Goal: Task Accomplishment & Management: Manage account settings

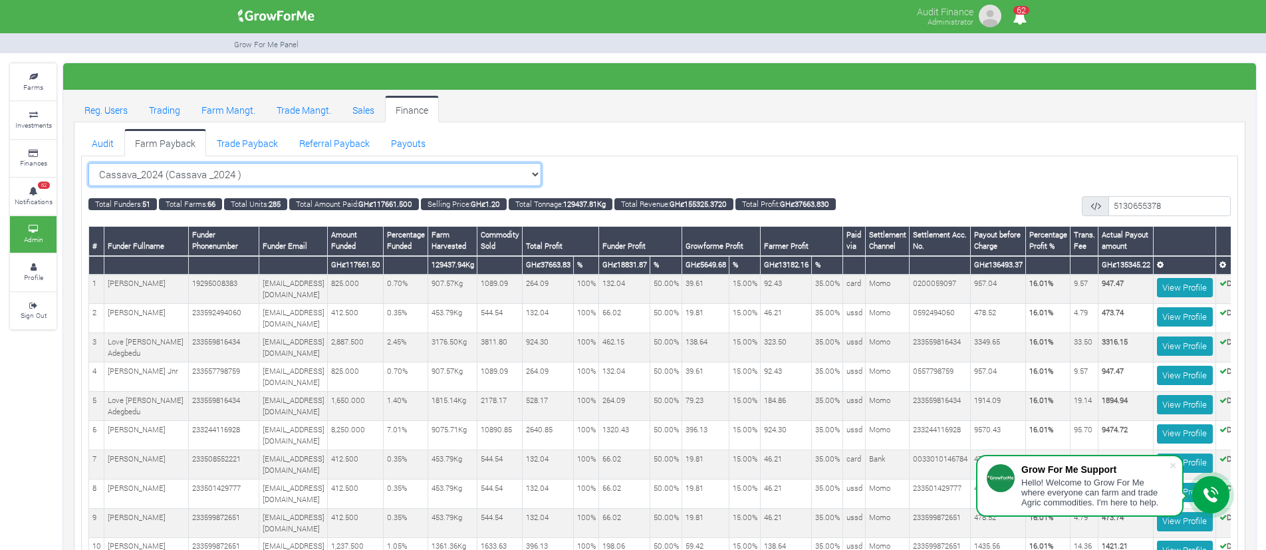
click at [259, 179] on select "Cassava_2024 (Cassava _2024 ) All Women in Maize VIII_2025 (Women in Maize VIII…" at bounding box center [314, 175] width 453 height 24
select select "?cropschedule=41"
click at [88, 163] on select "Cassava_2024 (Cassava _2024 ) All Women in Maize VIII_2025 (Women in Maize VIII…" at bounding box center [314, 175] width 453 height 24
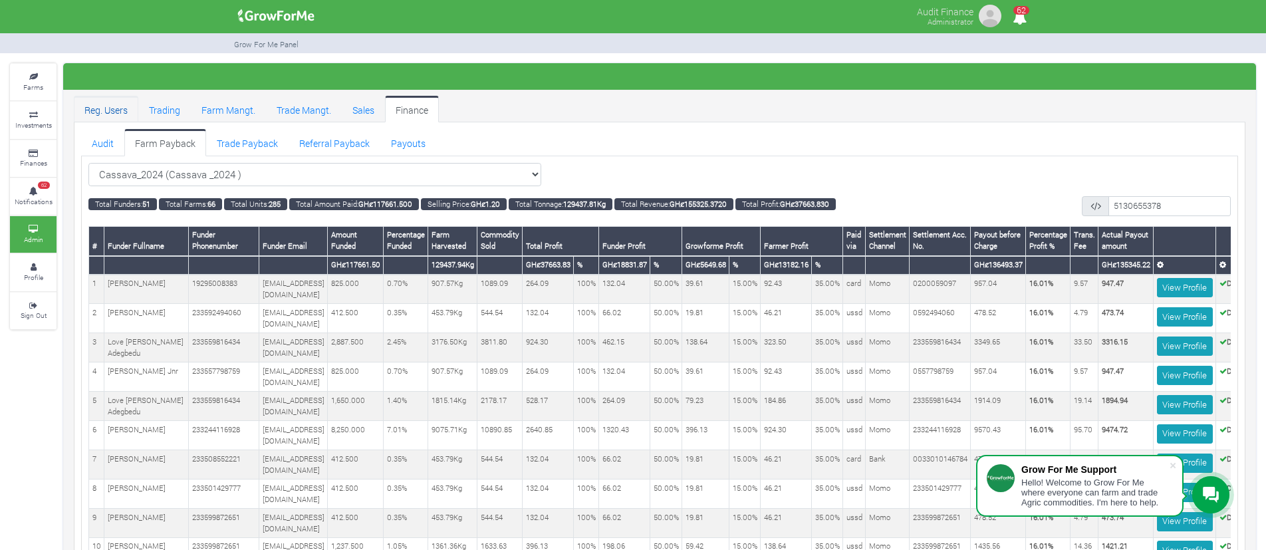
click at [110, 101] on link "Reg. Users" at bounding box center [106, 109] width 65 height 27
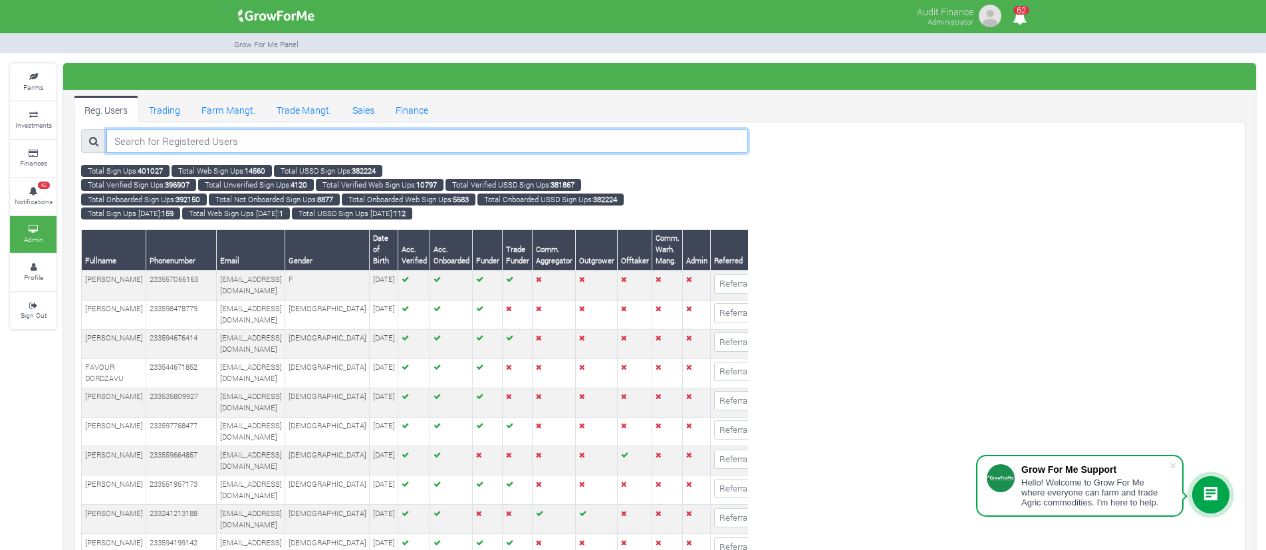
click at [219, 147] on input "search" at bounding box center [427, 141] width 642 height 24
paste input "dixonlbk@gmail.com"
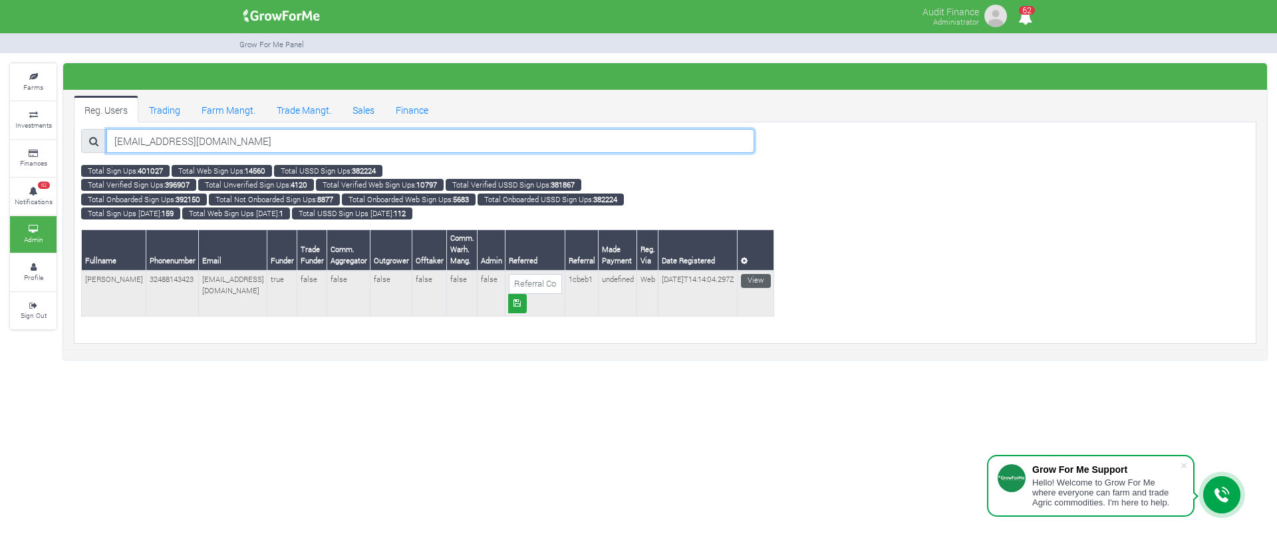
type input "dixonlbk@gmail.com"
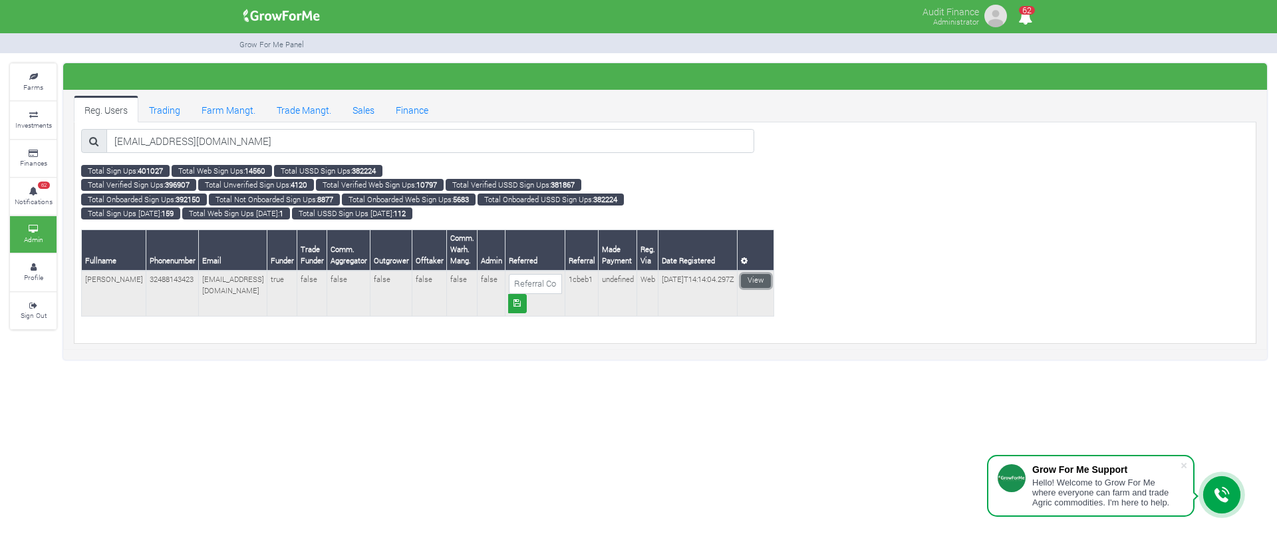
click at [741, 281] on link "View" at bounding box center [756, 281] width 30 height 14
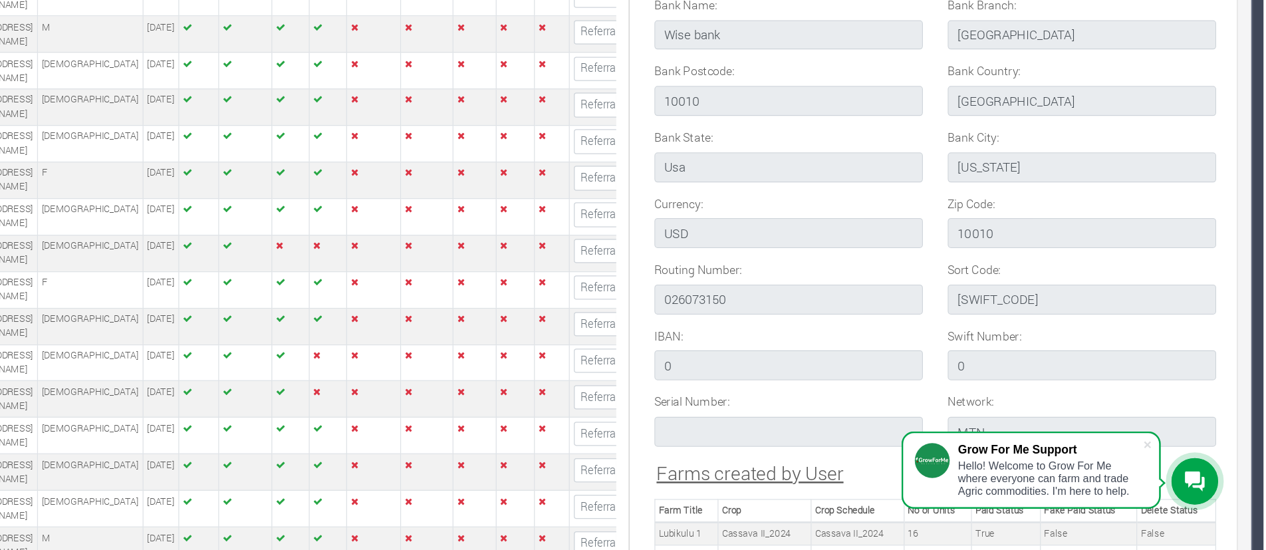
scroll to position [1448, 0]
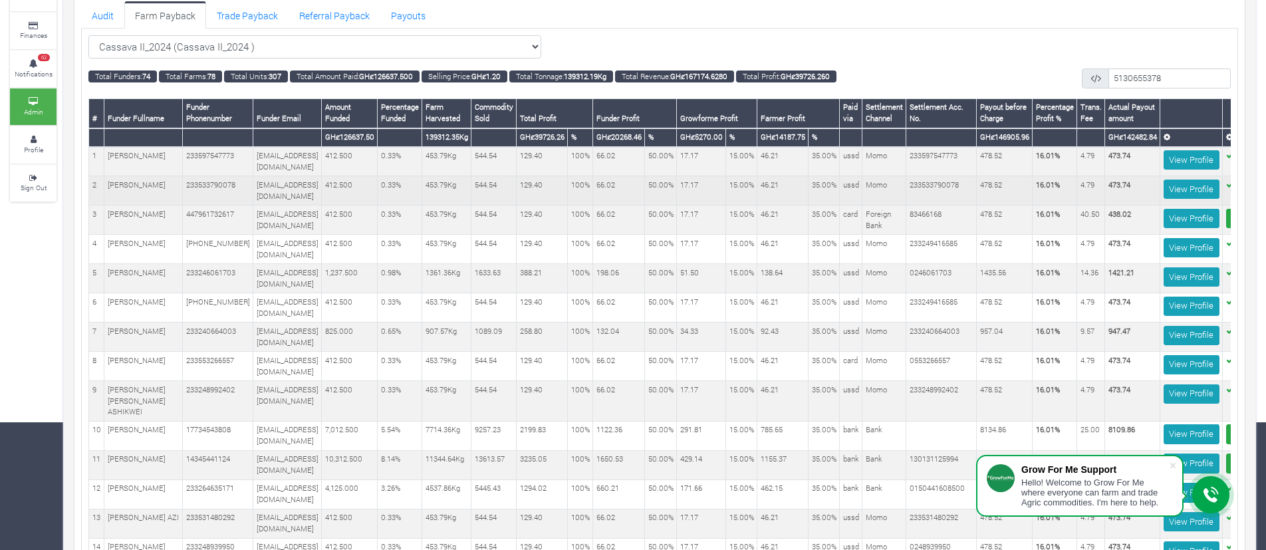
click at [378, 197] on td "412.500" at bounding box center [350, 190] width 56 height 29
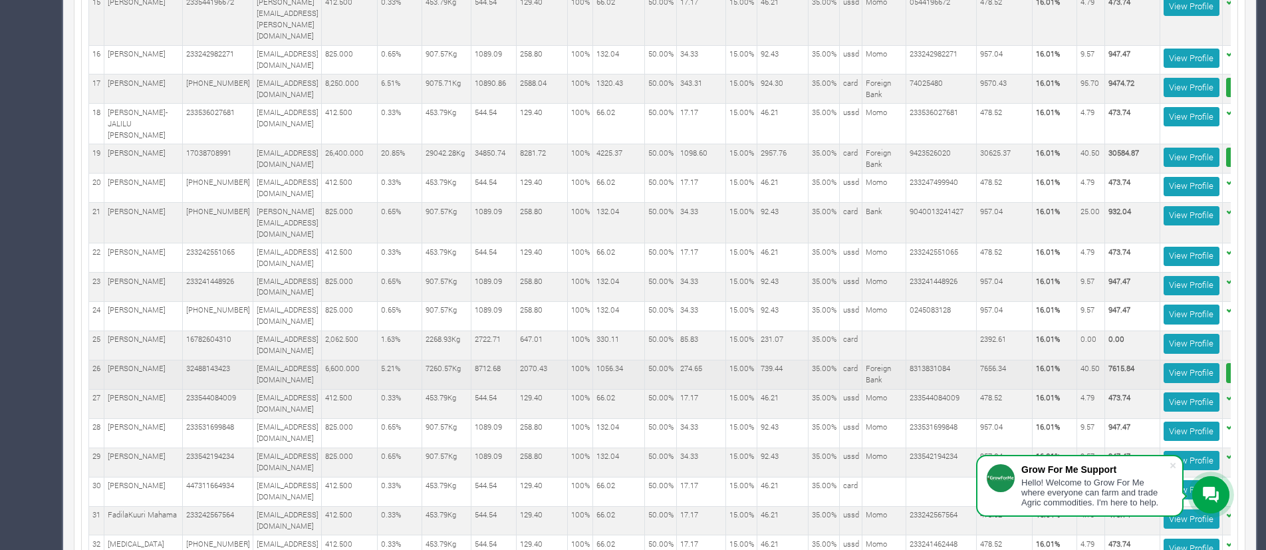
scroll to position [0, 106]
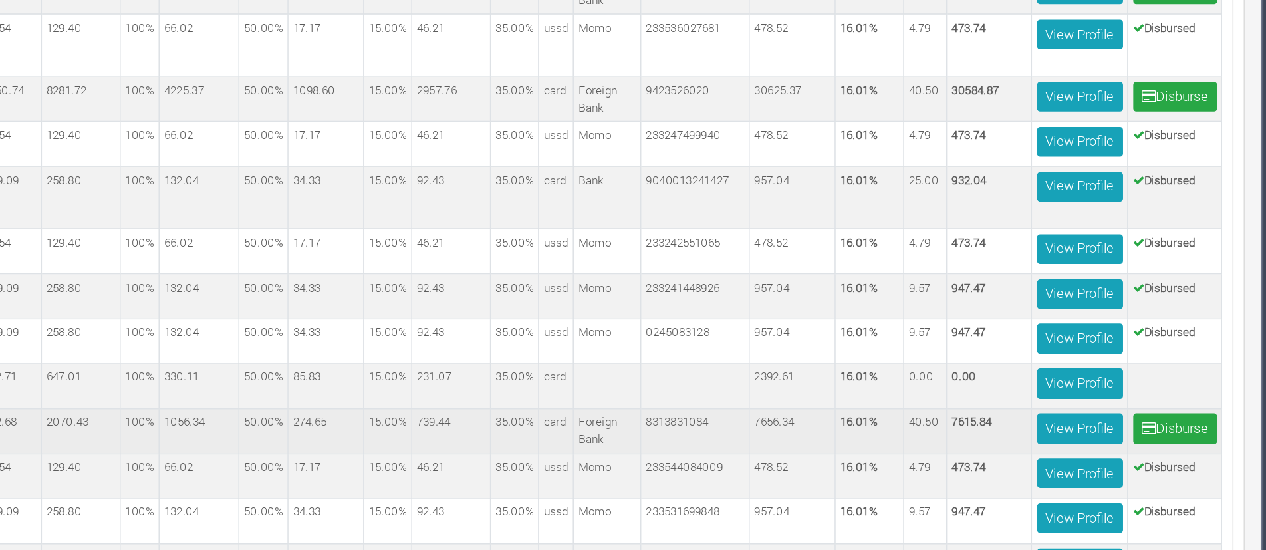
click at [1059, 363] on b "7615.84" at bounding box center [1068, 368] width 26 height 10
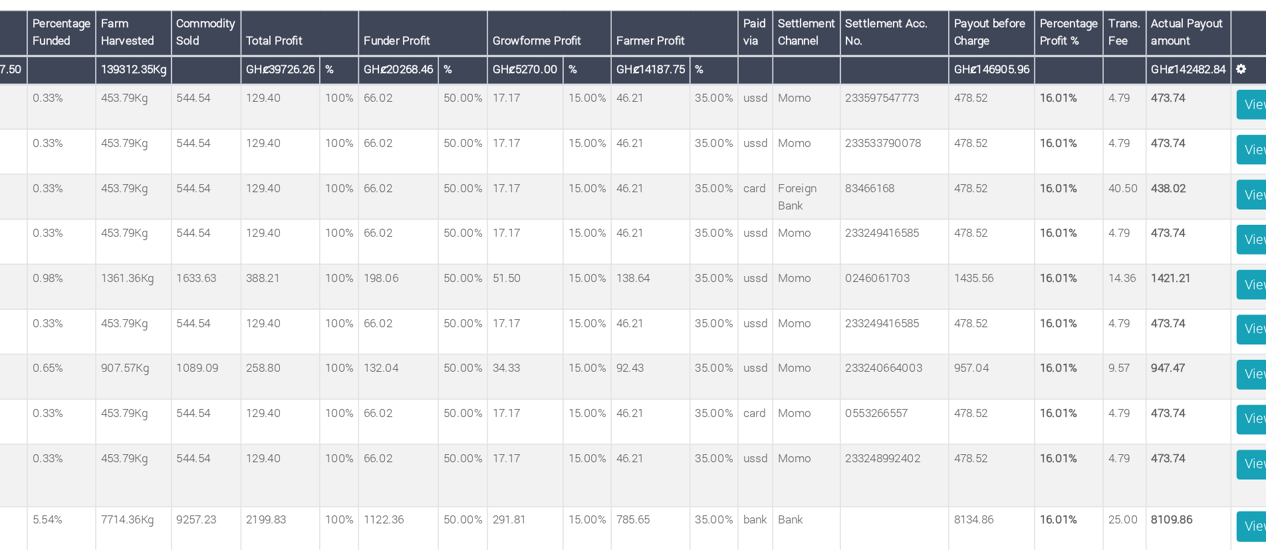
scroll to position [0, 0]
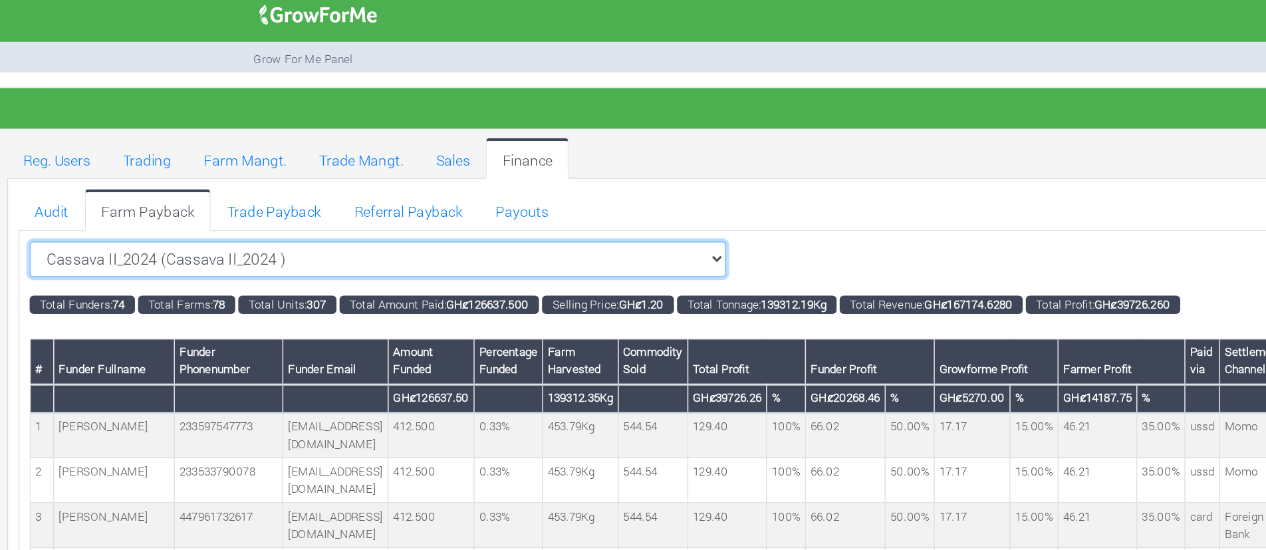
click at [289, 174] on select "Cassava II_2024 (Cassava II_2024 ) All Women in Maize VIII_2025 (Women in Maize…" at bounding box center [314, 175] width 453 height 24
select select "?cropschedule=28"
click at [88, 163] on select "Cassava II_2024 (Cassava II_2024 ) All Women in Maize VIII_2025 (Women in Maize…" at bounding box center [314, 175] width 453 height 24
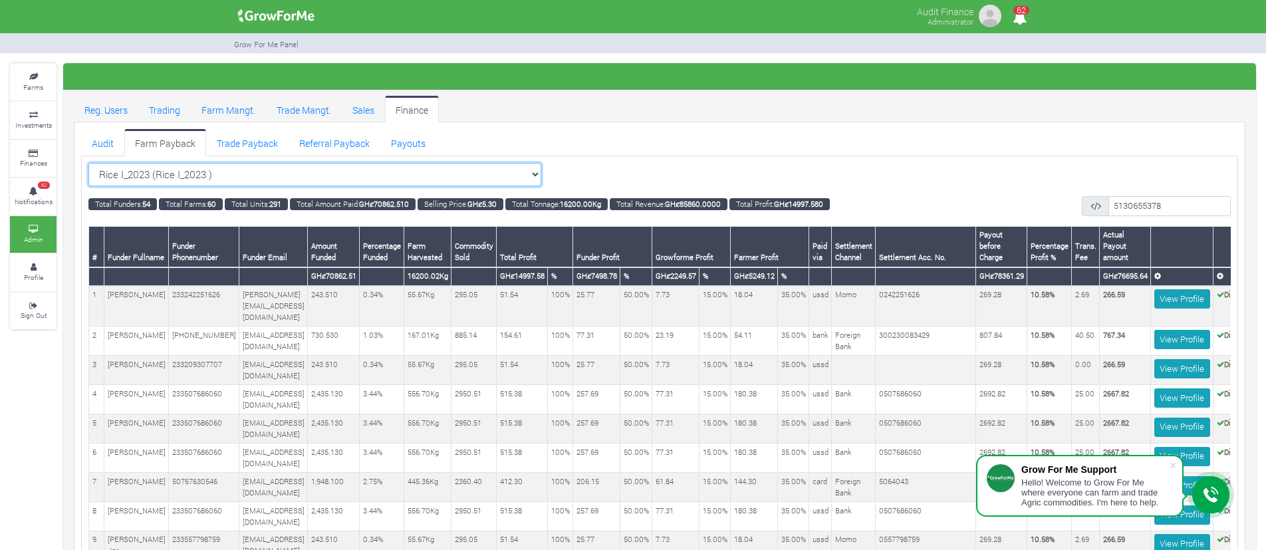
click at [365, 170] on select "Rice I_2023 (Rice I_2023 ) All Women in Maize VIII_2025 (Women in Maize VIII_20…" at bounding box center [314, 175] width 453 height 24
click at [380, 170] on select "Rice I_2023 (Rice I_2023 ) All Women in Maize VIII_2025 (Women in Maize VIII_20…" at bounding box center [314, 175] width 453 height 24
select select "?cropschedule=41"
click at [88, 163] on select "Rice I_2023 (Rice I_2023 ) All Women in Maize VIII_2025 (Women in Maize VIII_20…" at bounding box center [314, 175] width 453 height 24
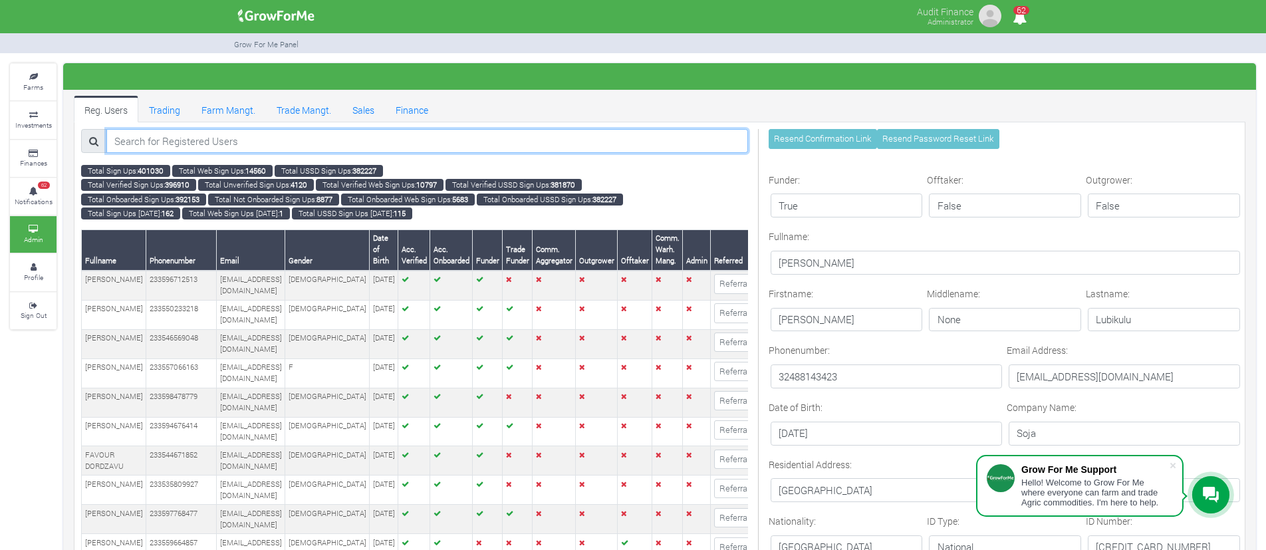
click at [217, 148] on input "search" at bounding box center [427, 141] width 642 height 24
paste input "Elizabeth Tamufor"
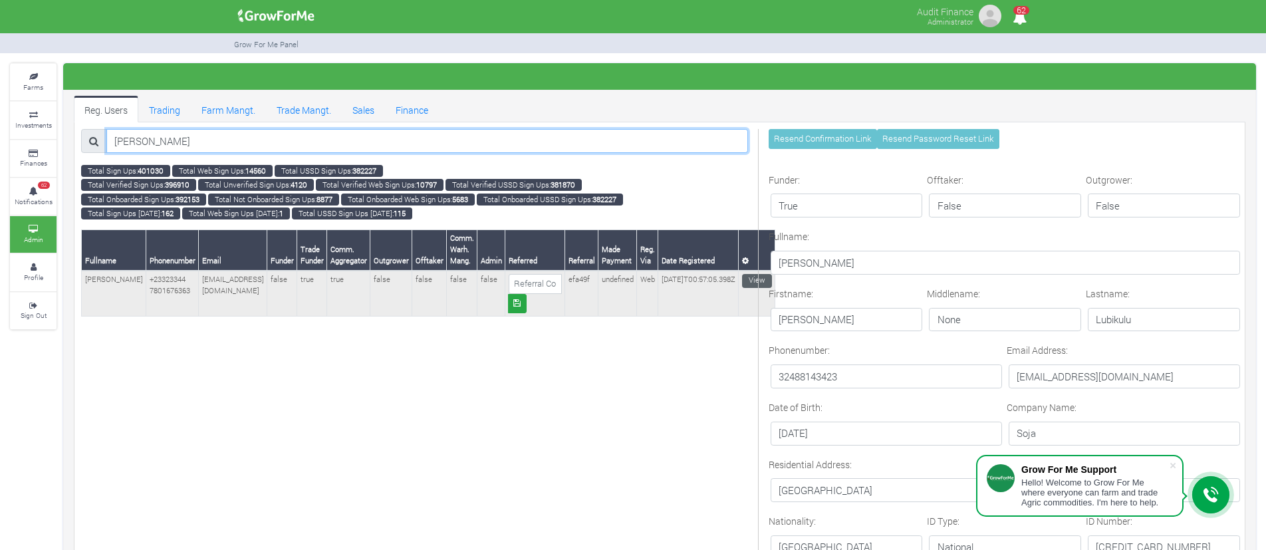
type input "Elizabeth Tamufor"
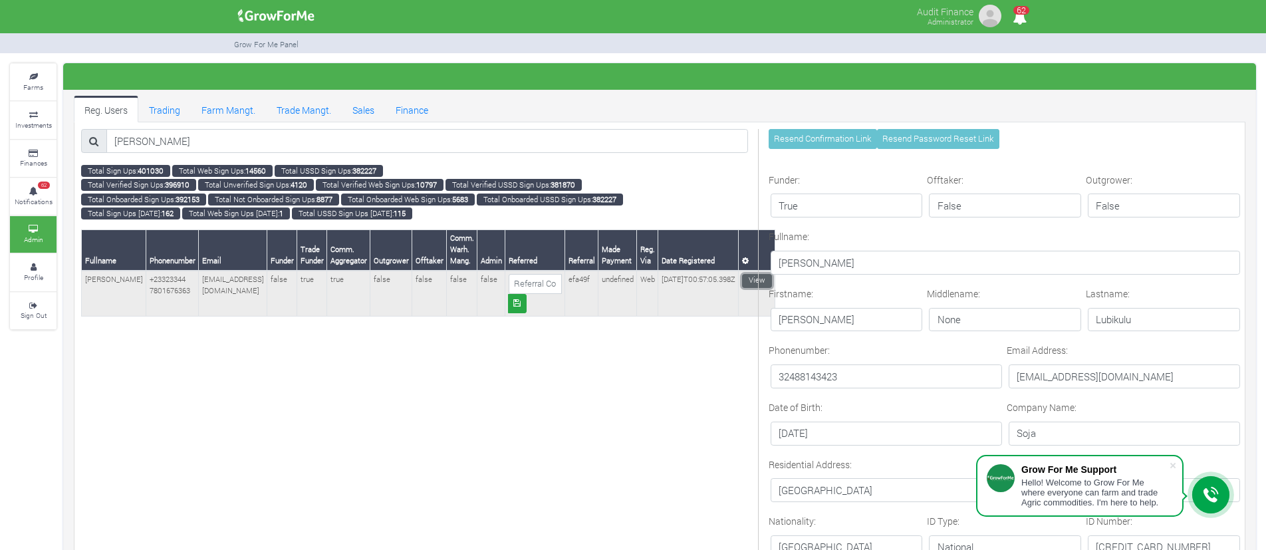
click at [742, 281] on link "View" at bounding box center [757, 281] width 30 height 14
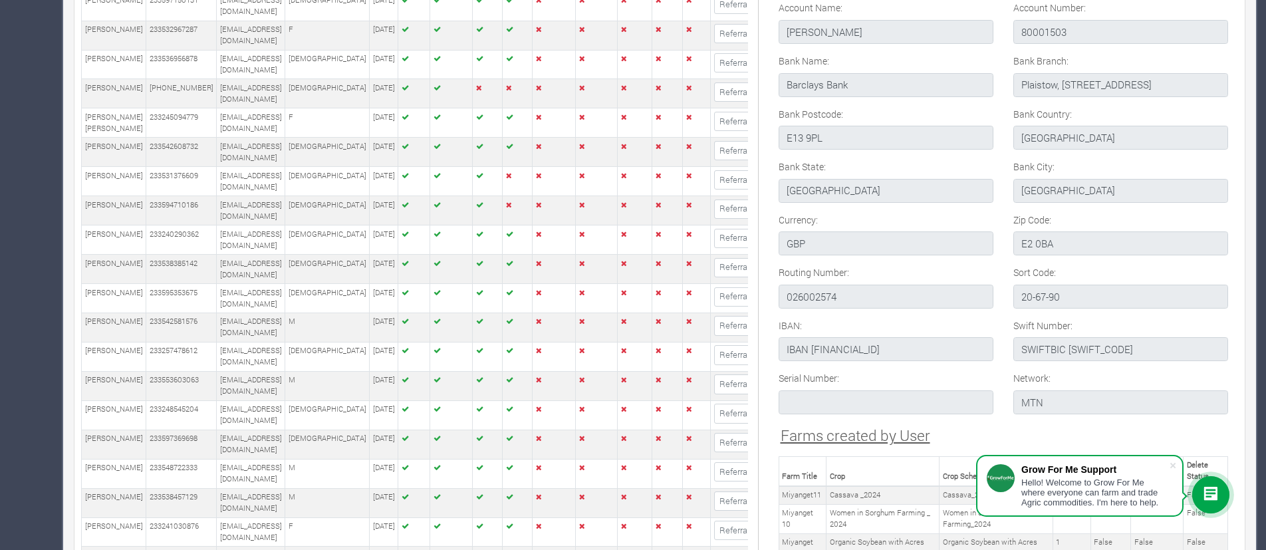
scroll to position [1654, 0]
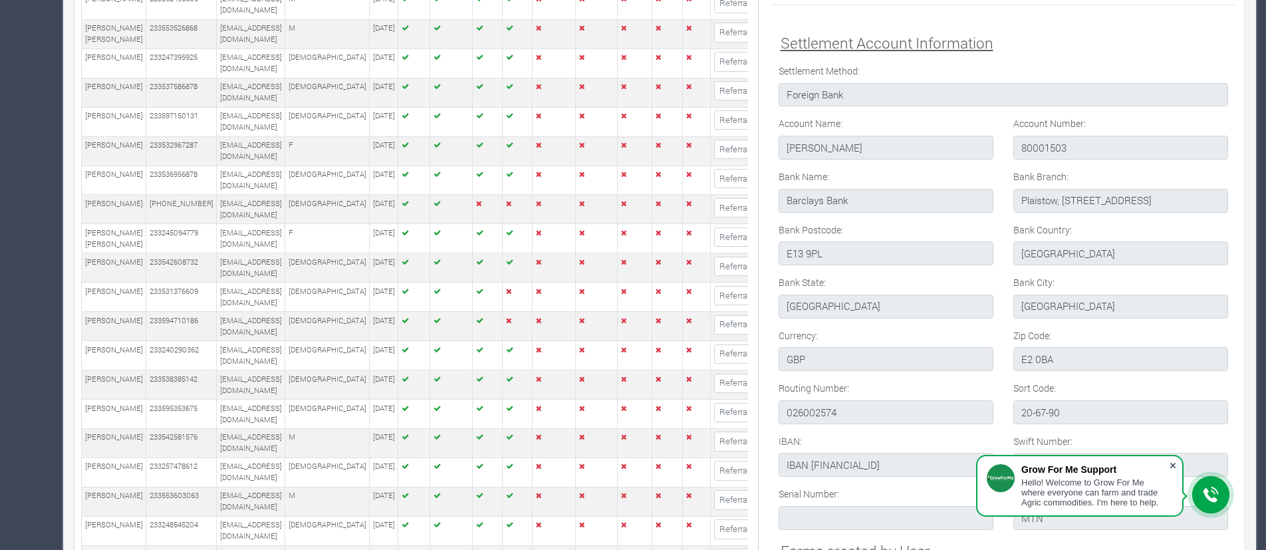
click at [1175, 465] on span at bounding box center [1172, 465] width 13 height 13
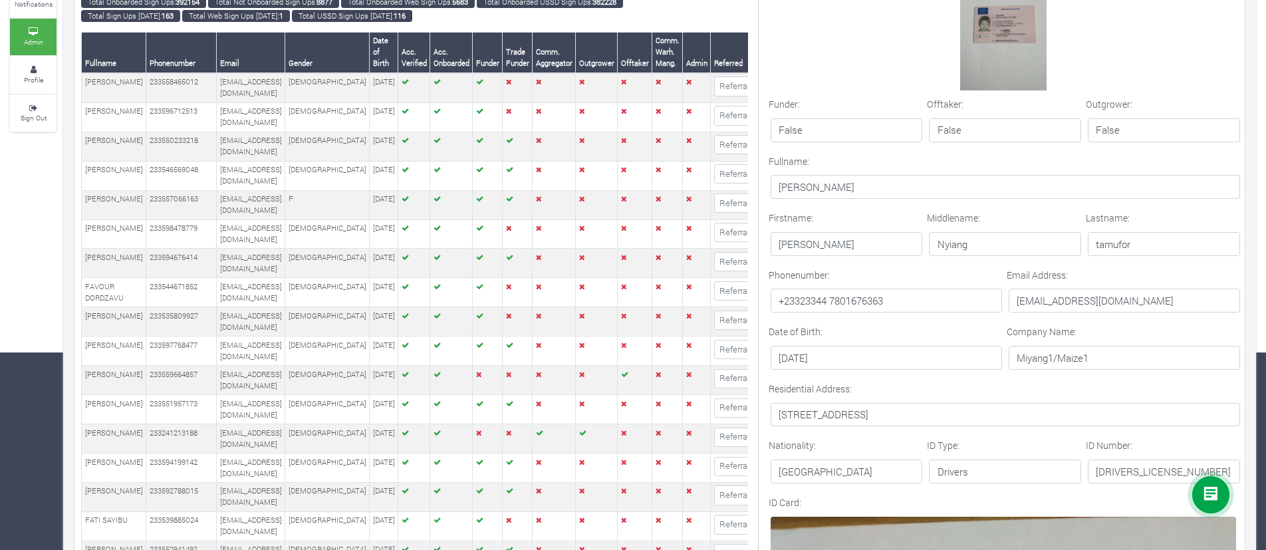
scroll to position [303, 0]
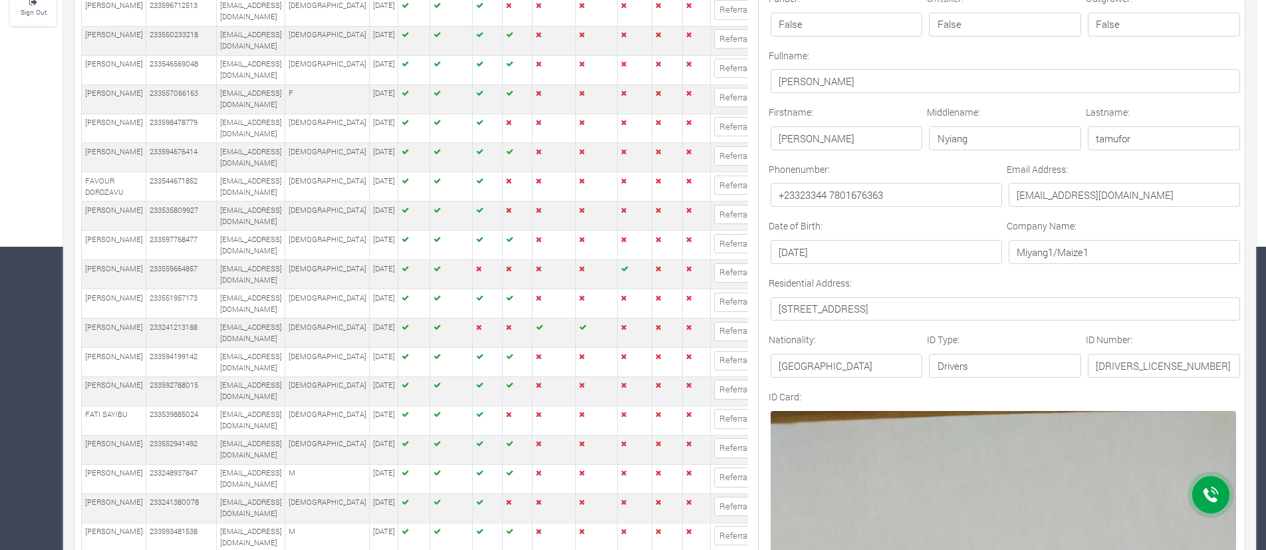
click at [1063, 194] on p "[EMAIL_ADDRESS][DOMAIN_NAME]" at bounding box center [1124, 195] width 231 height 24
copy form "[EMAIL_ADDRESS][DOMAIN_NAME]"
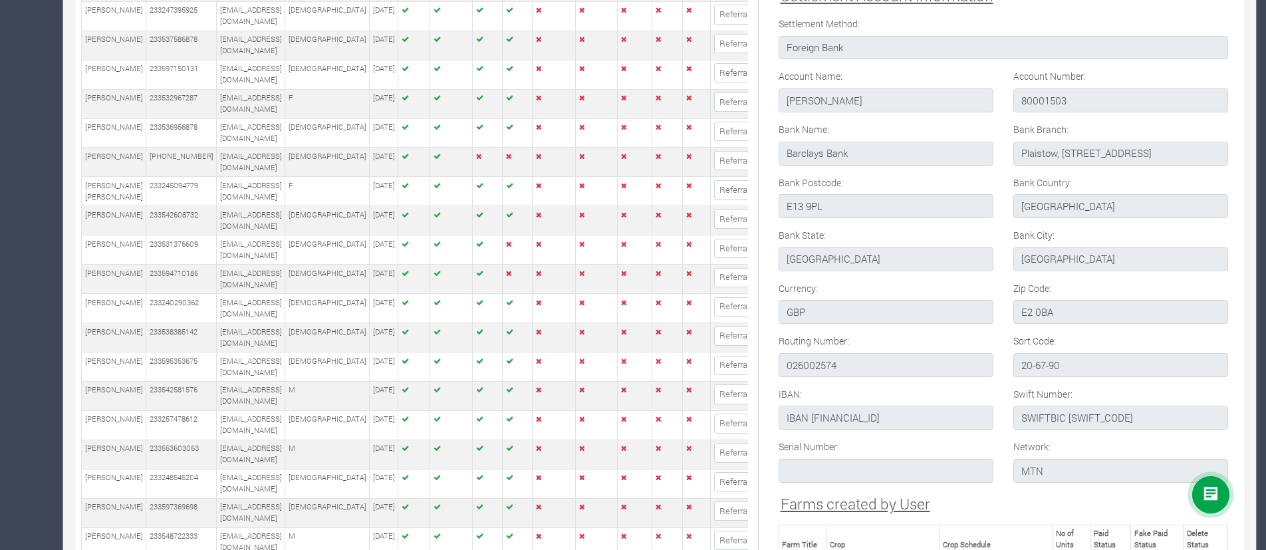
scroll to position [1752, 0]
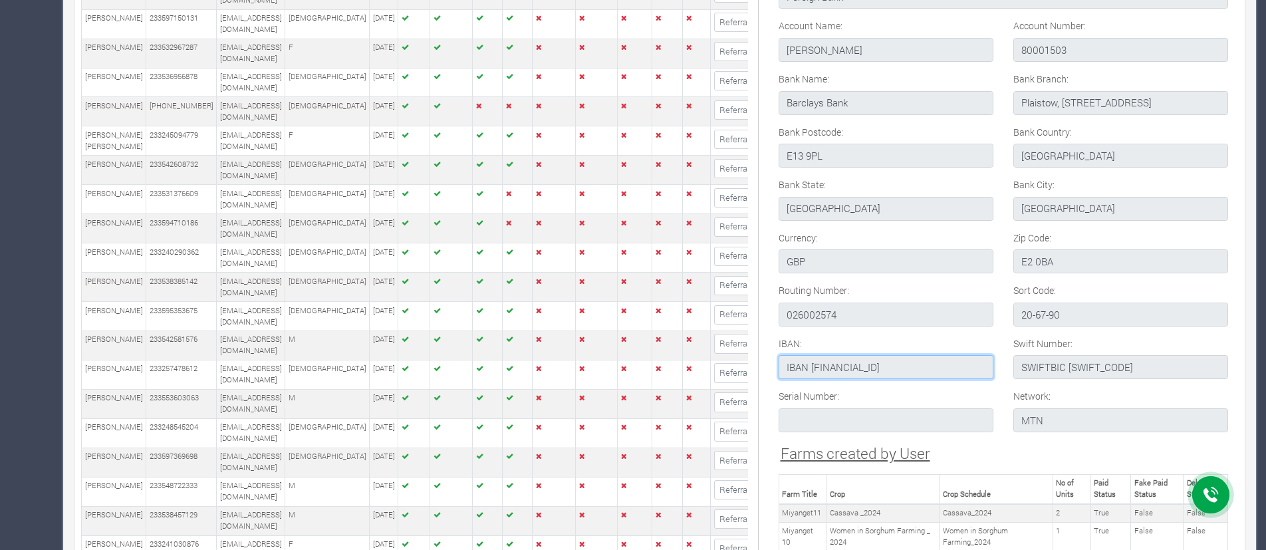
click at [865, 372] on input "IBAN [FINANCIAL_ID]" at bounding box center [886, 367] width 215 height 24
click at [817, 368] on input "IBAN GB09 BUKB 2067 9080 0015 03" at bounding box center [886, 367] width 215 height 24
drag, startPoint x: 814, startPoint y: 364, endPoint x: 959, endPoint y: 366, distance: 145.0
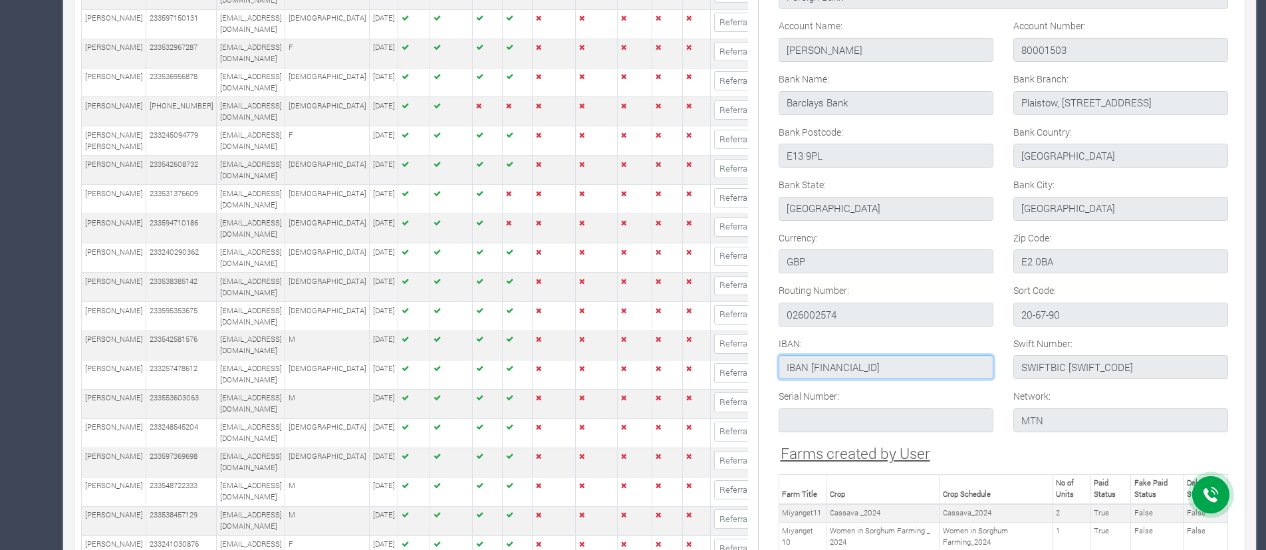
click at [959, 366] on input "IBAN GB09 BUKB 2067 9080 0015 03" at bounding box center [886, 367] width 215 height 24
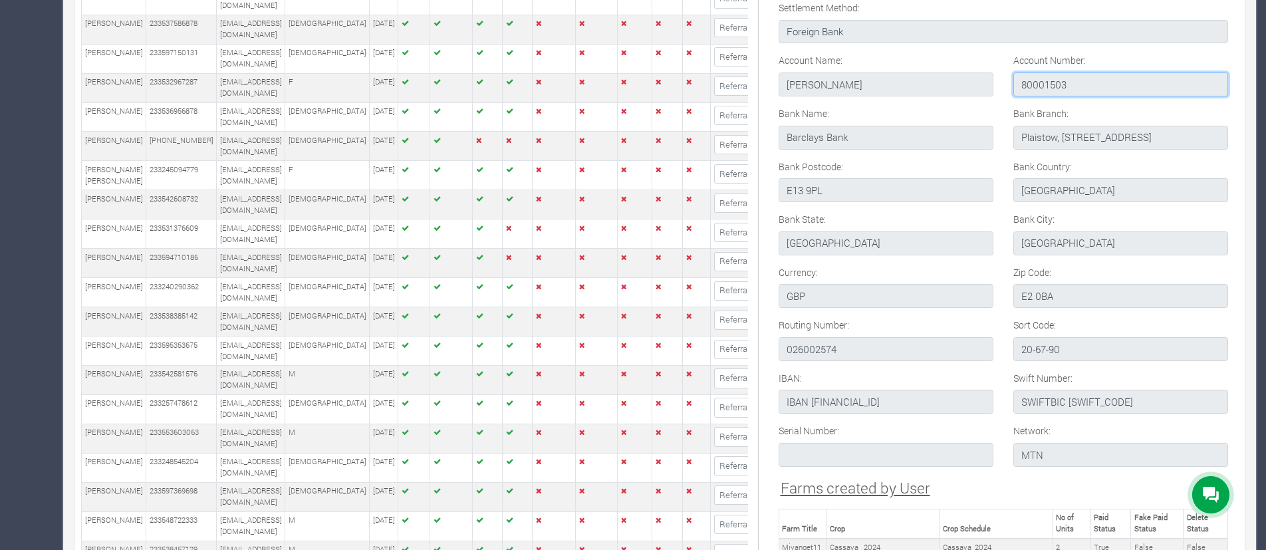
click at [1037, 82] on input "80001503" at bounding box center [1120, 84] width 215 height 24
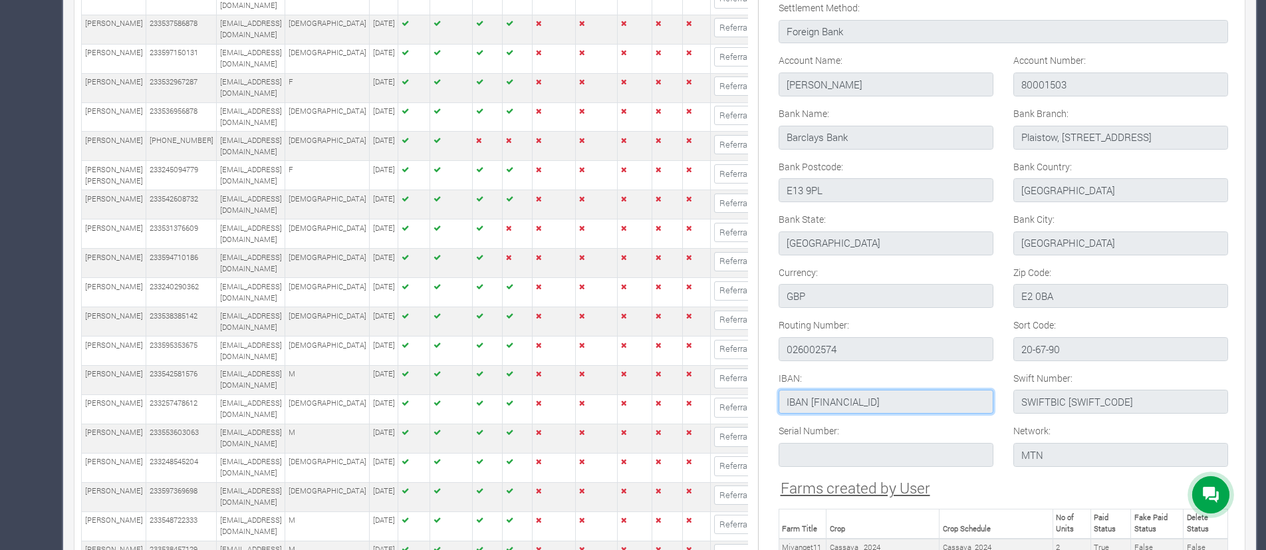
drag, startPoint x: 812, startPoint y: 400, endPoint x: 955, endPoint y: 398, distance: 143.0
click at [955, 398] on input "IBAN GB09 BUKB 2067 9080 0015 03" at bounding box center [886, 402] width 215 height 24
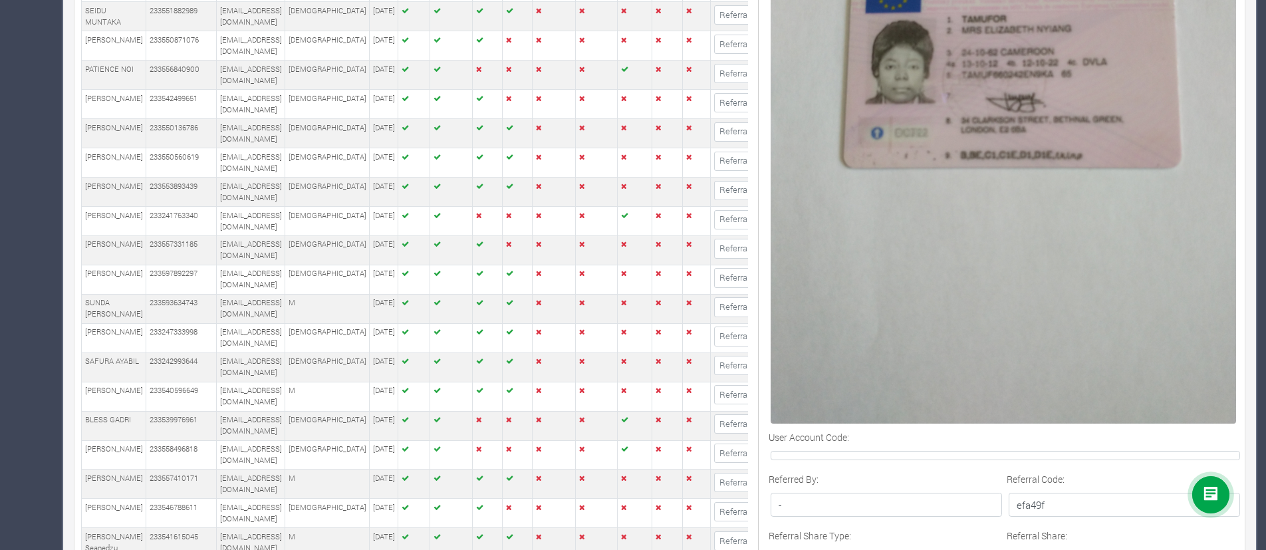
scroll to position [862, 0]
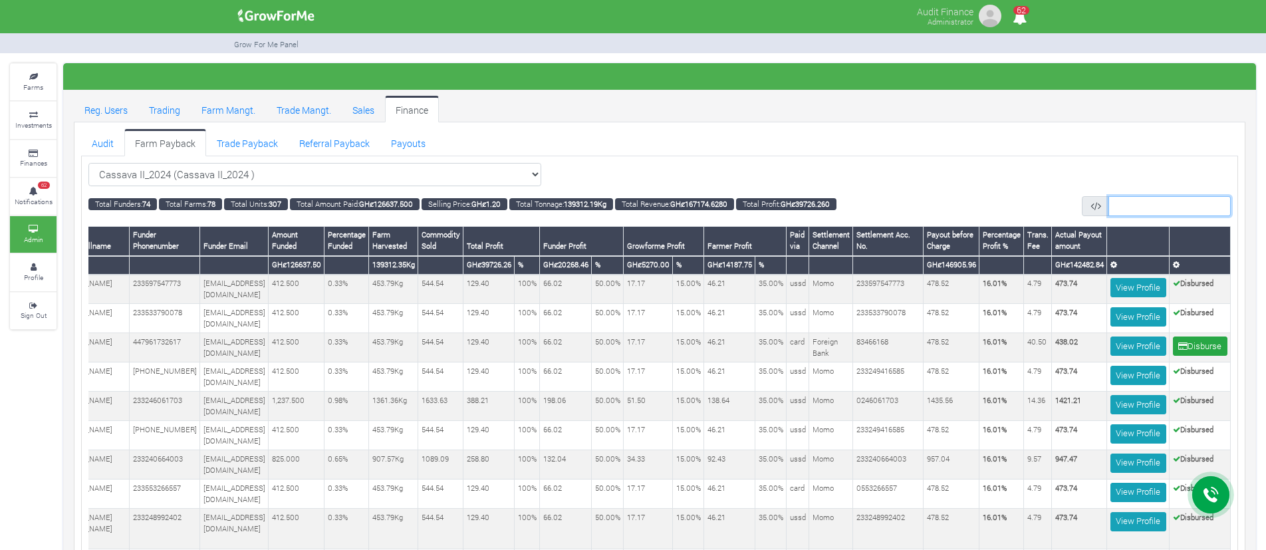
click at [1218, 196] on input "text" at bounding box center [1169, 205] width 122 height 19
type input "5130655378"
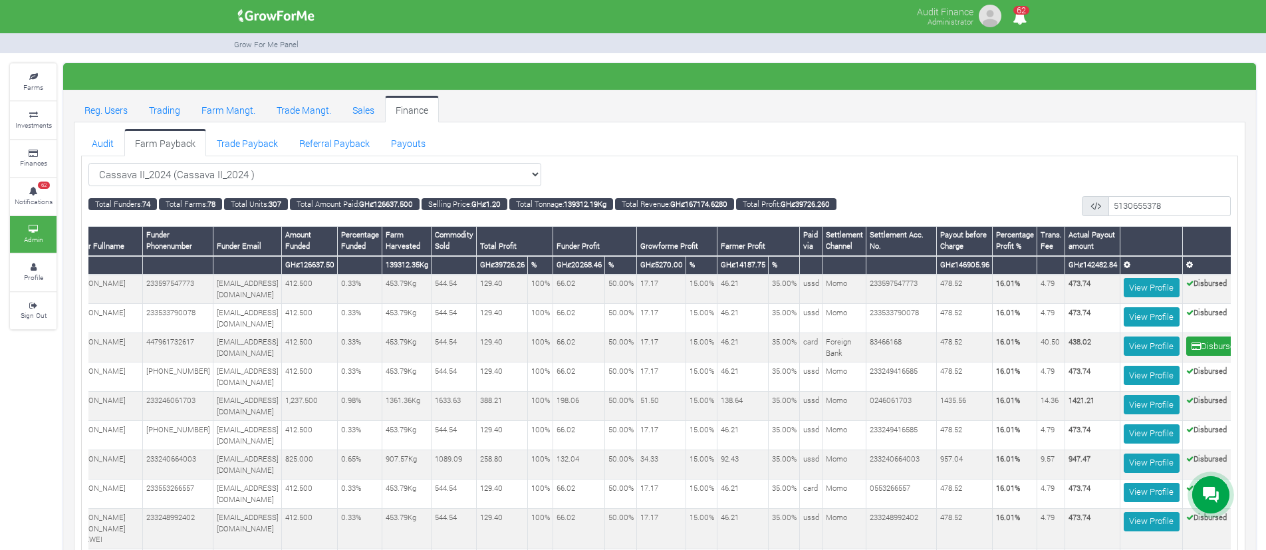
click at [1172, 182] on div "Cassava II_2024 (Cassava II_2024 ) All" at bounding box center [659, 175] width 1142 height 24
click at [1109, 197] on span at bounding box center [1095, 205] width 27 height 19
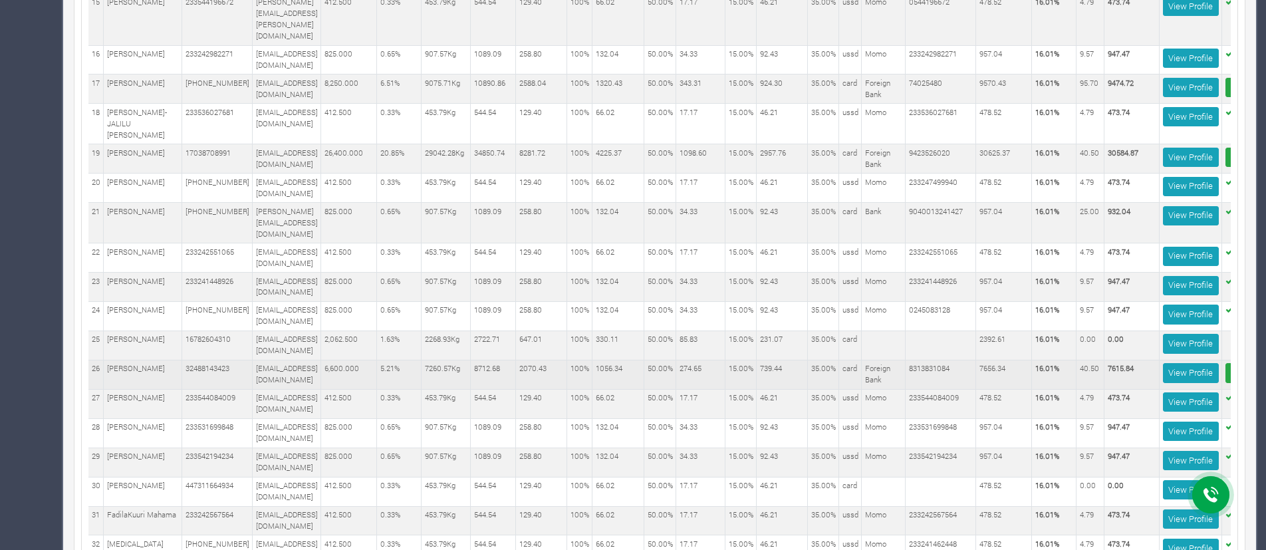
scroll to position [0, 106]
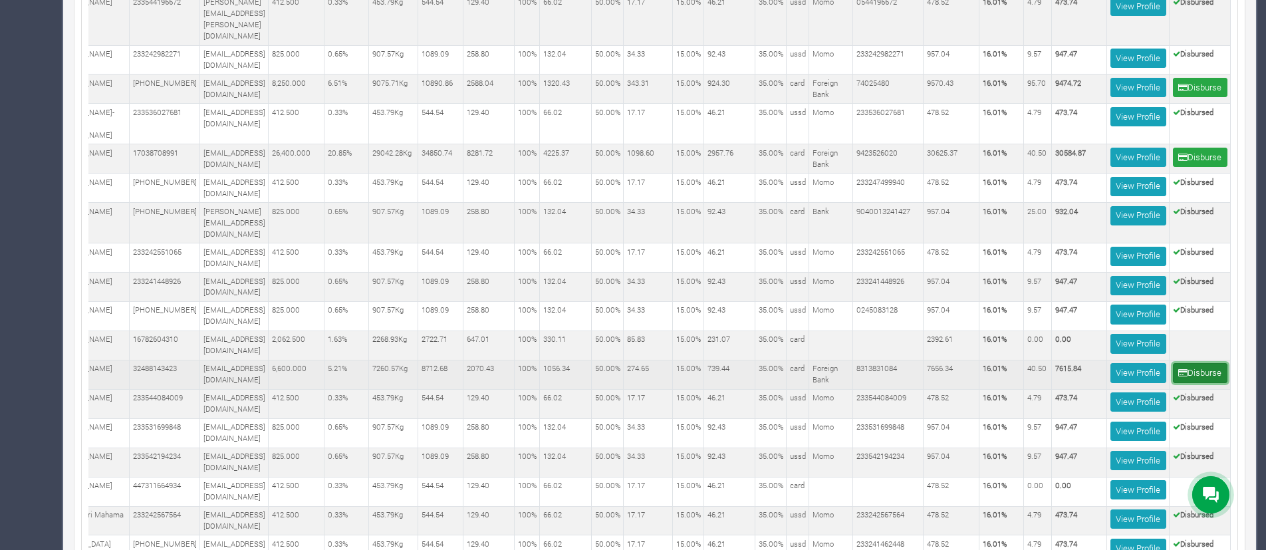
click at [1200, 363] on button "Disburse" at bounding box center [1200, 372] width 55 height 19
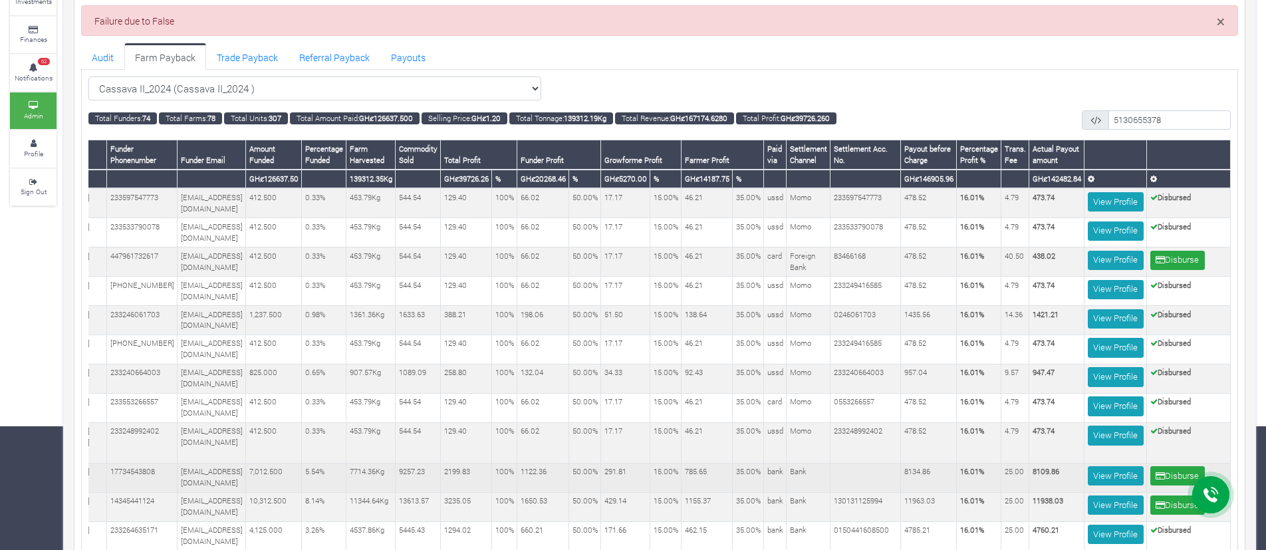
scroll to position [122, 0]
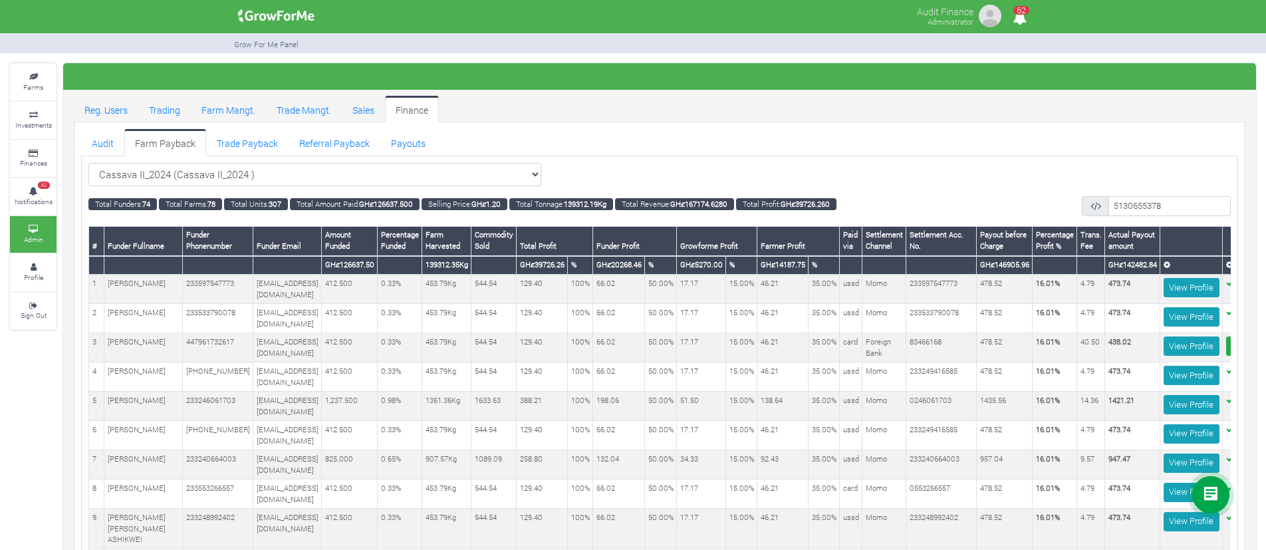
select select "?cropschedule=37"
click at [88, 163] on select "Cassava II_2024 (Cassava II_2024 ) All Women in Maize VIII_2025 (Women in Maize…" at bounding box center [314, 175] width 453 height 24
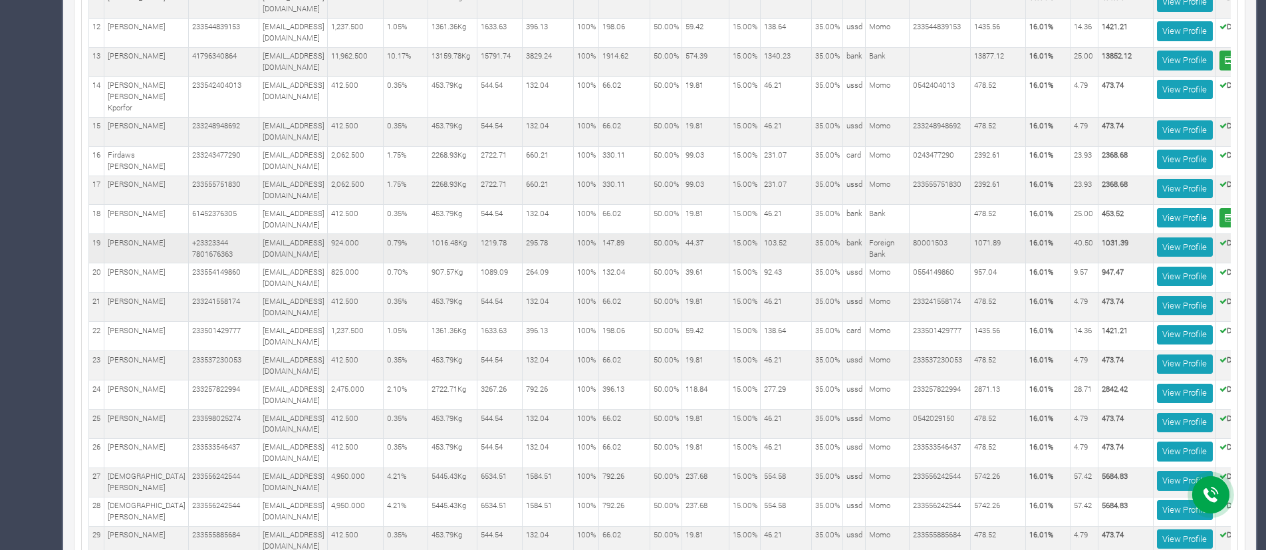
scroll to position [0, 64]
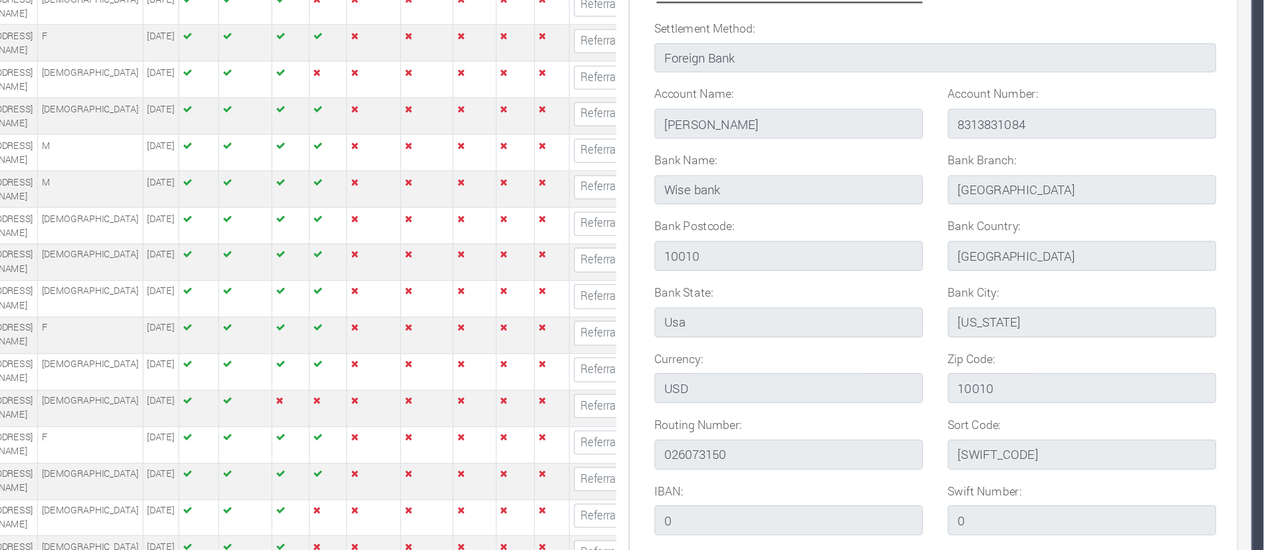
scroll to position [1419, 0]
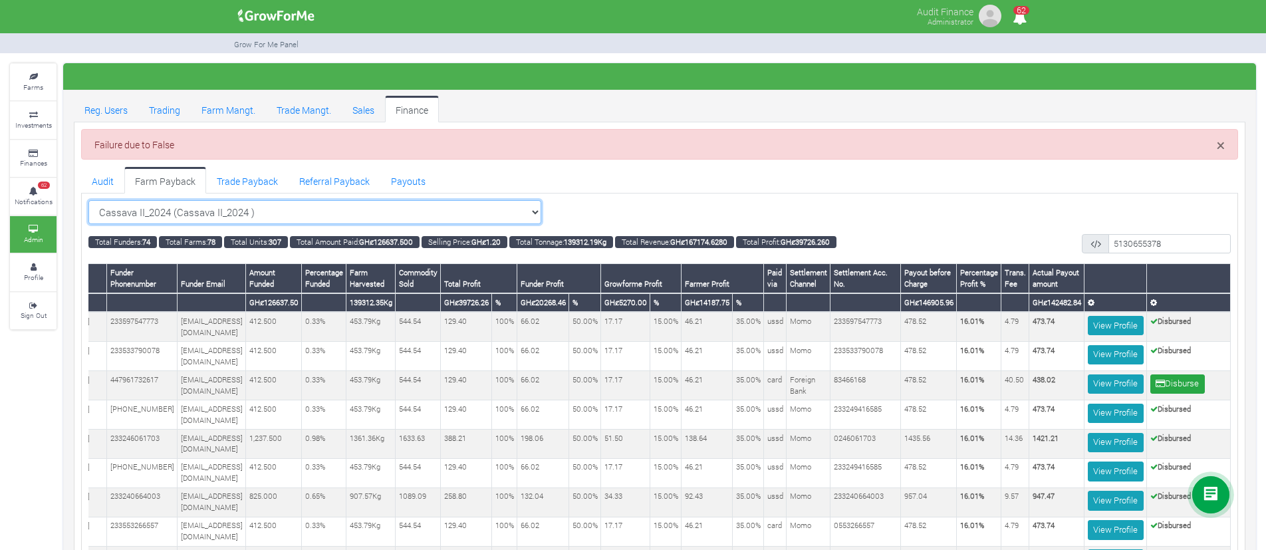
click at [335, 212] on select "Cassava II_2024 (Cassava II_2024 ) All Women in Maize VIII_2025 (Women in Maize…" at bounding box center [314, 212] width 453 height 24
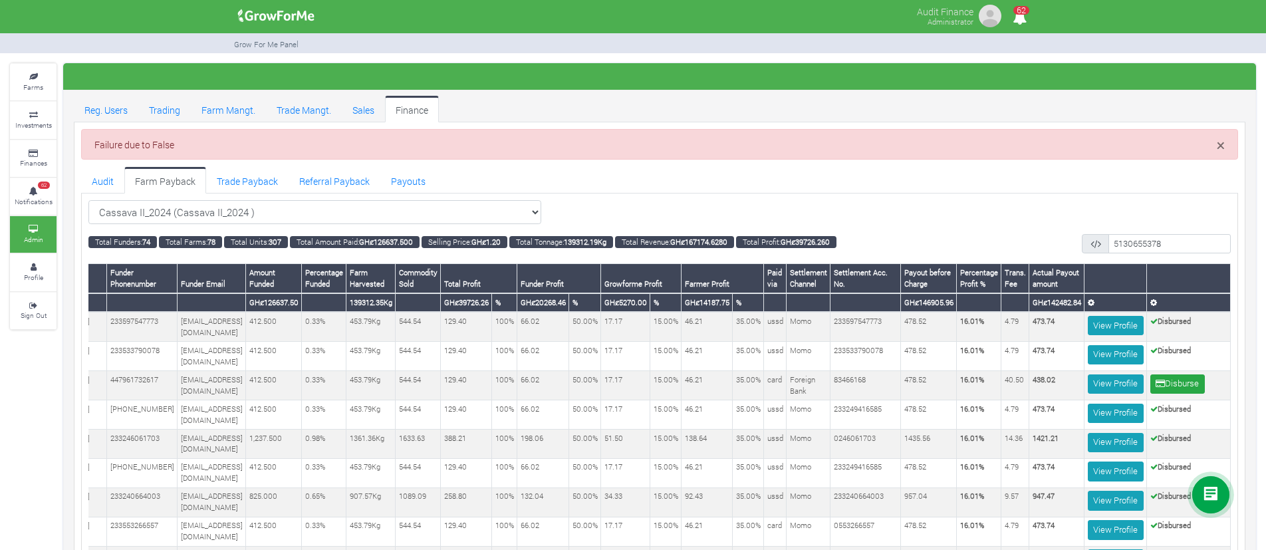
click at [613, 180] on ul "Audit Farm Payback Trade Payback Referral Payback Payouts" at bounding box center [659, 180] width 1157 height 27
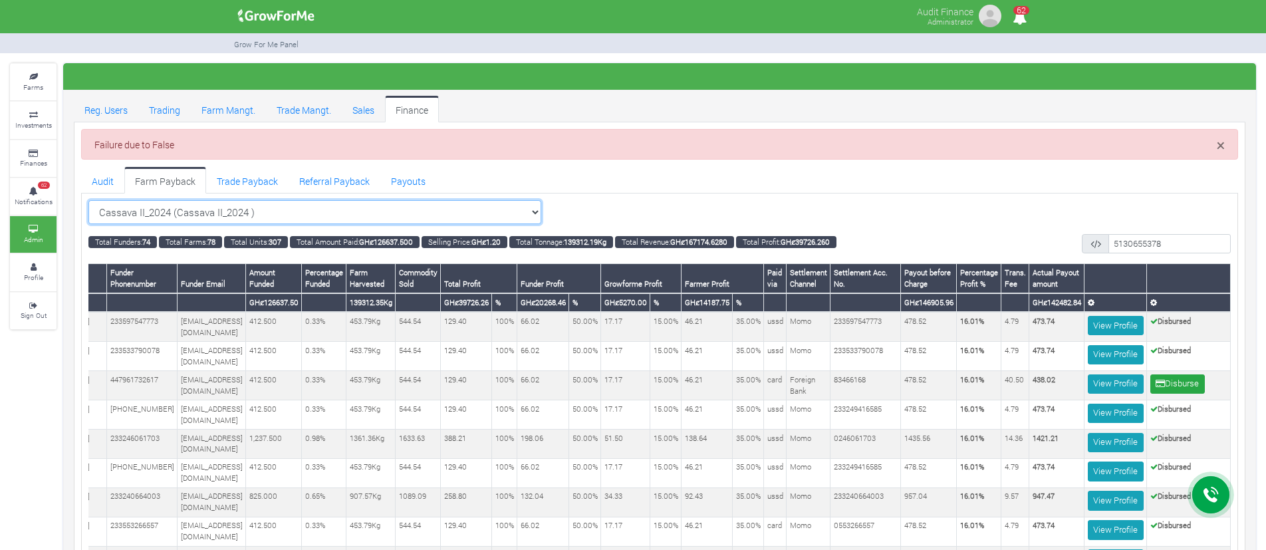
click at [481, 221] on select "Cassava II_2024 (Cassava II_2024 ) All Women in Maize VIII_2025 (Women in Maize…" at bounding box center [314, 212] width 453 height 24
select select "?cropschedule=36"
click at [88, 200] on select "Cassava II_2024 (Cassava II_2024 ) All Women in Maize VIII_2025 (Women in Maize…" at bounding box center [314, 212] width 453 height 24
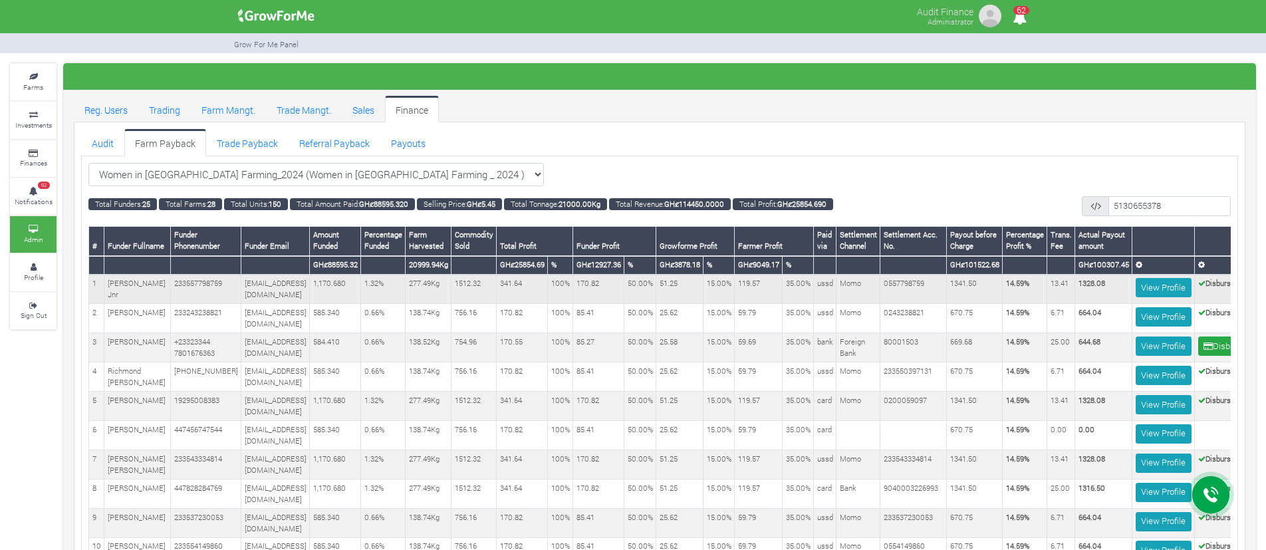
scroll to position [0, 80]
click at [253, 116] on link "Farm Mangt." at bounding box center [228, 109] width 75 height 27
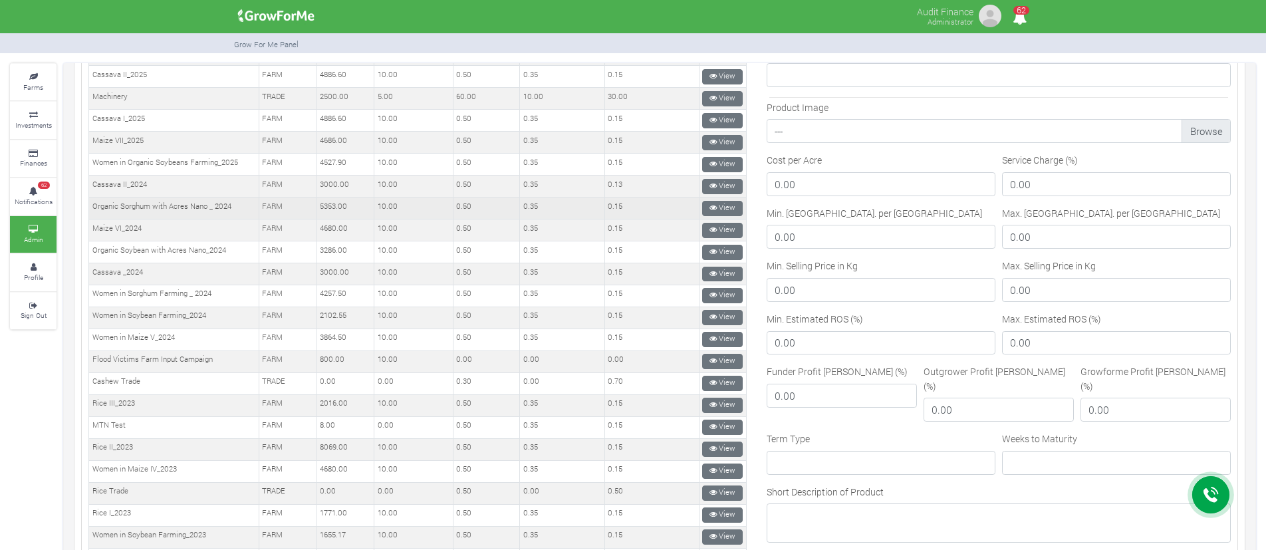
scroll to position [173, 0]
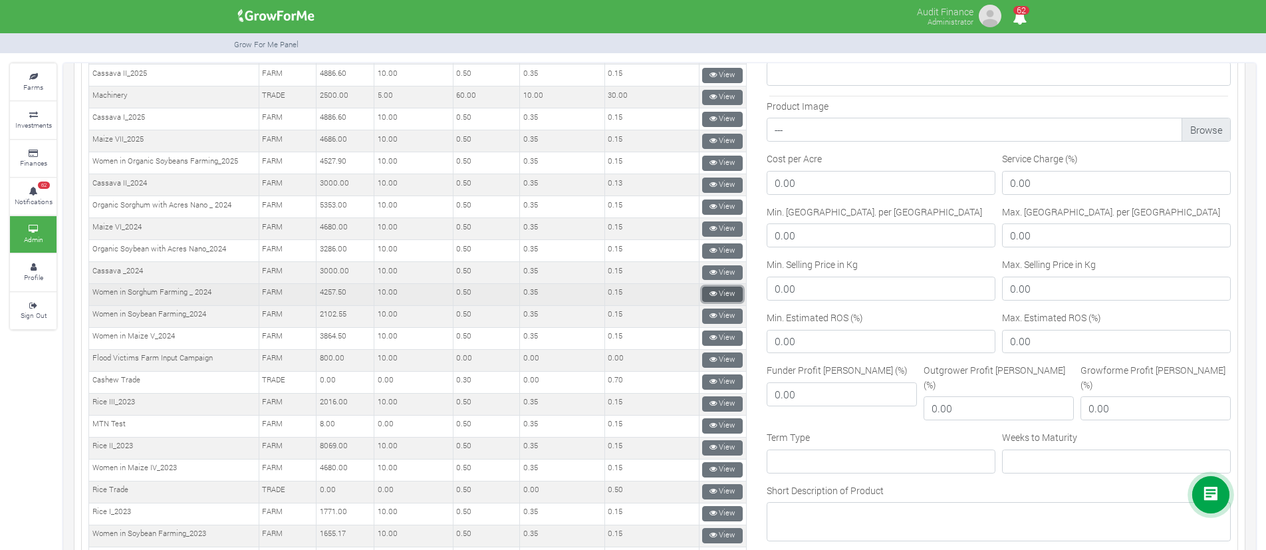
click at [713, 290] on link "View" at bounding box center [722, 294] width 41 height 15
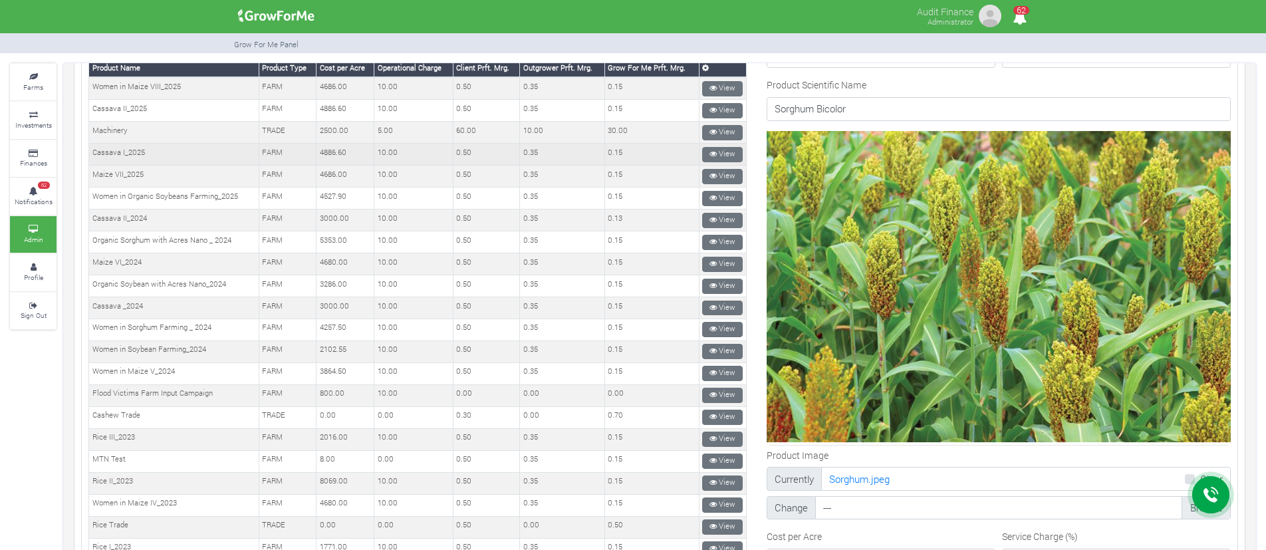
scroll to position [192, 0]
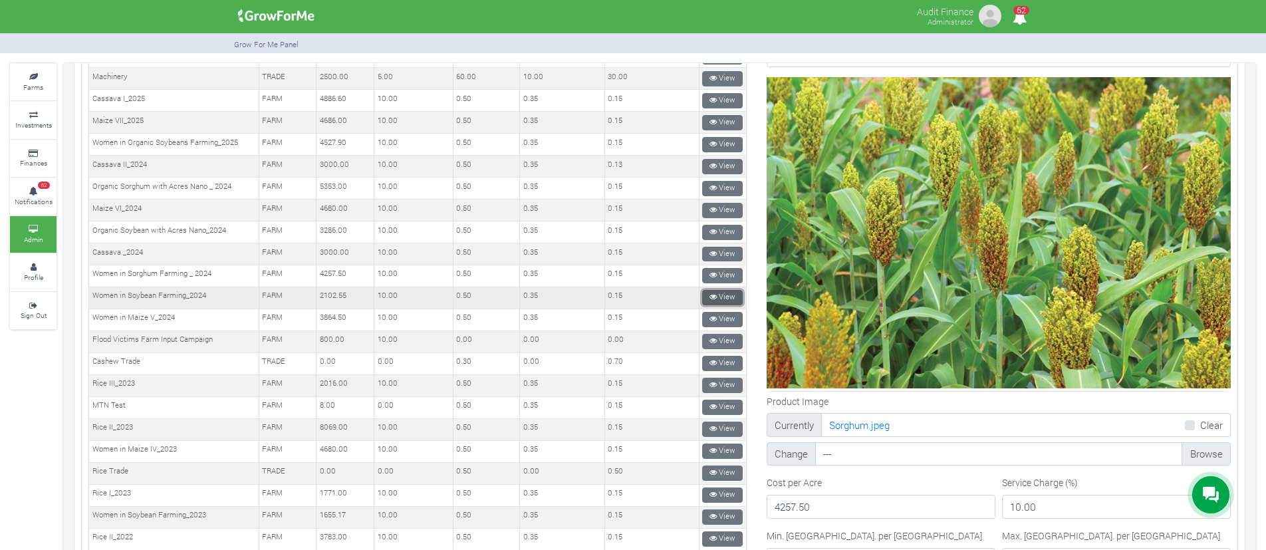
click at [725, 295] on link "View" at bounding box center [722, 297] width 41 height 15
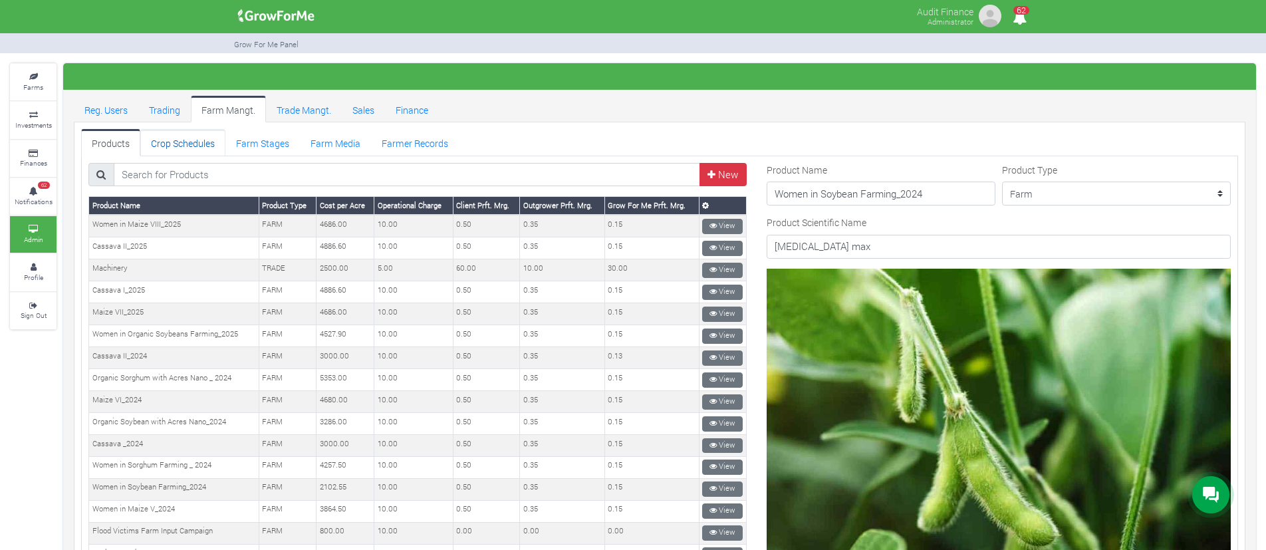
click at [190, 142] on link "Crop Schedules" at bounding box center [182, 142] width 85 height 27
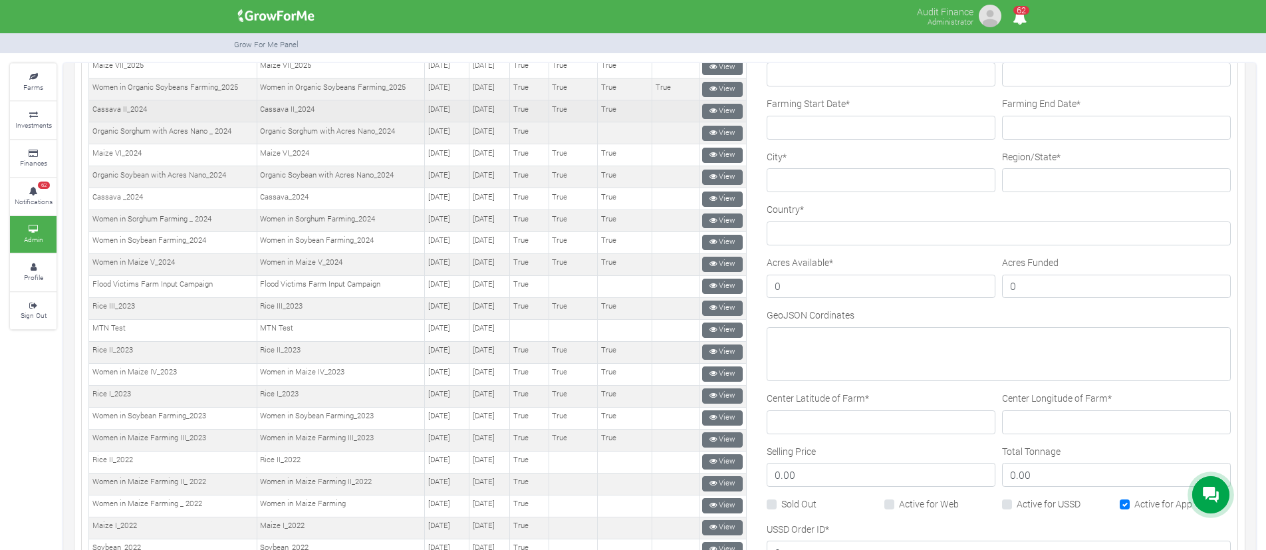
scroll to position [225, 0]
click at [710, 217] on icon at bounding box center [713, 219] width 7 height 7
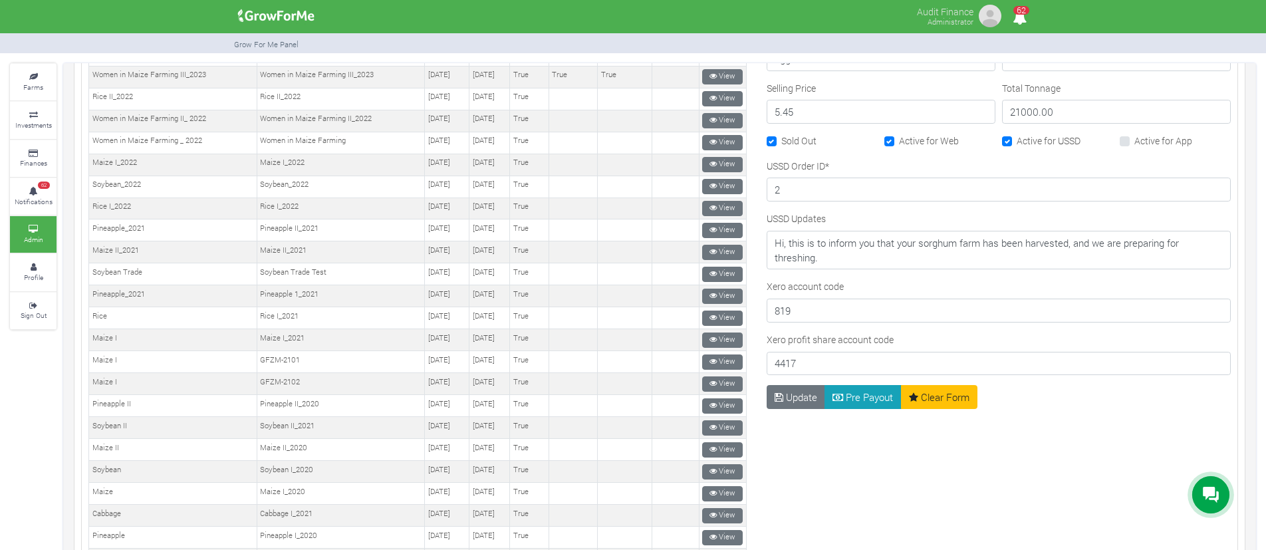
scroll to position [588, 0]
click at [858, 397] on button "Pre Payout" at bounding box center [863, 396] width 77 height 24
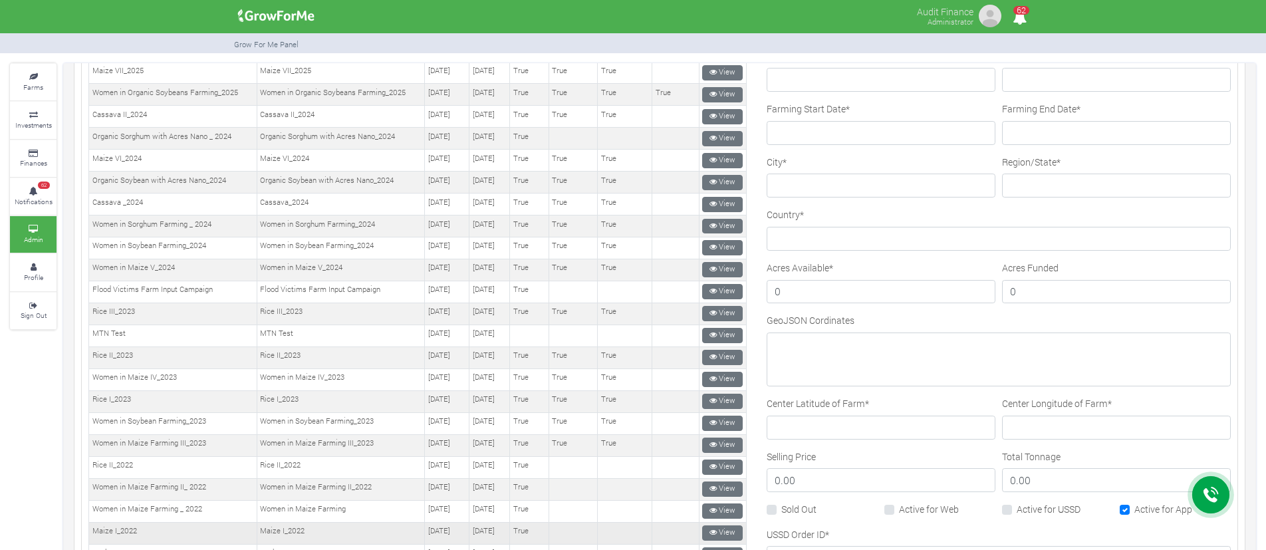
scroll to position [223, 0]
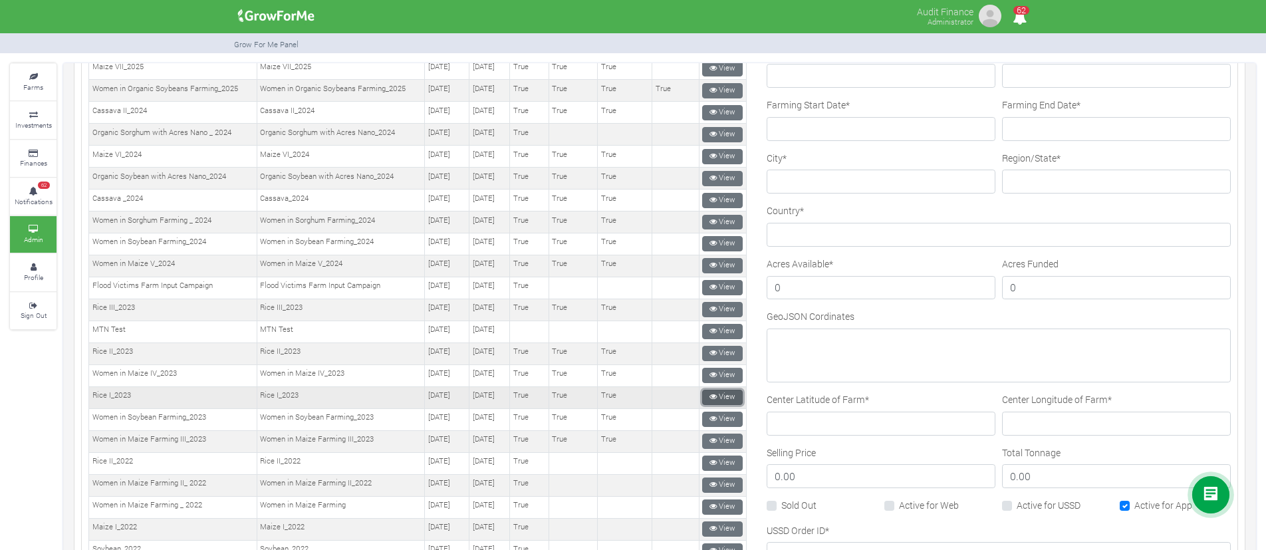
click at [719, 396] on link "View" at bounding box center [722, 397] width 41 height 15
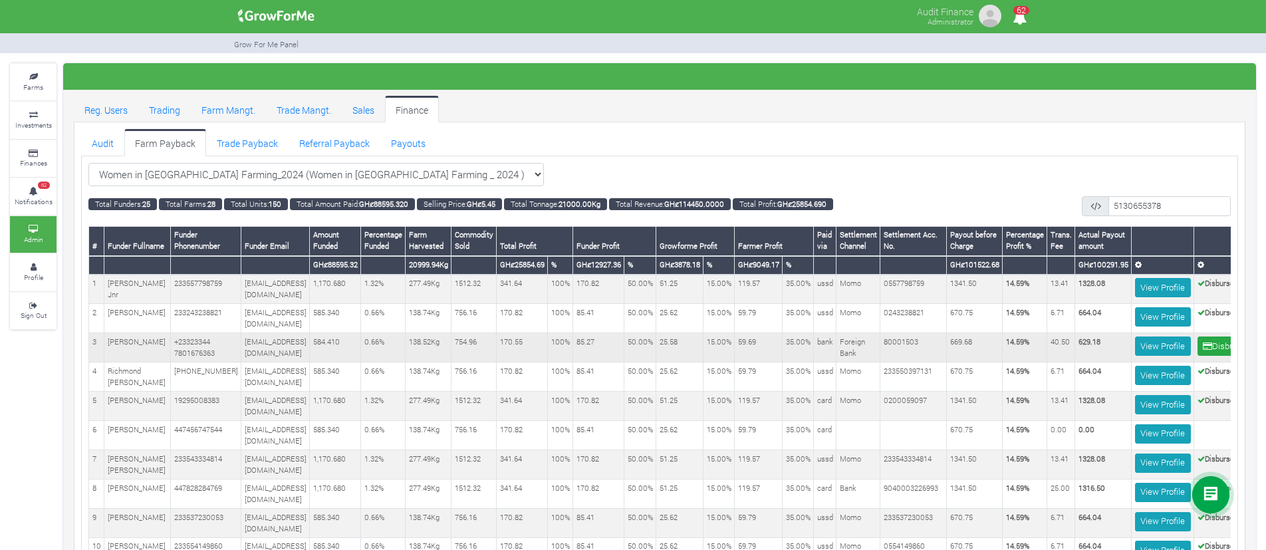
scroll to position [0, 80]
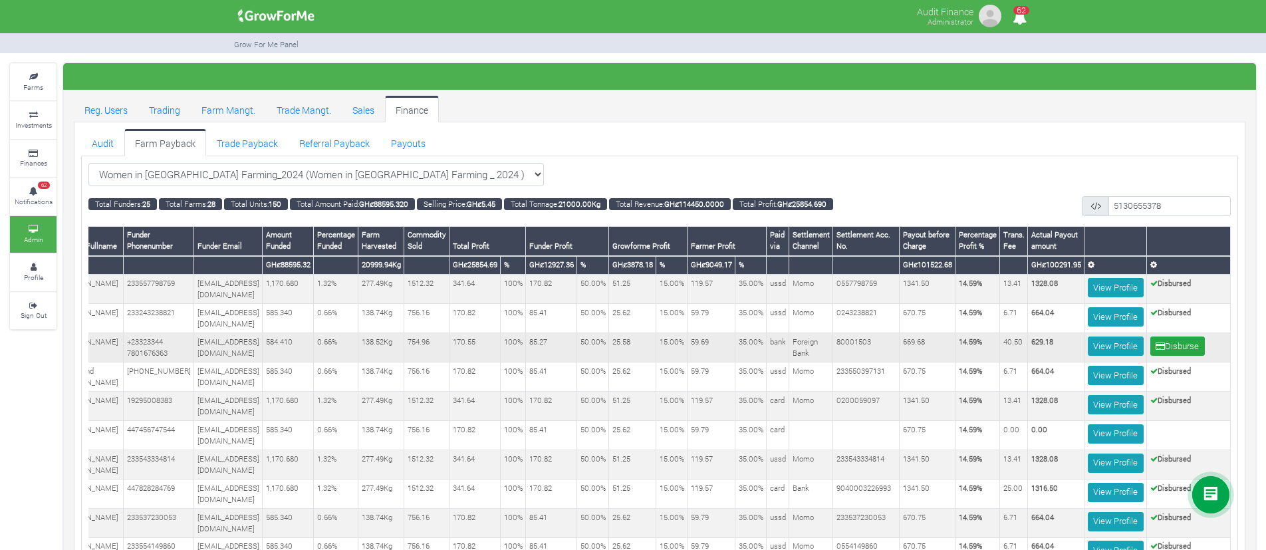
click at [1041, 346] on b "629.18" at bounding box center [1042, 341] width 22 height 10
click at [1000, 352] on td "40.50" at bounding box center [1014, 347] width 28 height 29
click at [1172, 356] on button "Disburse" at bounding box center [1177, 345] width 55 height 19
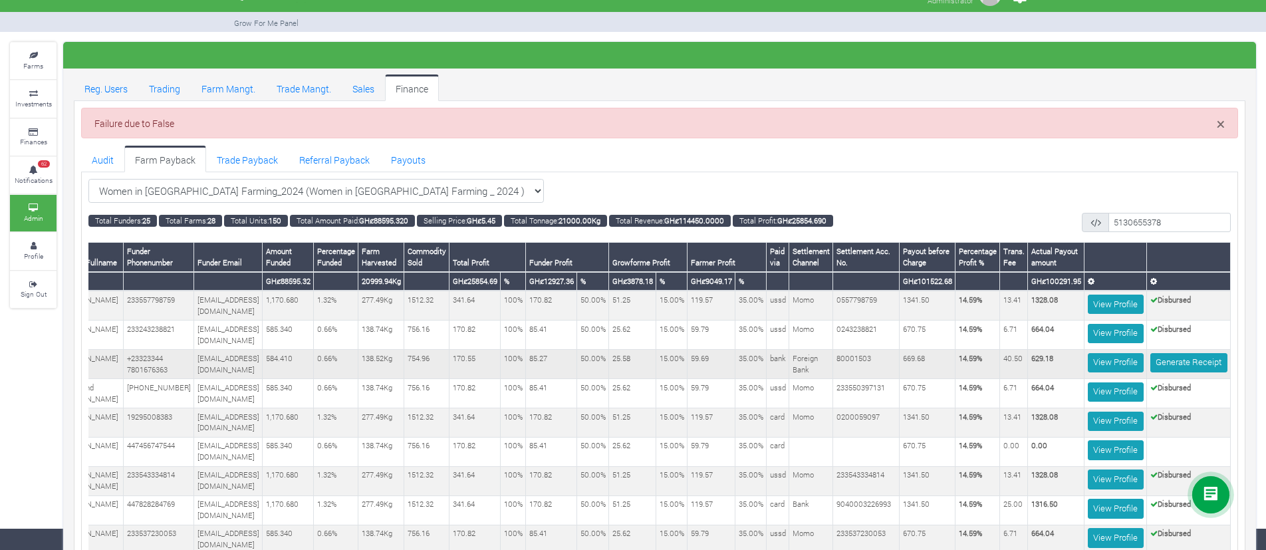
scroll to position [19, 0]
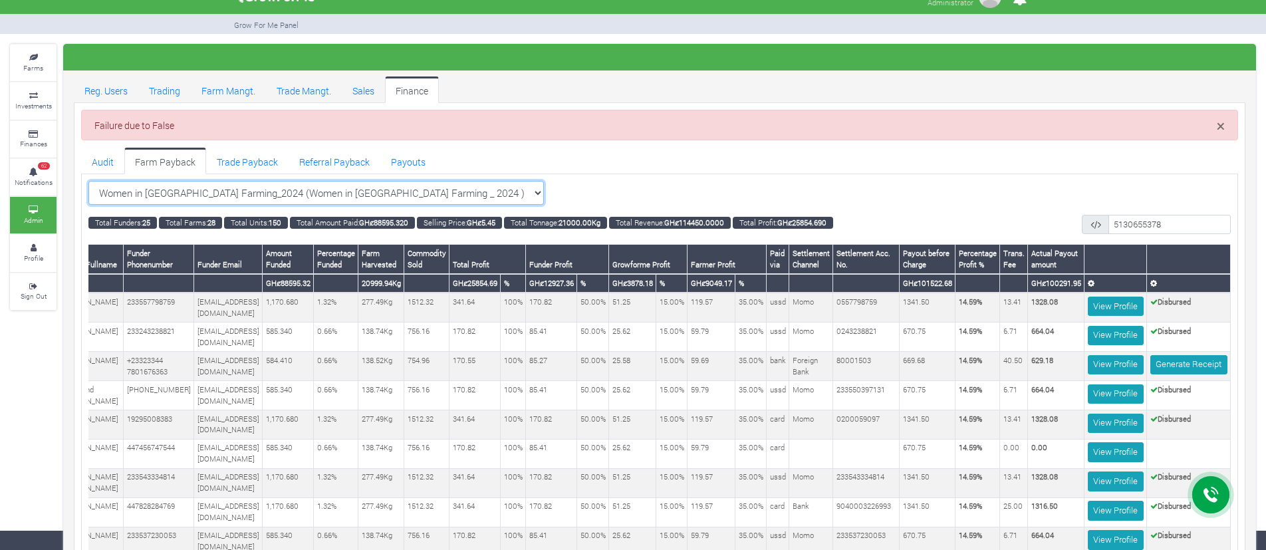
click at [495, 198] on select "Women in Sorghum Farming_2024 (Women in Sorghum Farming _ 2024 ) All Women in M…" at bounding box center [315, 193] width 455 height 24
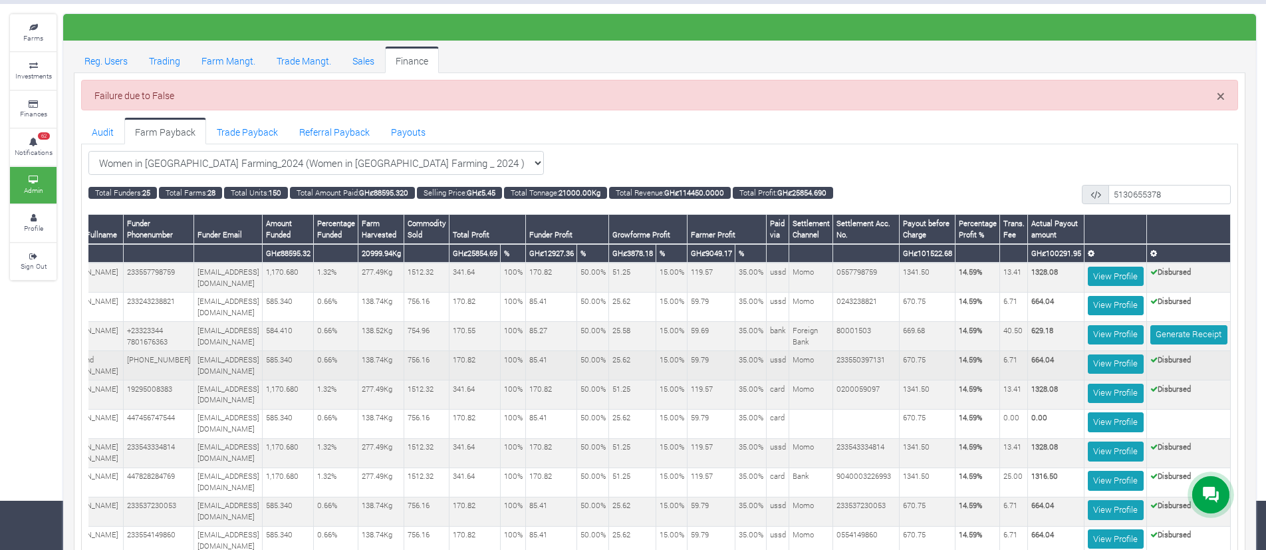
scroll to position [53, 0]
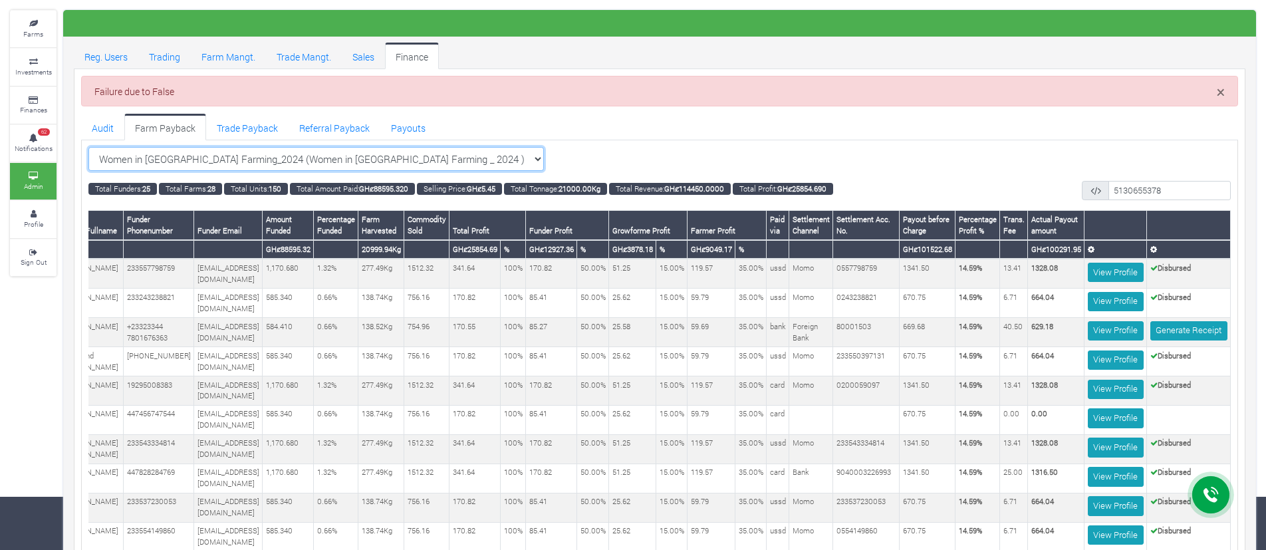
click at [426, 167] on select "Women in Sorghum Farming_2024 (Women in Sorghum Farming _ 2024 ) All Women in M…" at bounding box center [315, 159] width 455 height 24
select select "?cropschedule=28"
click at [88, 147] on select "Women in Sorghum Farming_2024 (Women in Sorghum Farming _ 2024 ) All Women in M…" at bounding box center [315, 159] width 455 height 24
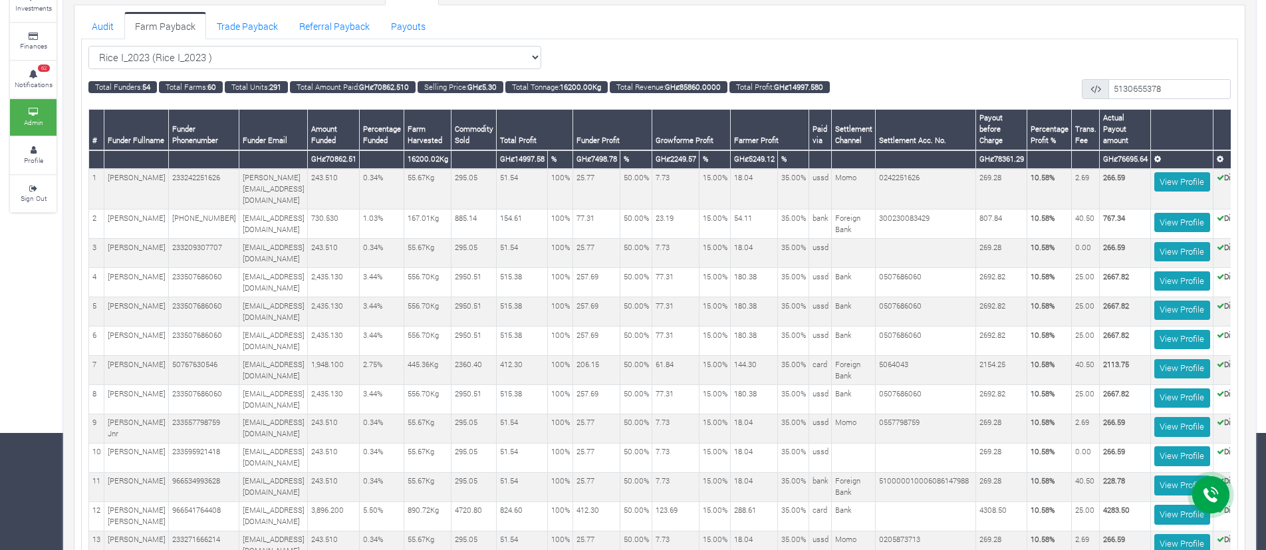
scroll to position [119, 0]
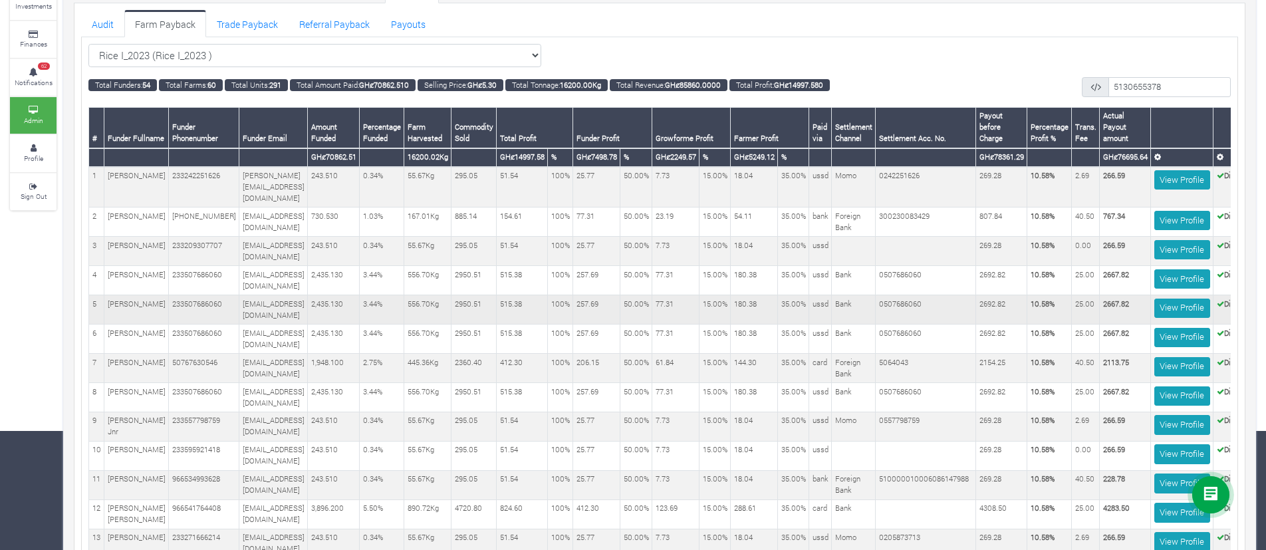
click at [620, 299] on td "257.69" at bounding box center [596, 309] width 47 height 29
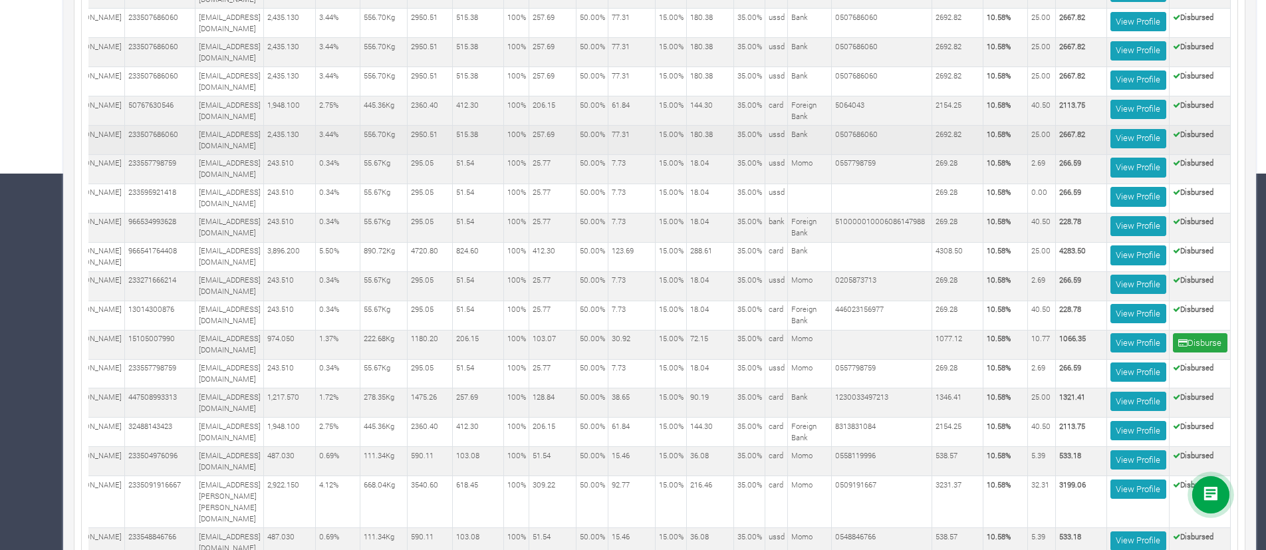
scroll to position [0, 0]
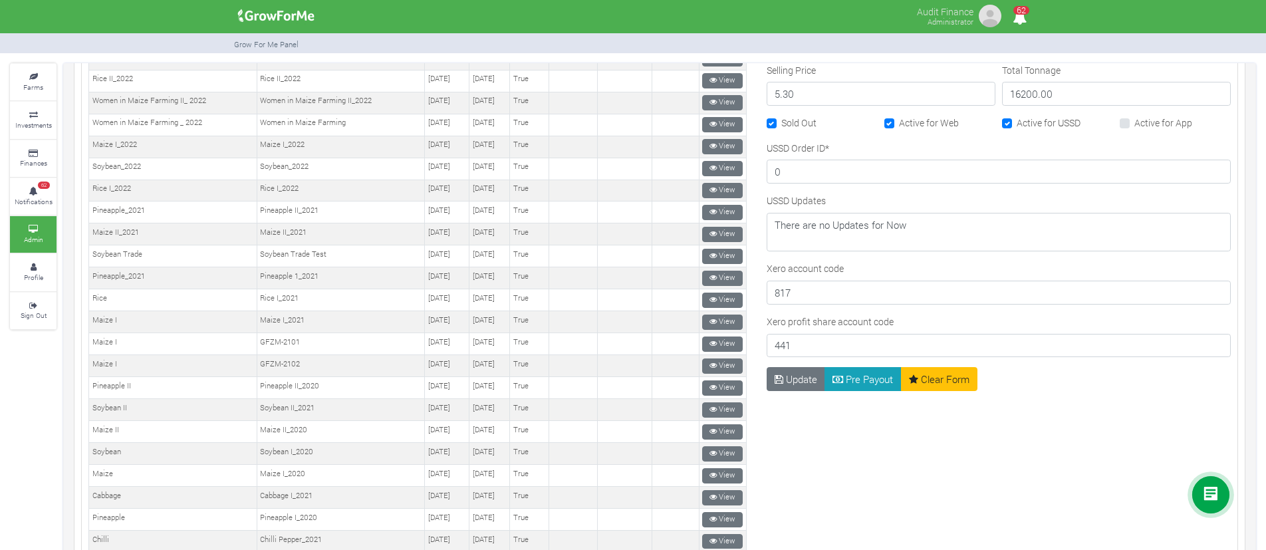
scroll to position [606, 0]
click at [850, 377] on button "Pre Payout" at bounding box center [863, 378] width 77 height 24
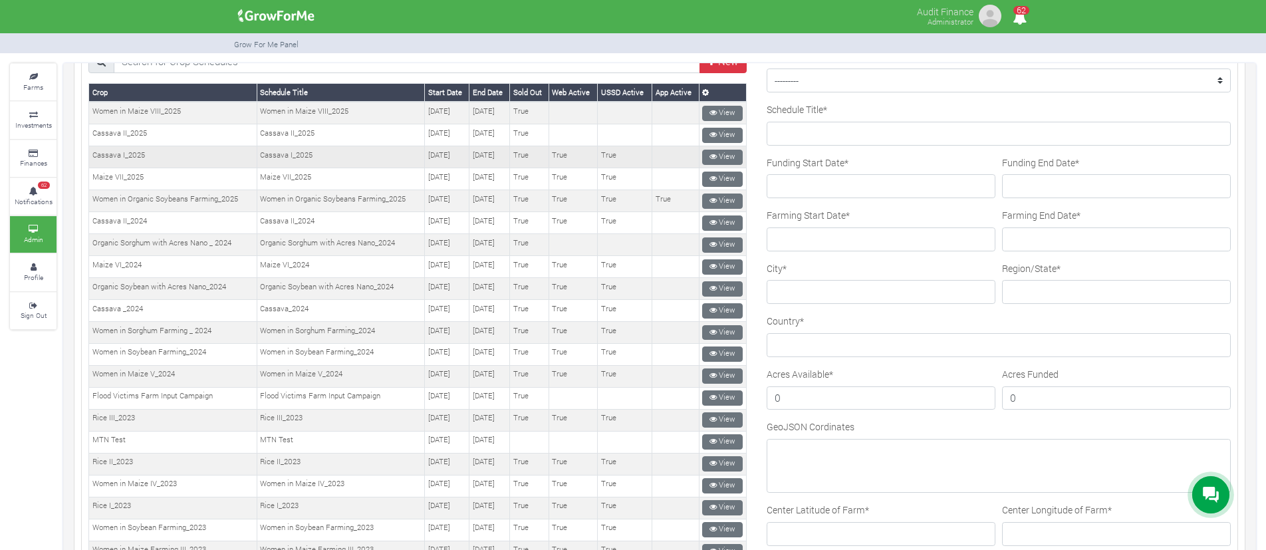
scroll to position [114, 0]
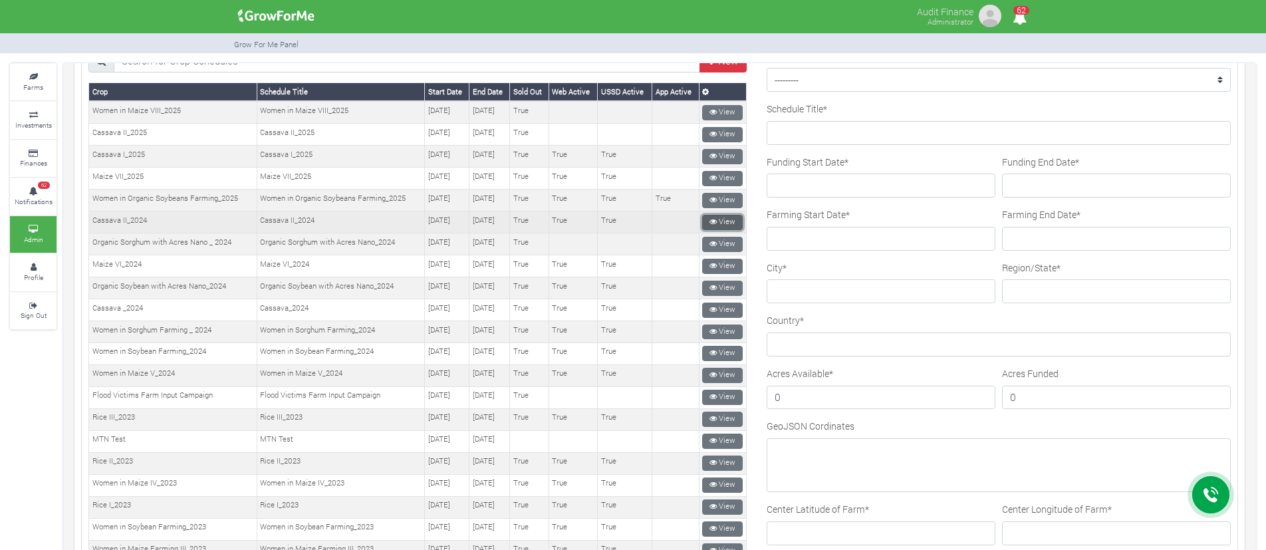
click at [710, 221] on icon at bounding box center [713, 221] width 7 height 7
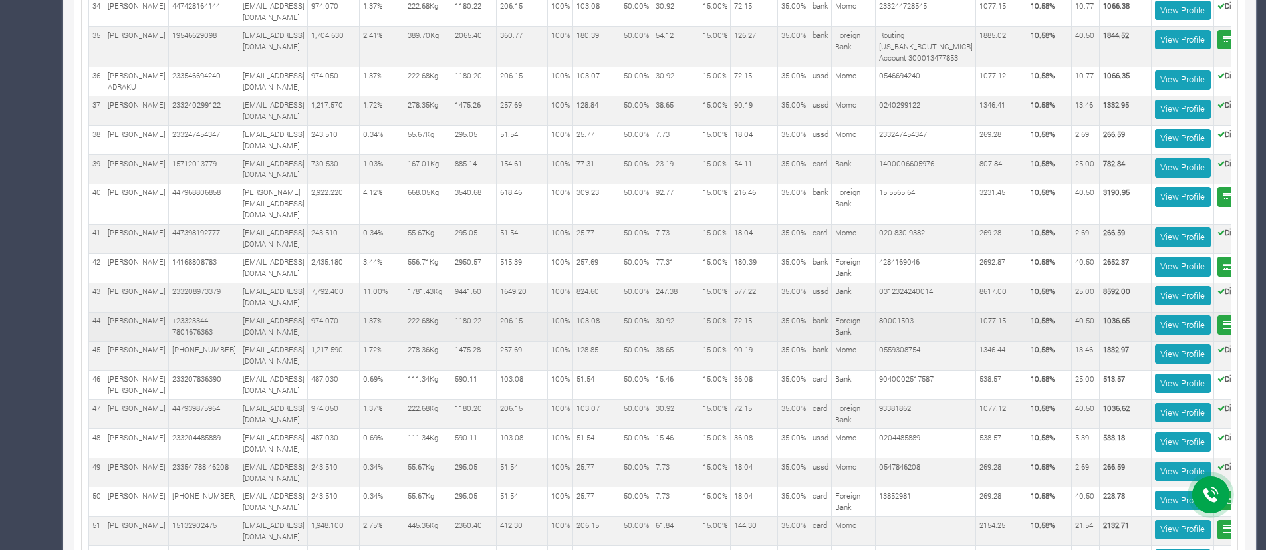
scroll to position [0, 102]
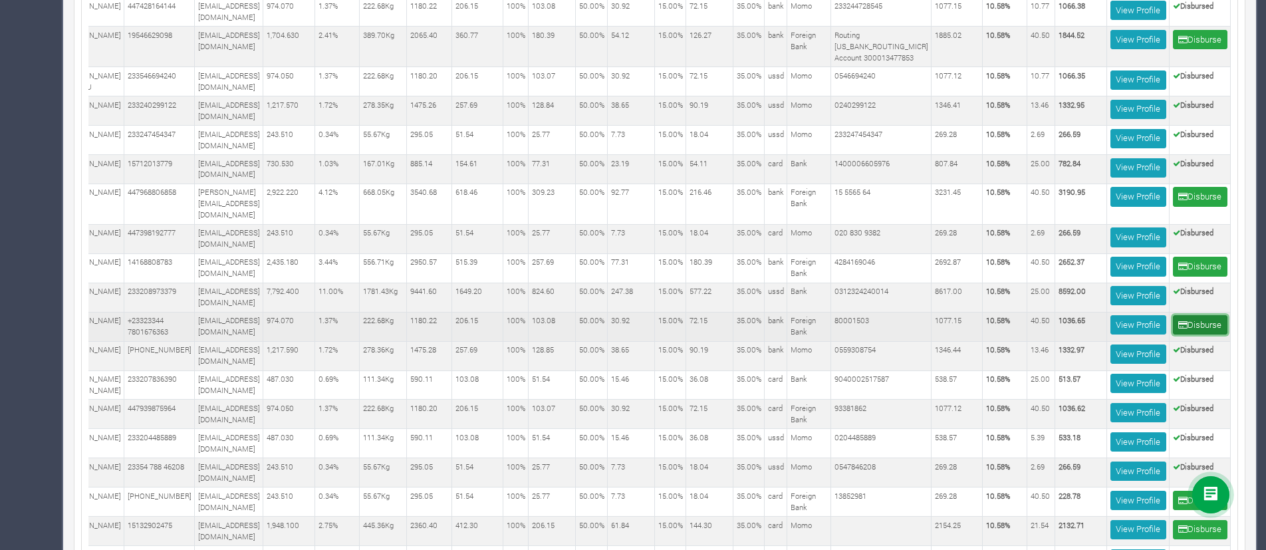
click at [1185, 321] on icon "submit" at bounding box center [1182, 325] width 9 height 9
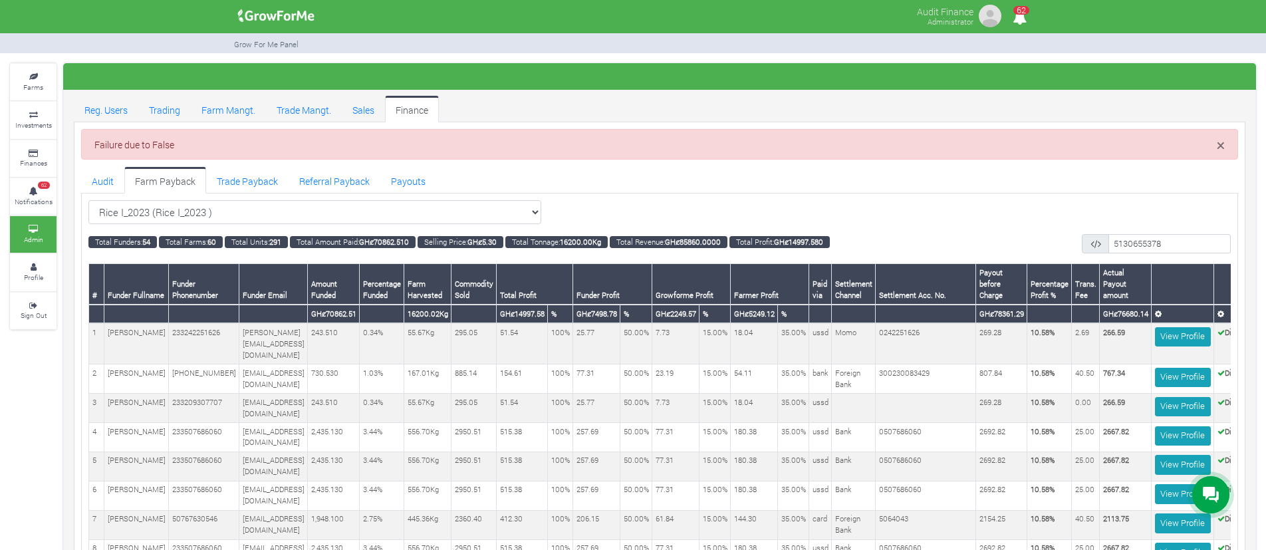
click at [950, 168] on ul "Audit Farm Payback Trade Payback Referral Payback Payouts" at bounding box center [659, 180] width 1157 height 27
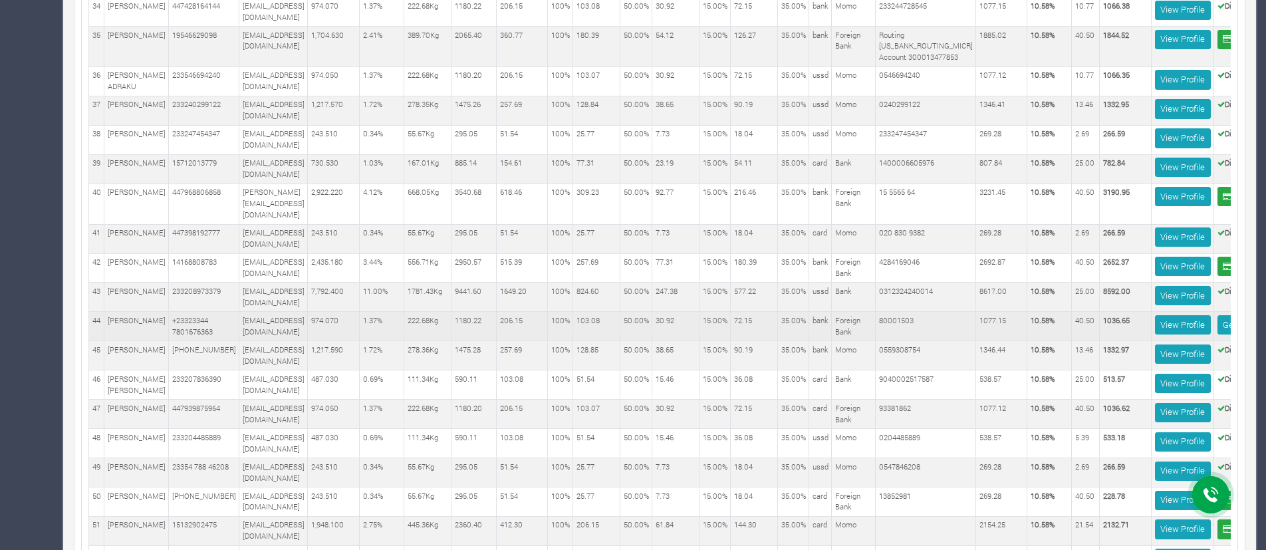
scroll to position [0, 123]
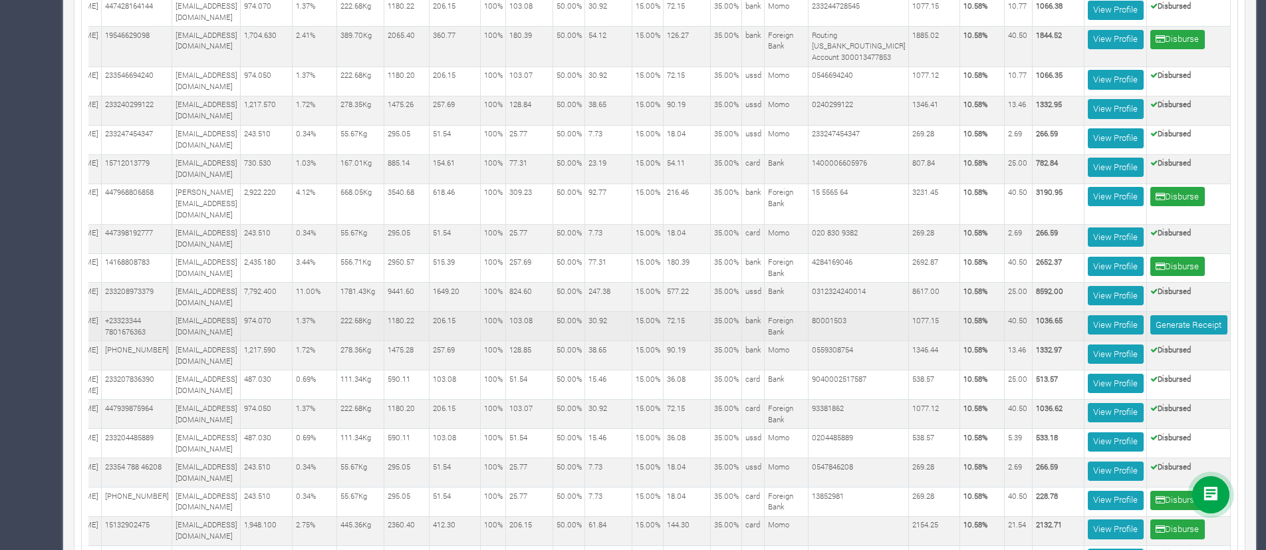
click at [993, 312] on td "10.58%" at bounding box center [982, 326] width 45 height 29
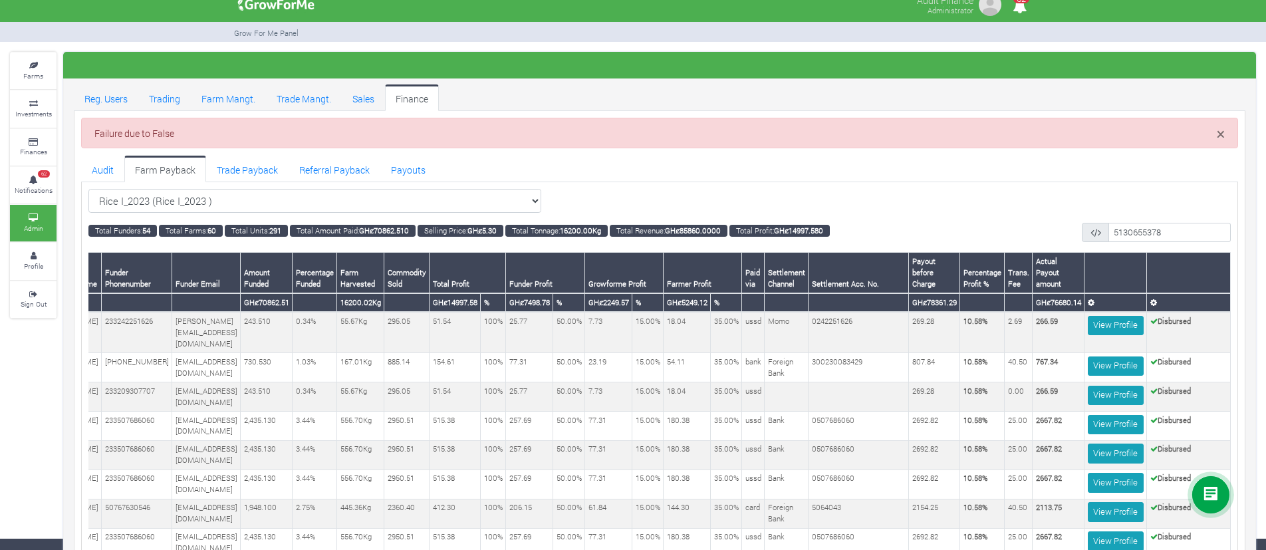
scroll to position [0, 0]
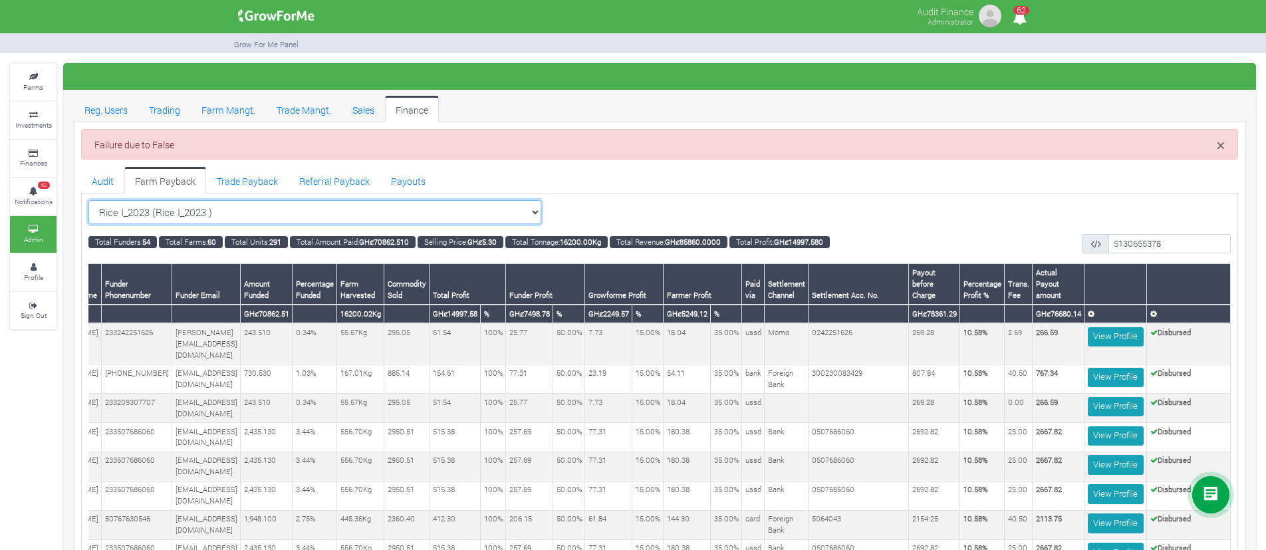
click at [476, 213] on select "Rice I_2023 (Rice I_2023 ) All Women in Maize VIII_2025 (Women in Maize VIII_20…" at bounding box center [314, 212] width 453 height 24
select select "?cropschedule=19"
click at [88, 200] on select "Rice I_2023 (Rice I_2023 ) All Women in Maize VIII_2025 (Women in Maize VIII_20…" at bounding box center [314, 212] width 453 height 24
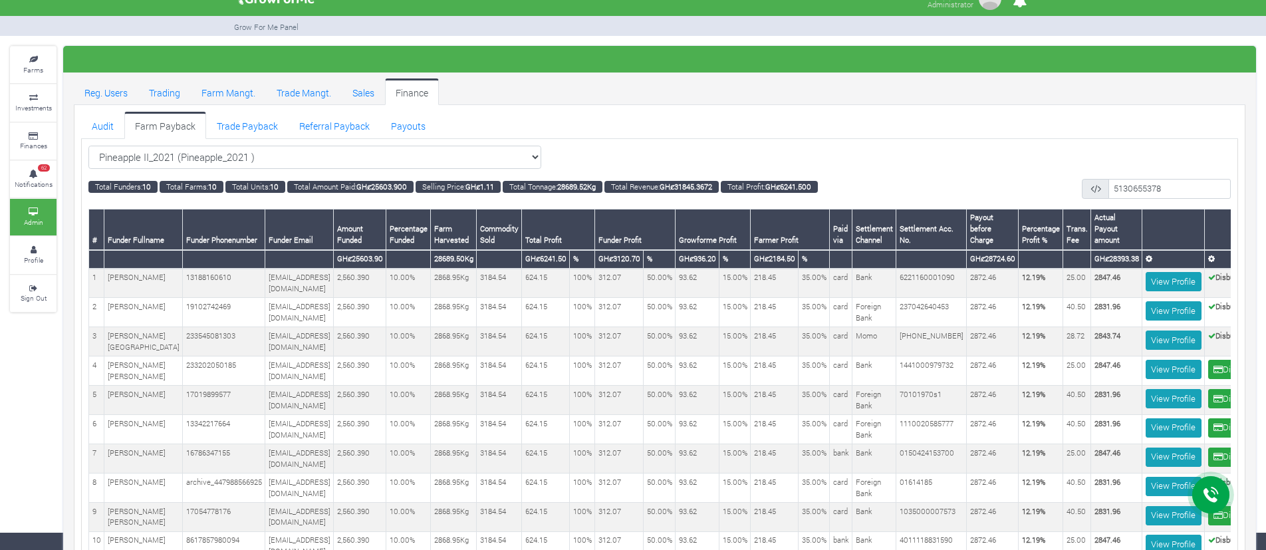
scroll to position [0, 61]
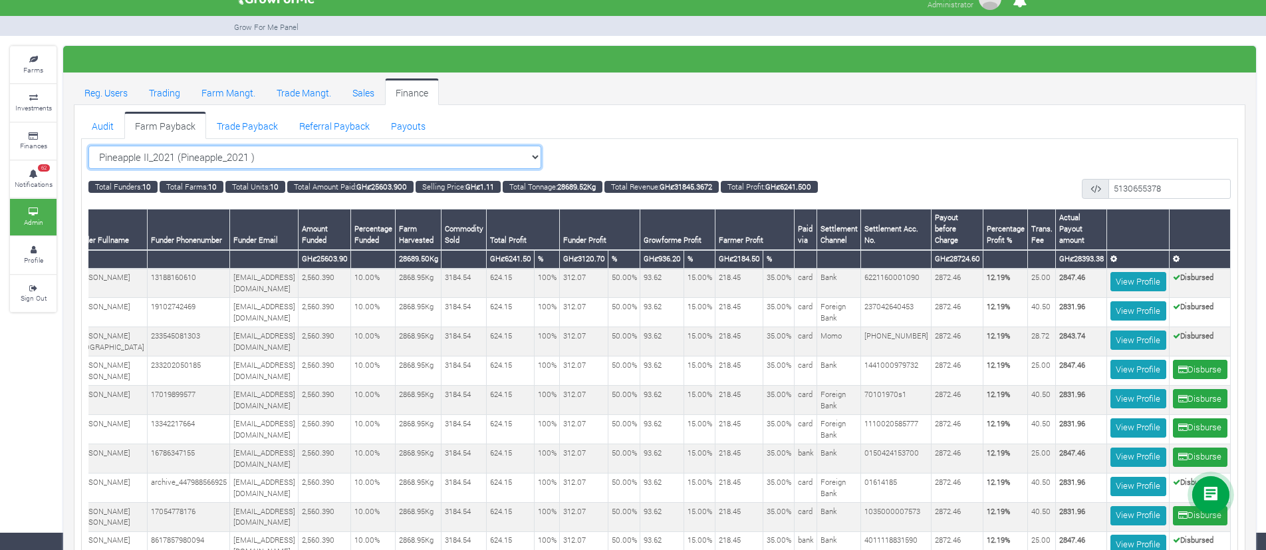
click at [475, 155] on select "Pineapple II_2021 (Pineapple_2021 ) All Women in Maize VIII_2025 (Women in Maiz…" at bounding box center [314, 158] width 453 height 24
select select "?cropschedule=29"
click at [88, 146] on select "Pineapple II_2021 (Pineapple_2021 ) All Women in Maize VIII_2025 (Women in Maiz…" at bounding box center [314, 158] width 453 height 24
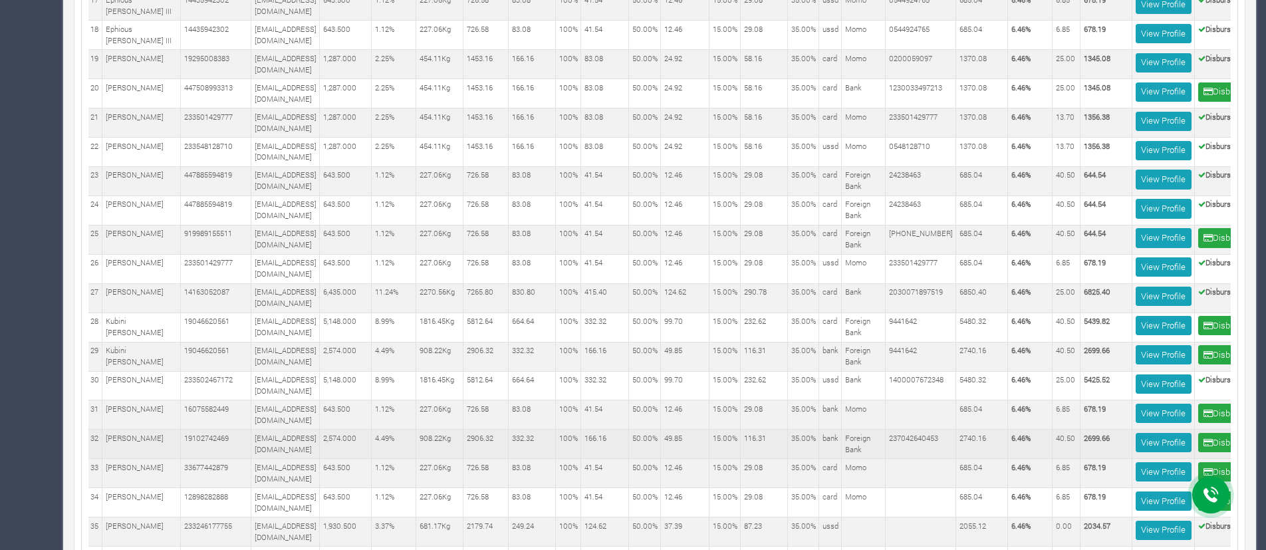
scroll to position [0, 53]
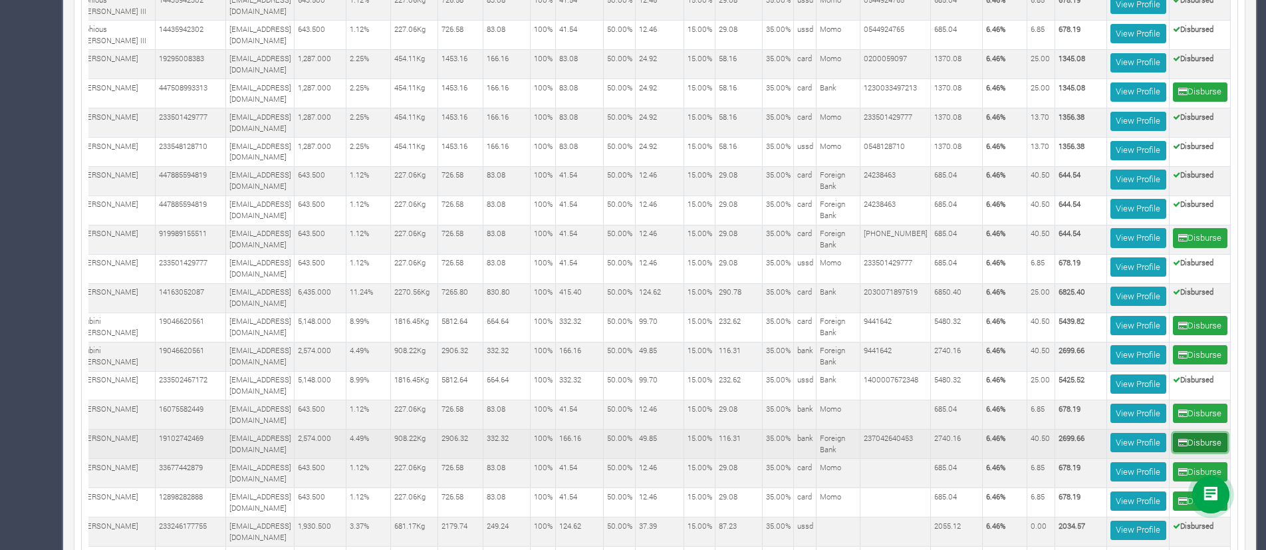
click at [1202, 433] on button "Disburse" at bounding box center [1200, 442] width 55 height 19
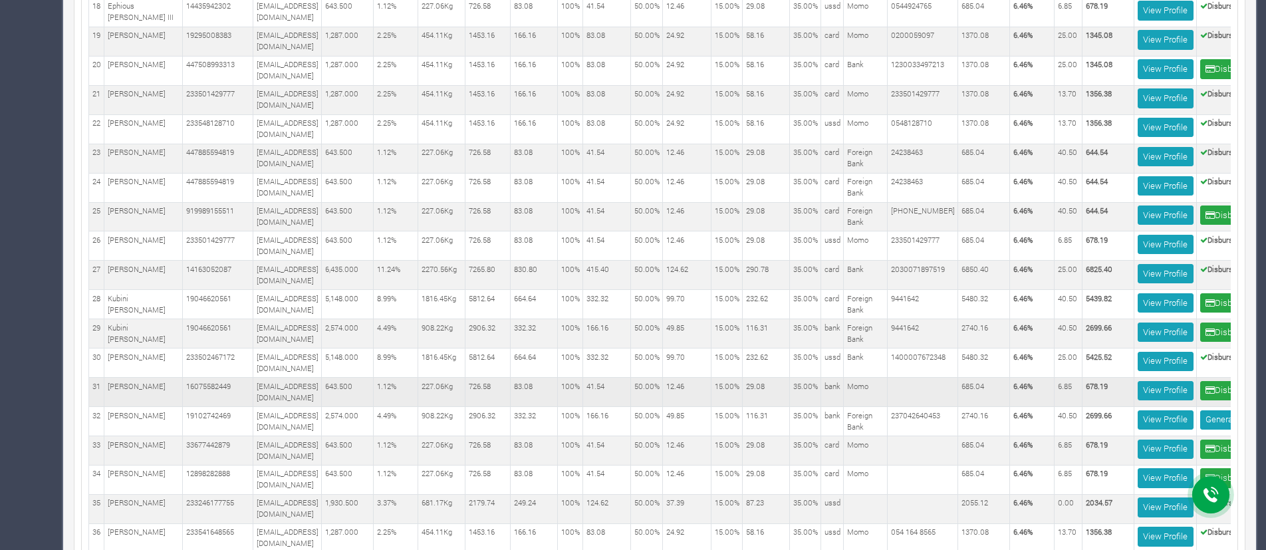
scroll to position [0, 73]
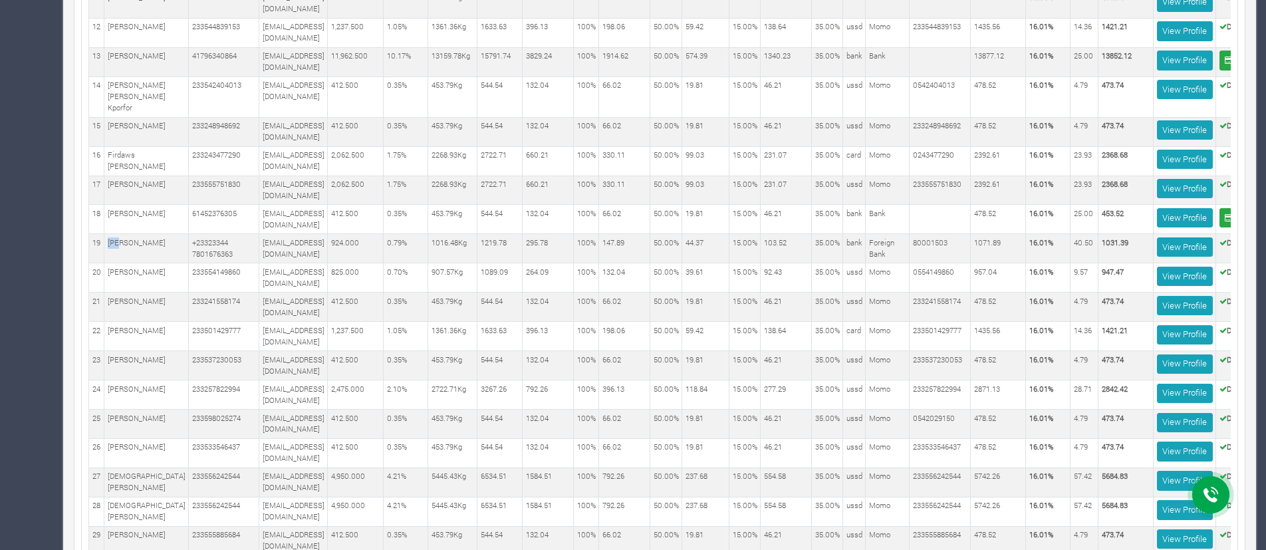
scroll to position [0, 64]
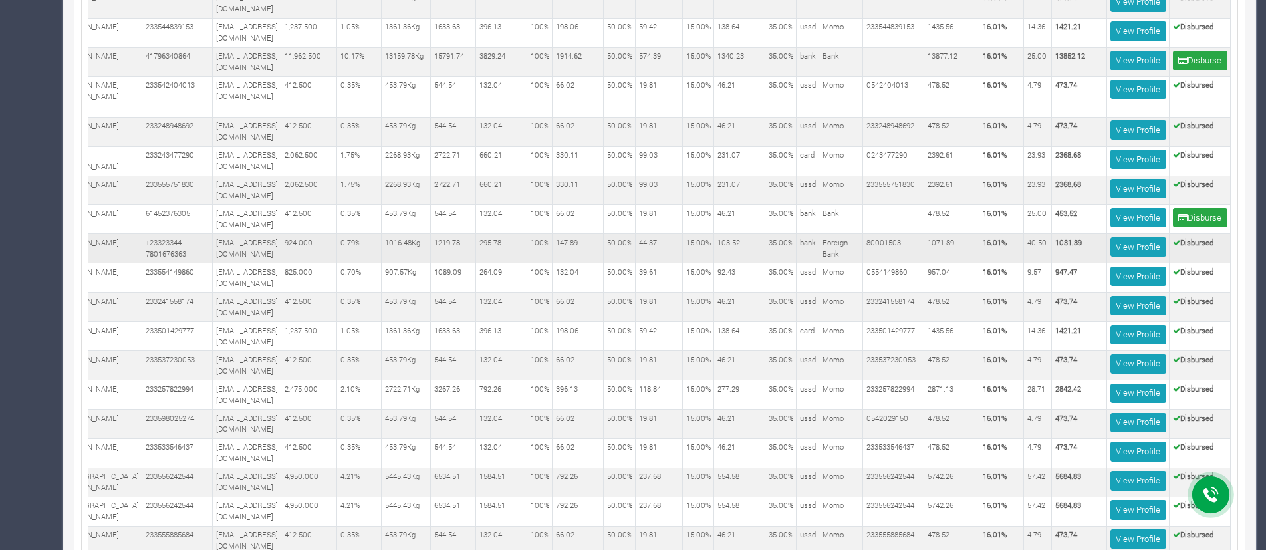
click at [517, 263] on td "295.78" at bounding box center [501, 248] width 51 height 29
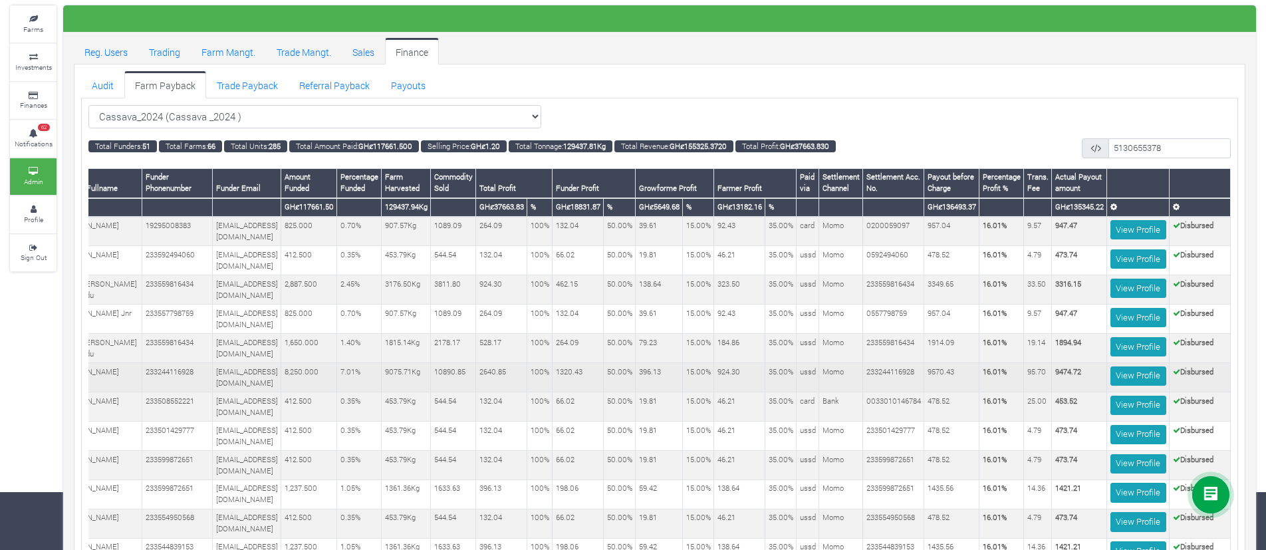
scroll to position [71, 0]
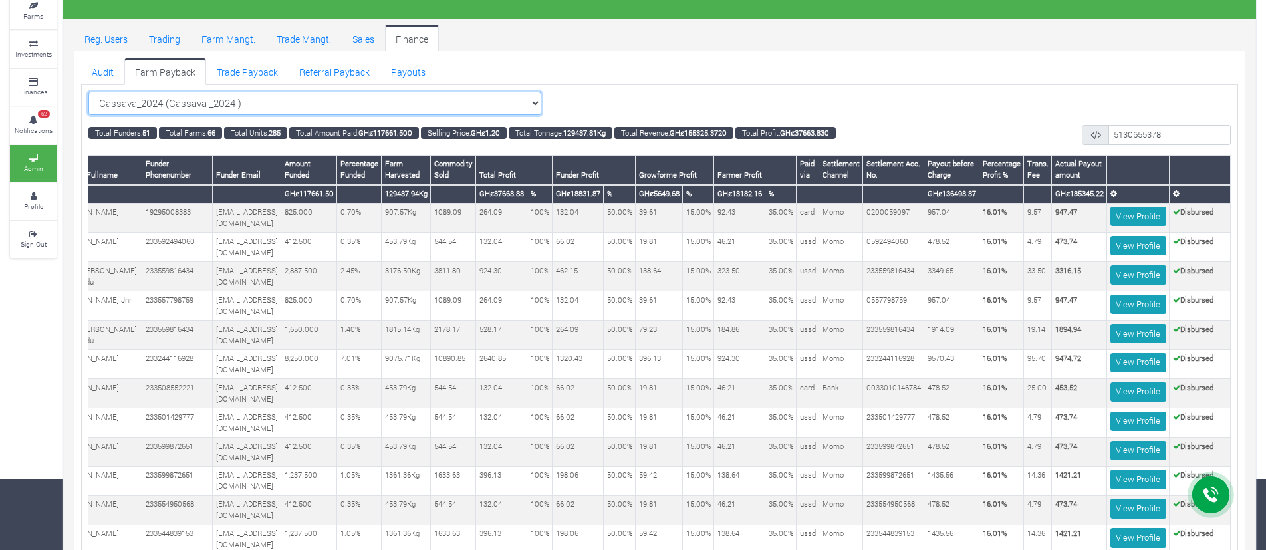
click at [377, 106] on select "Cassava_2024 (Cassava _2024 ) All Women in Maize VIII_2025 (Women in Maize VIII…" at bounding box center [314, 104] width 453 height 24
select select "?cropschedule=41"
click at [88, 92] on select "Cassava_2024 (Cassava _2024 ) All Women in Maize VIII_2025 (Women in Maize VIII…" at bounding box center [314, 104] width 453 height 24
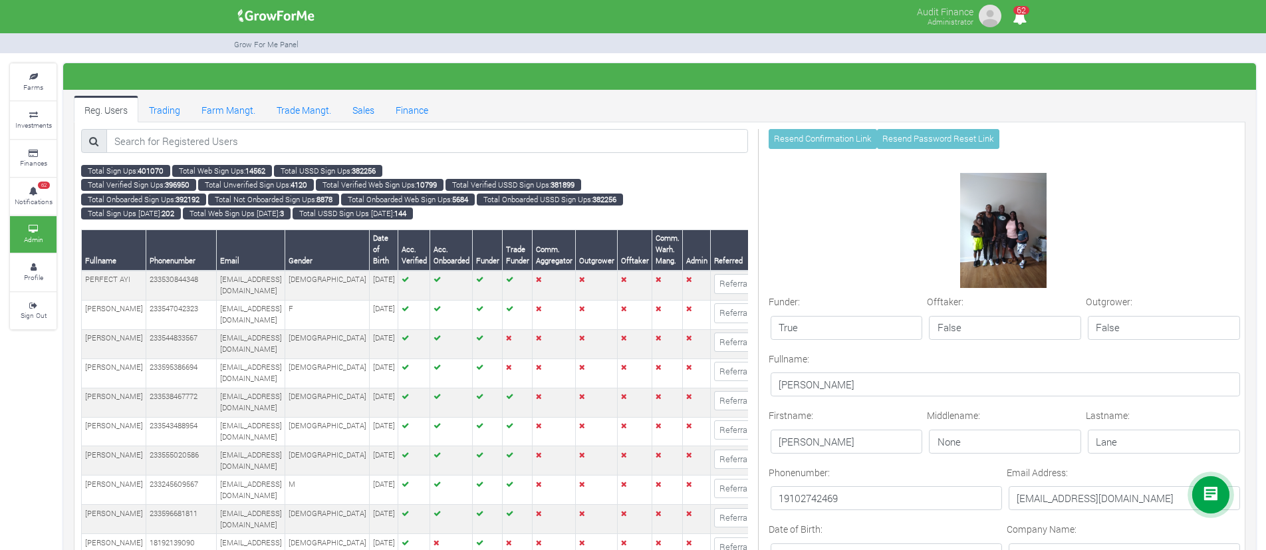
scroll to position [156, 0]
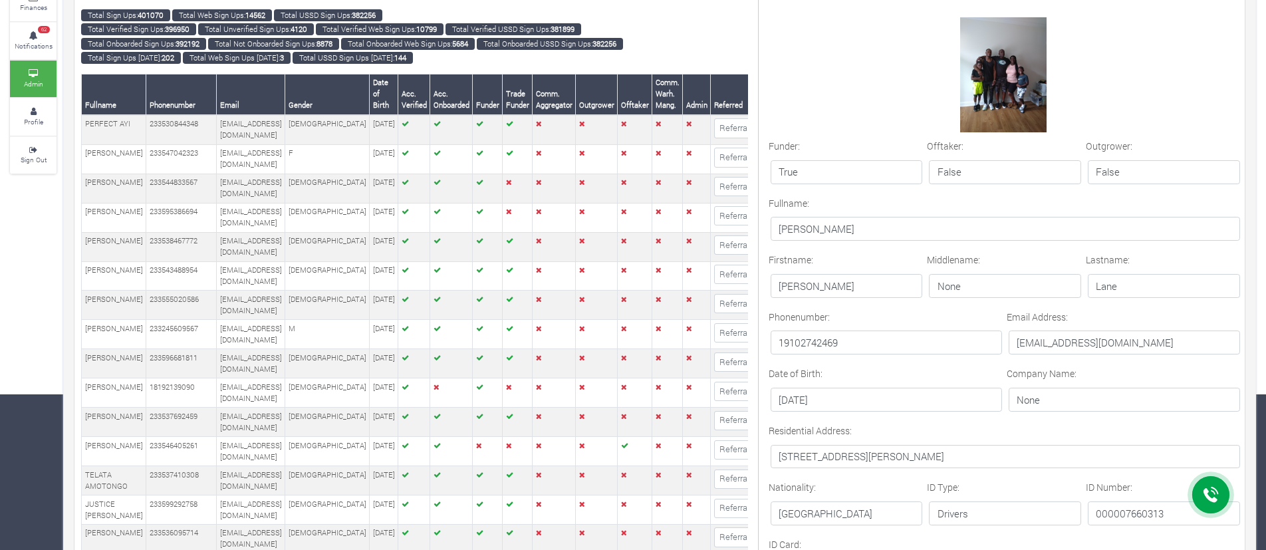
click at [853, 279] on p "Teryl" at bounding box center [847, 286] width 152 height 24
drag, startPoint x: 853, startPoint y: 279, endPoint x: 828, endPoint y: 288, distance: 26.7
click at [828, 288] on p "Teryl" at bounding box center [847, 286] width 152 height 24
drag, startPoint x: 782, startPoint y: 229, endPoint x: 807, endPoint y: 227, distance: 24.6
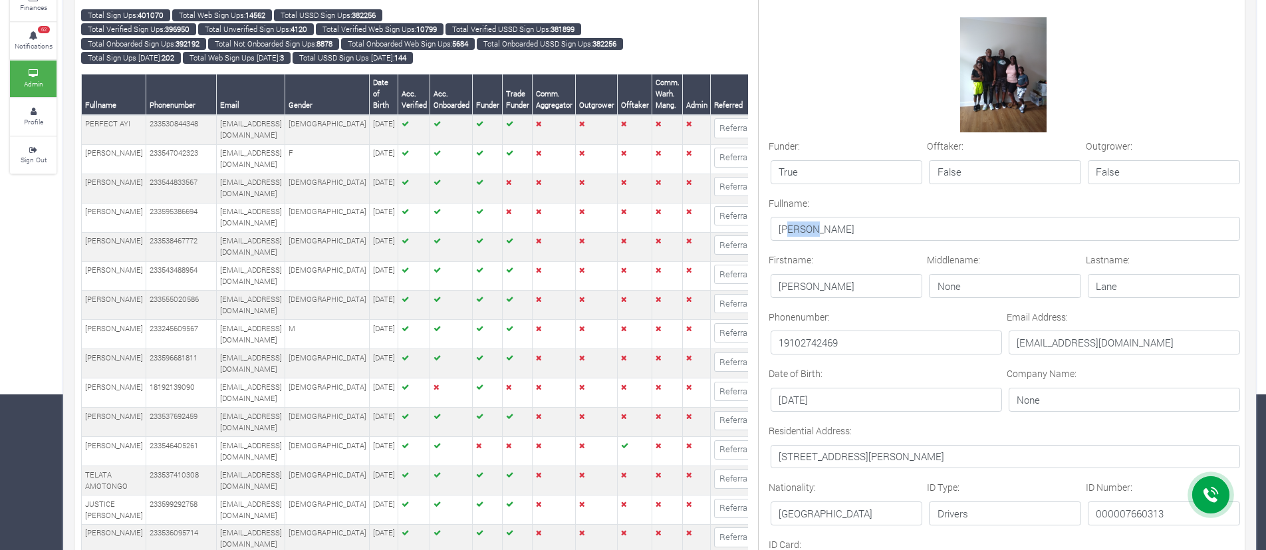
click at [809, 230] on p "Teryl Lane" at bounding box center [1006, 229] width 470 height 24
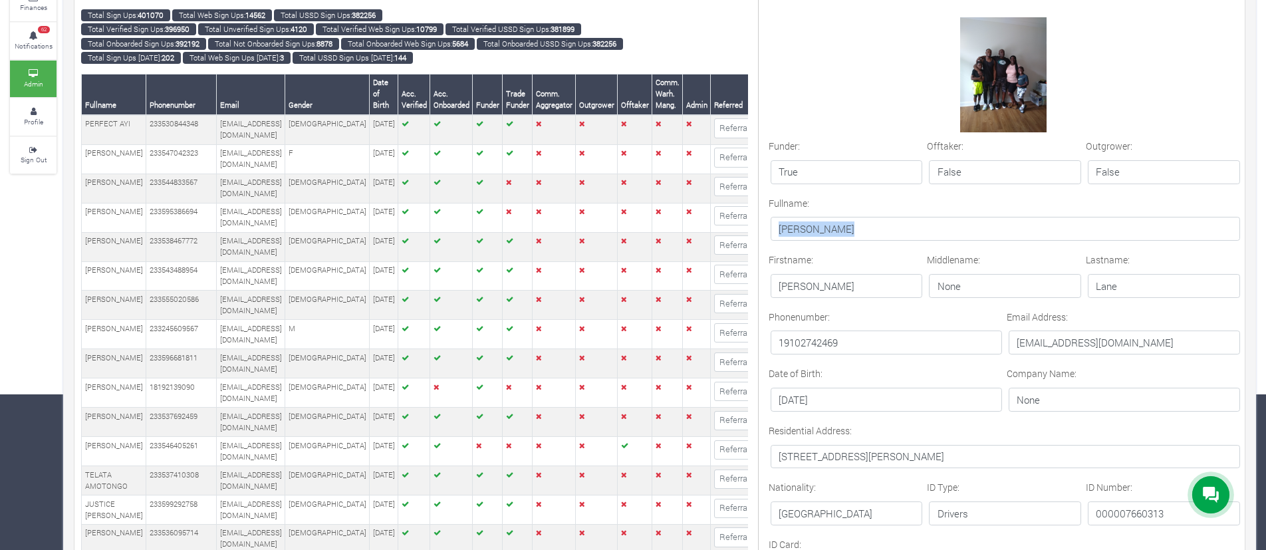
click at [809, 230] on p "Teryl Lane" at bounding box center [1006, 229] width 470 height 24
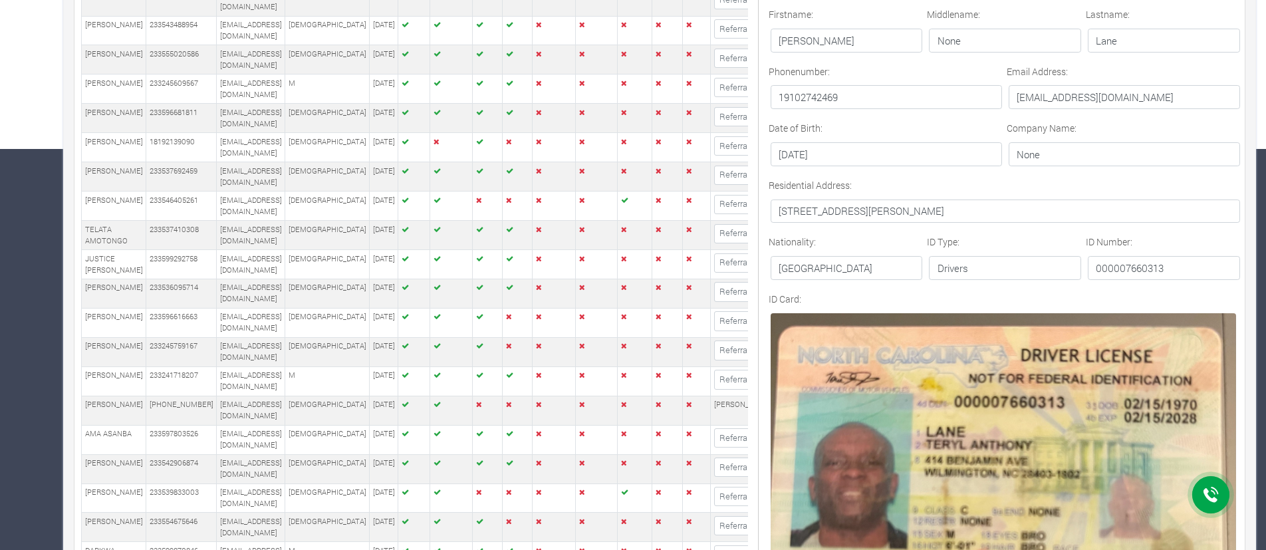
scroll to position [403, 0]
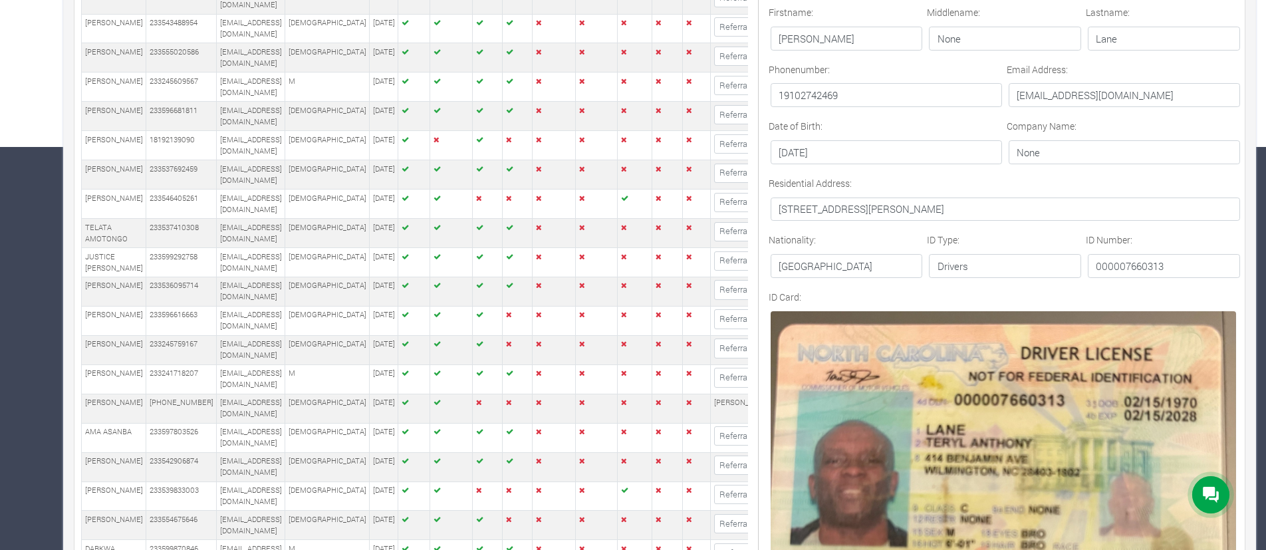
click at [892, 213] on p "414 BENJAMIN AVENUE Wilmington, NC 28403" at bounding box center [1006, 209] width 470 height 24
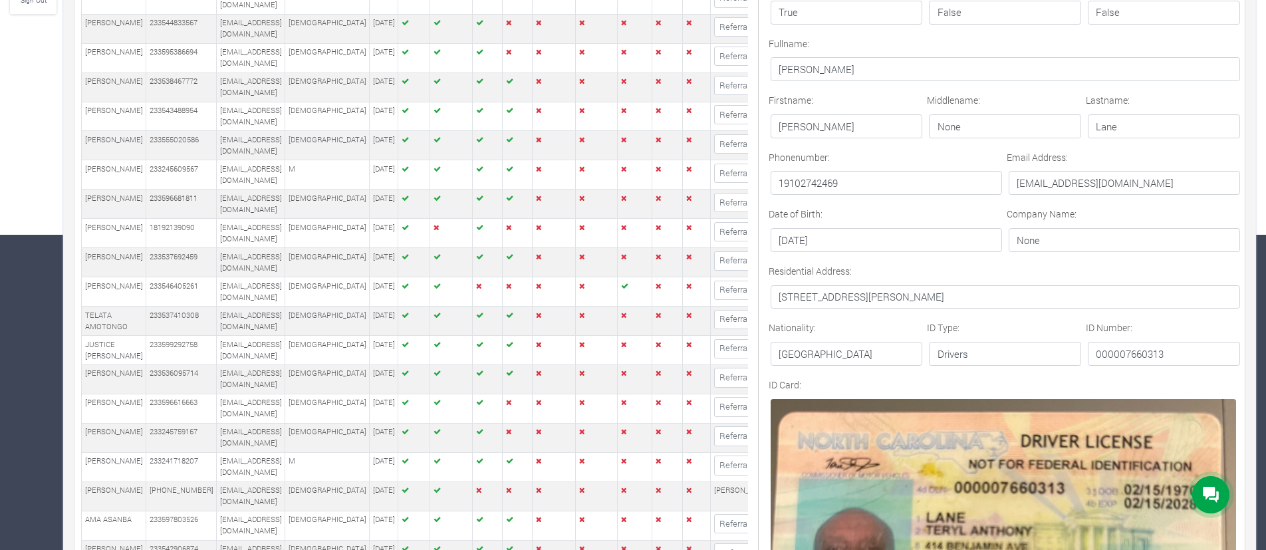
scroll to position [321, 0]
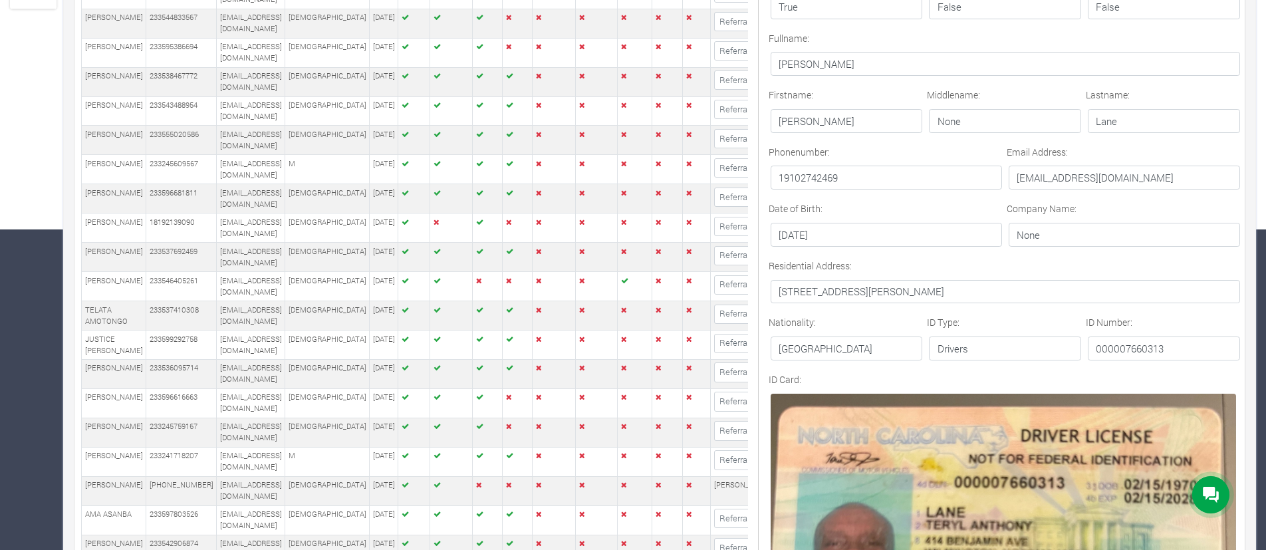
click at [1038, 180] on p "teryllane@gmail.com" at bounding box center [1124, 178] width 231 height 24
copy form "teryllane@gmail.com"
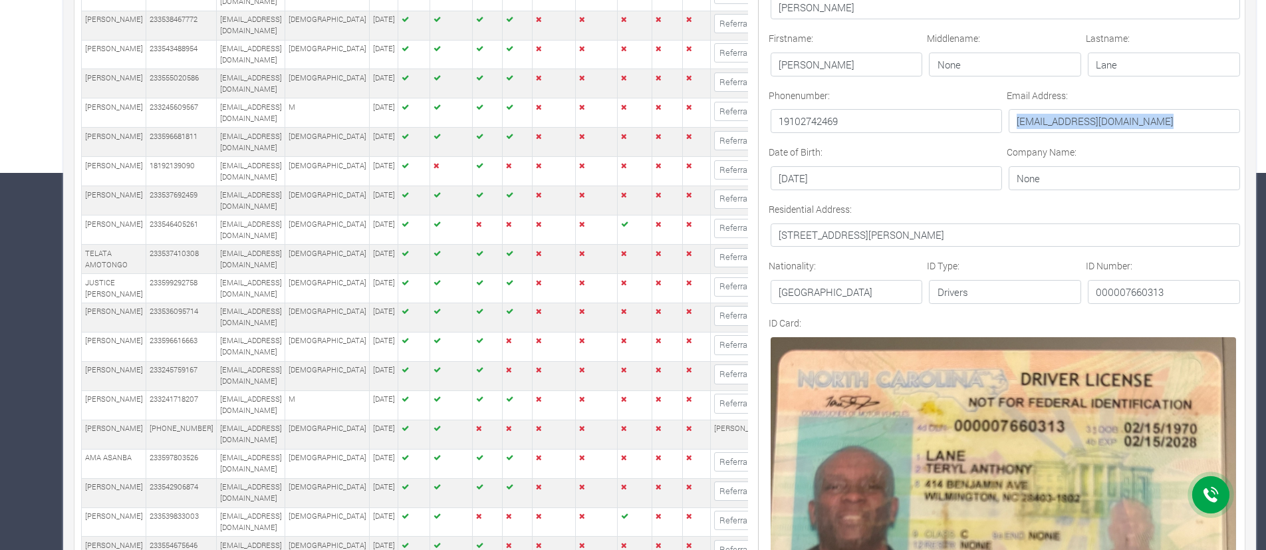
scroll to position [396, 0]
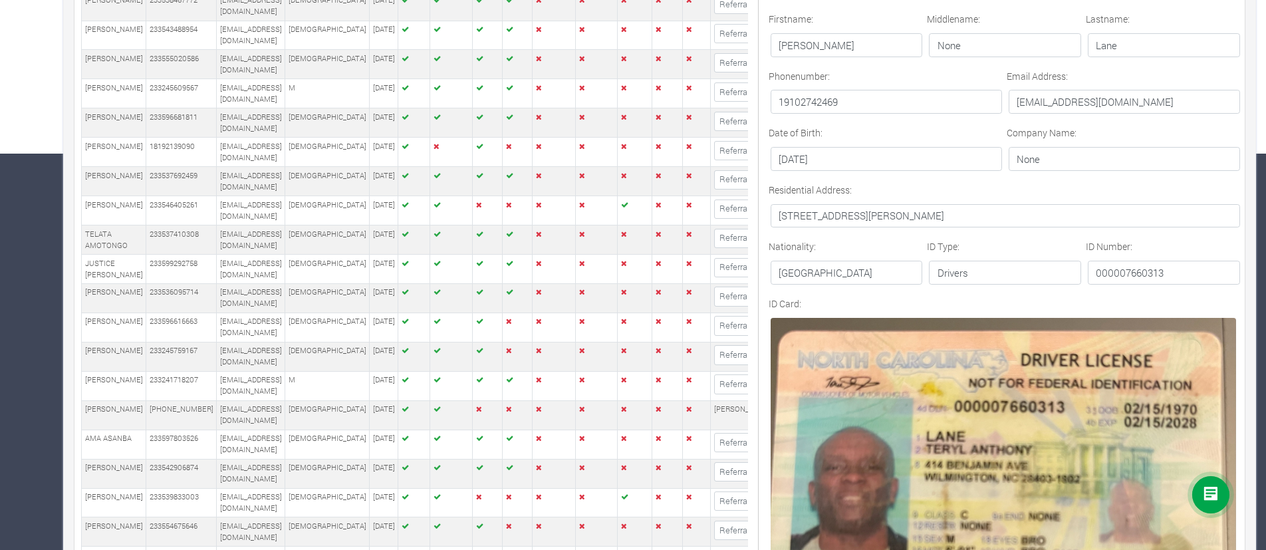
click at [879, 213] on p "414 BENJAMIN AVENUE Wilmington, NC 28403" at bounding box center [1006, 216] width 470 height 24
copy form "414 BENJAMIN AVENUE Wilmington, NC 28403"
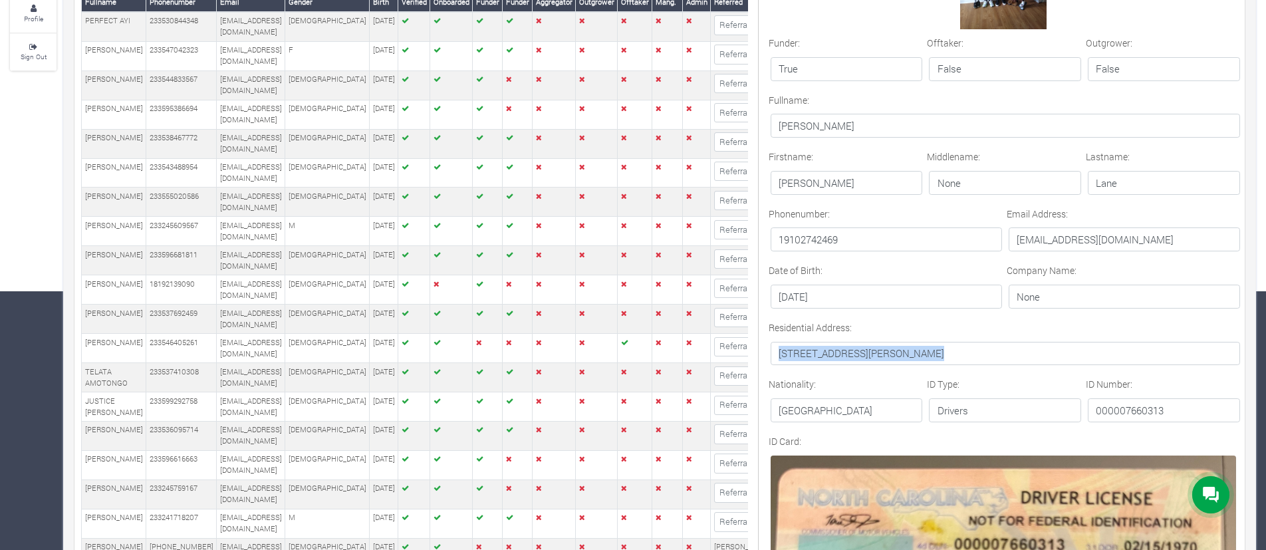
scroll to position [259, 0]
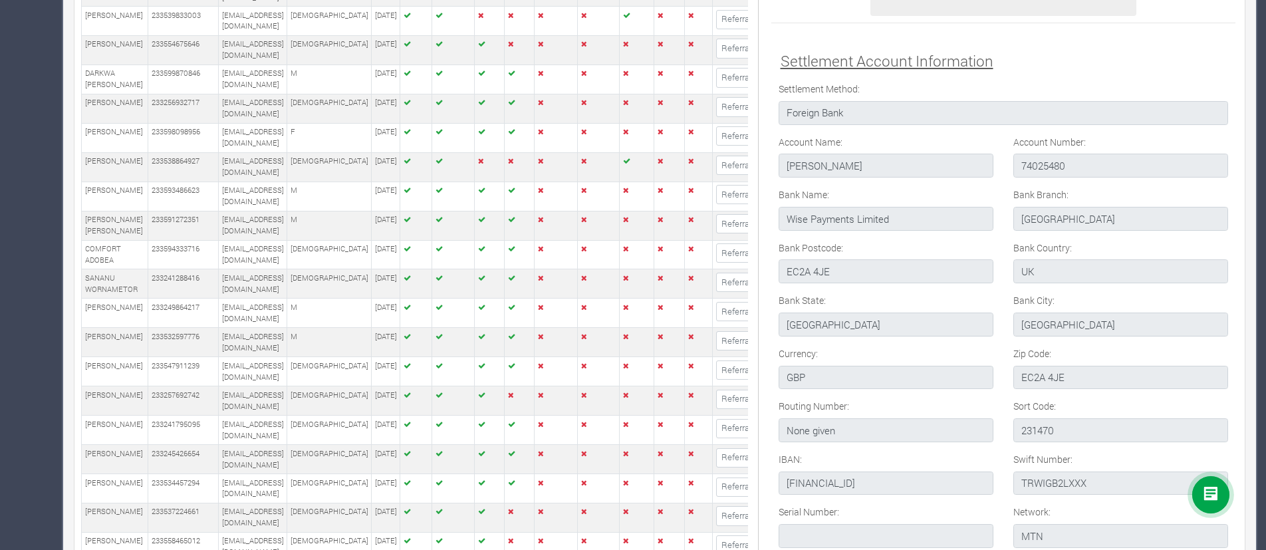
scroll to position [1124, 0]
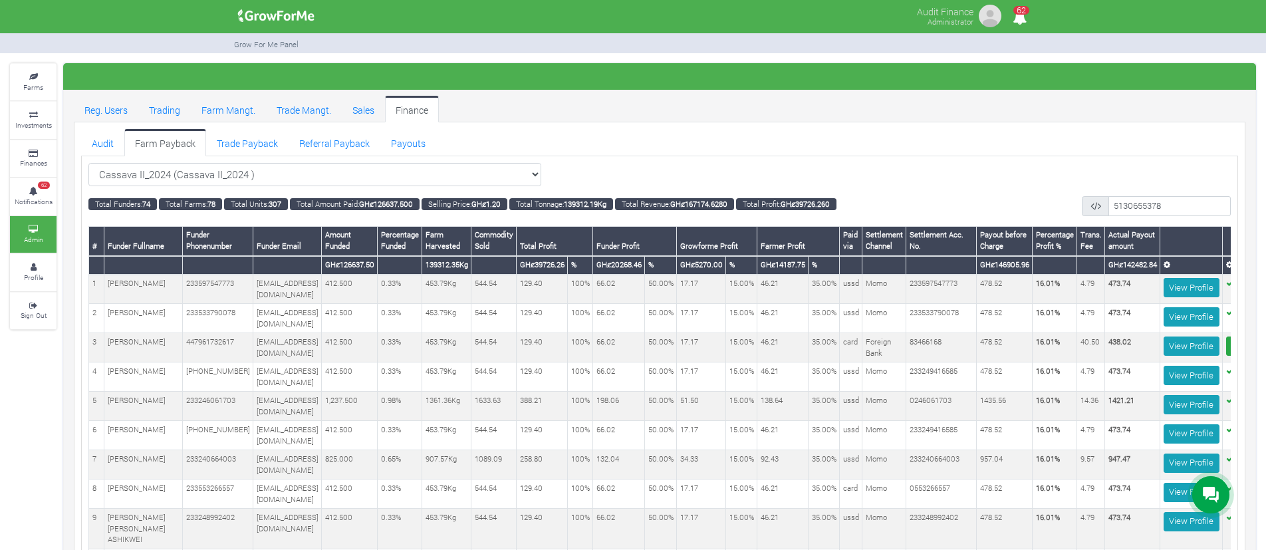
click at [726, 260] on th "GHȼ5270.00" at bounding box center [701, 265] width 49 height 19
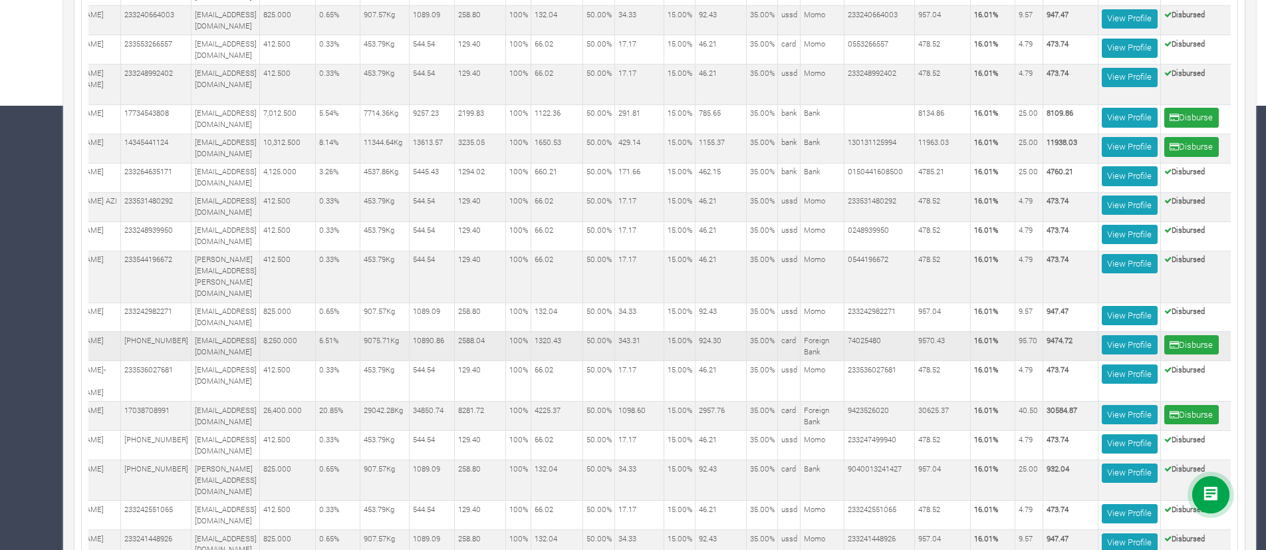
scroll to position [0, 128]
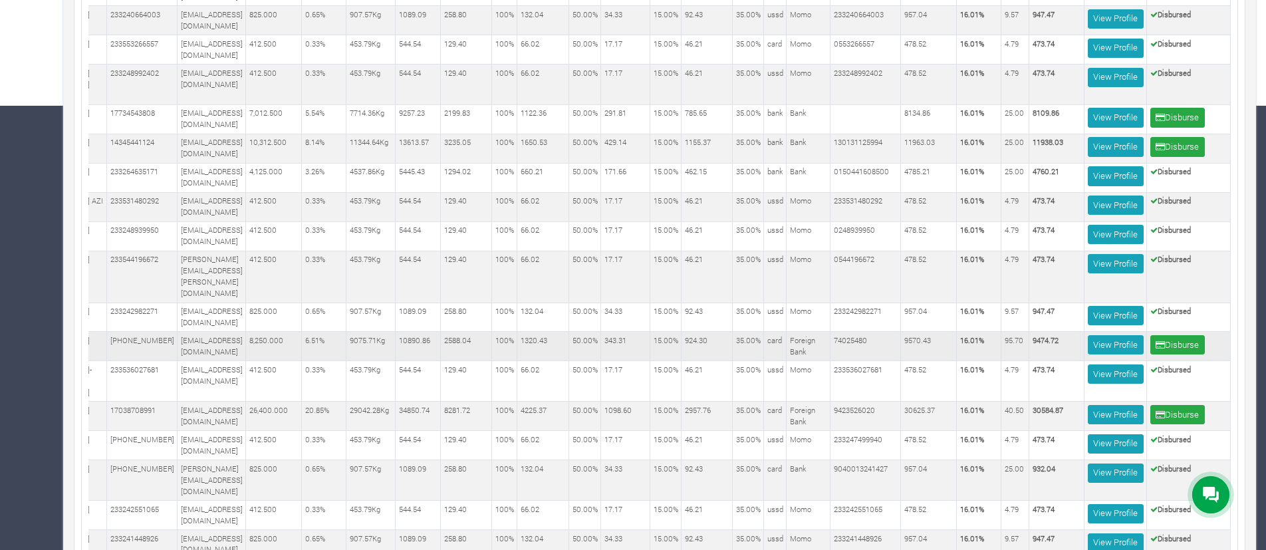
click at [1015, 332] on td "95.70" at bounding box center [1015, 346] width 28 height 29
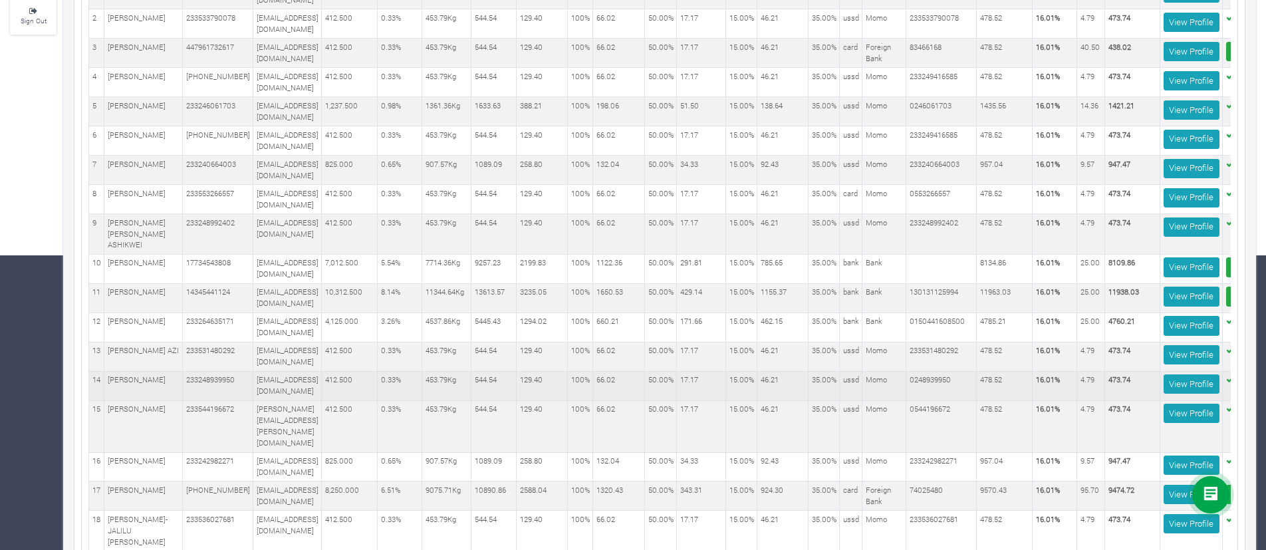
scroll to position [282, 0]
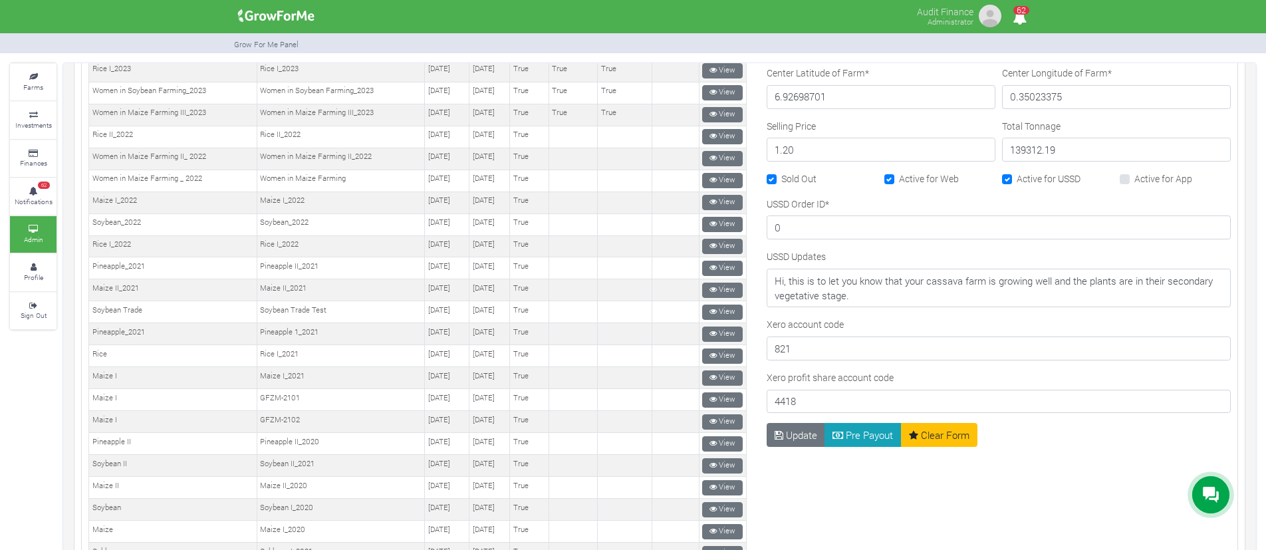
scroll to position [573, 0]
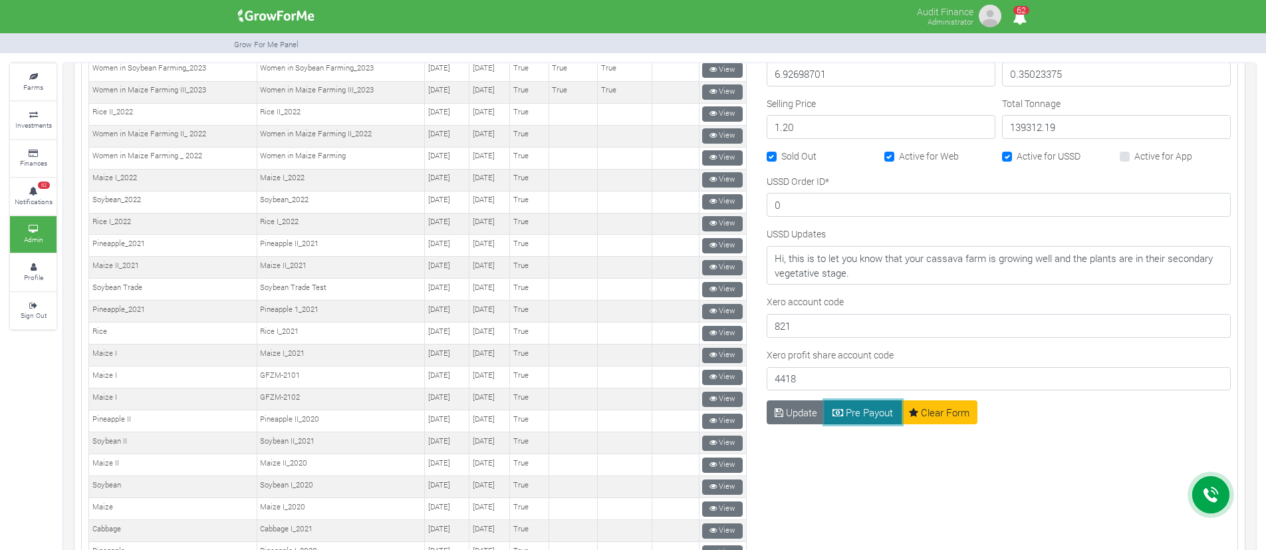
click at [854, 410] on button "Pre Payout" at bounding box center [863, 412] width 77 height 24
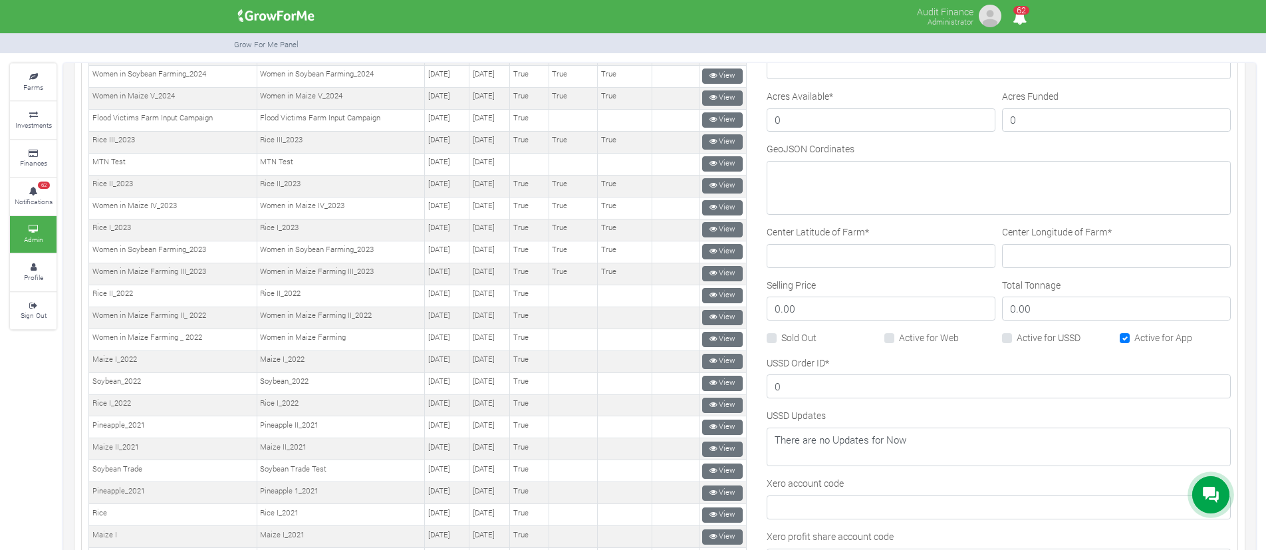
scroll to position [393, 0]
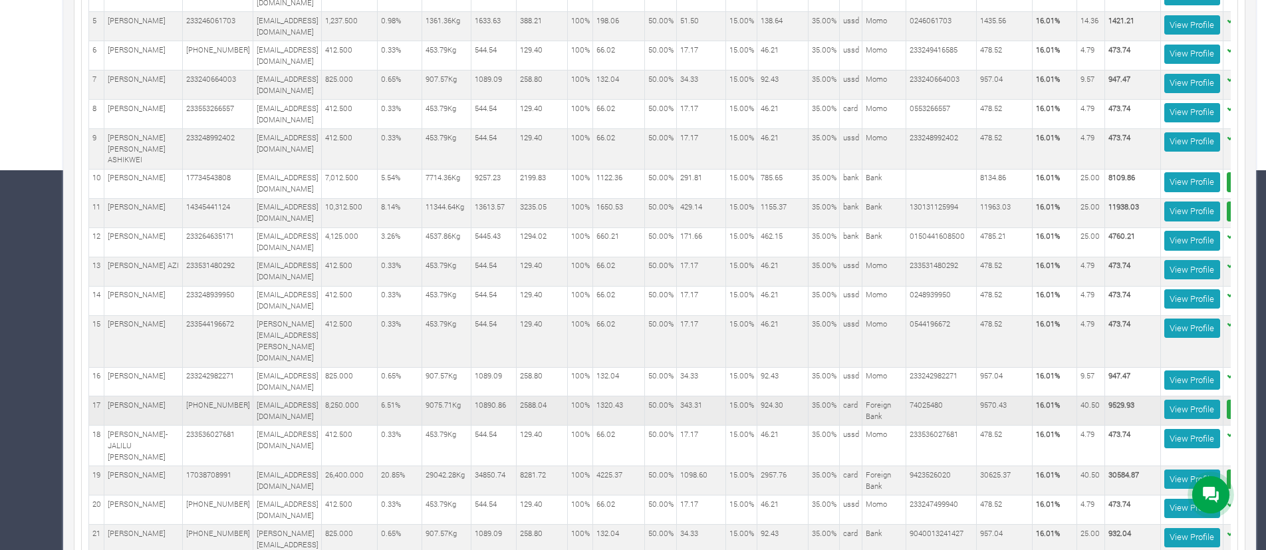
scroll to position [0, 128]
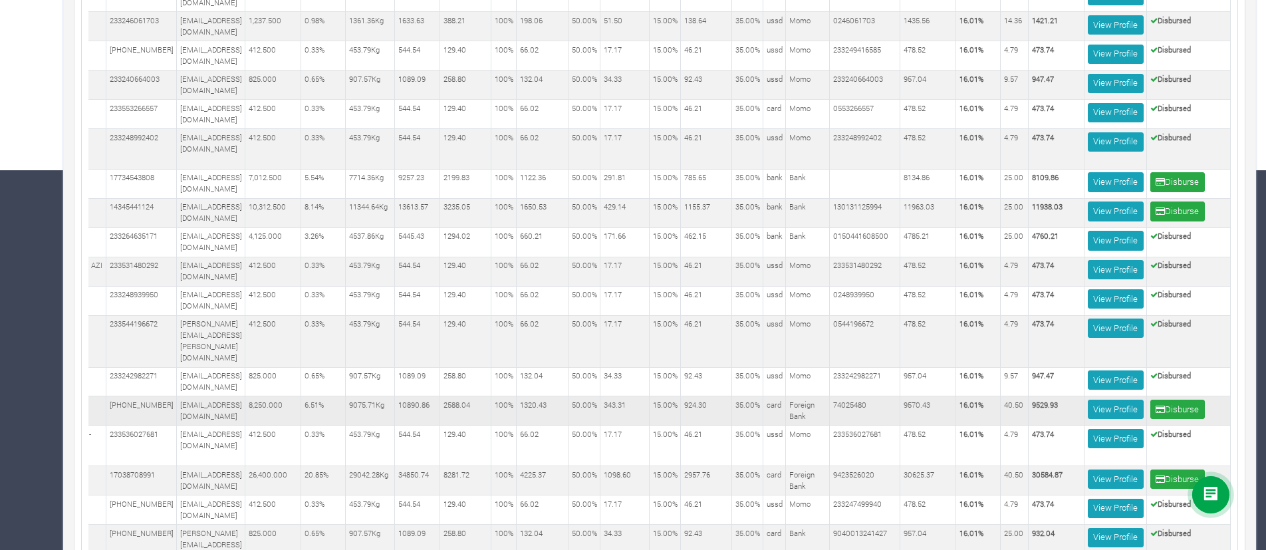
click at [1029, 396] on td "9529.93" at bounding box center [1057, 410] width 56 height 29
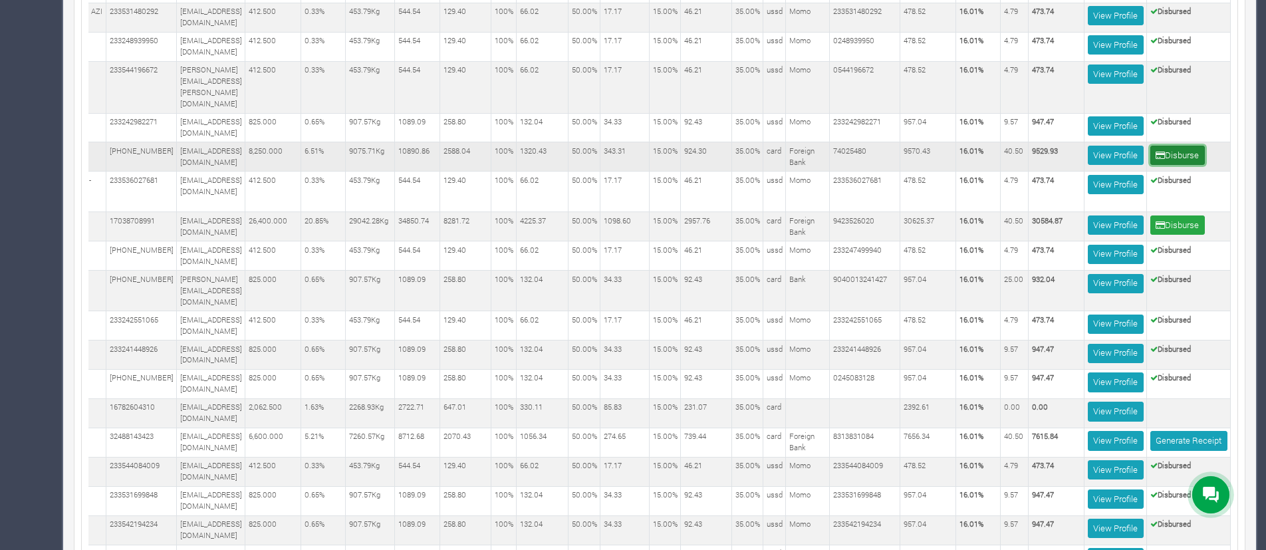
click at [1170, 146] on button "Disburse" at bounding box center [1177, 155] width 55 height 19
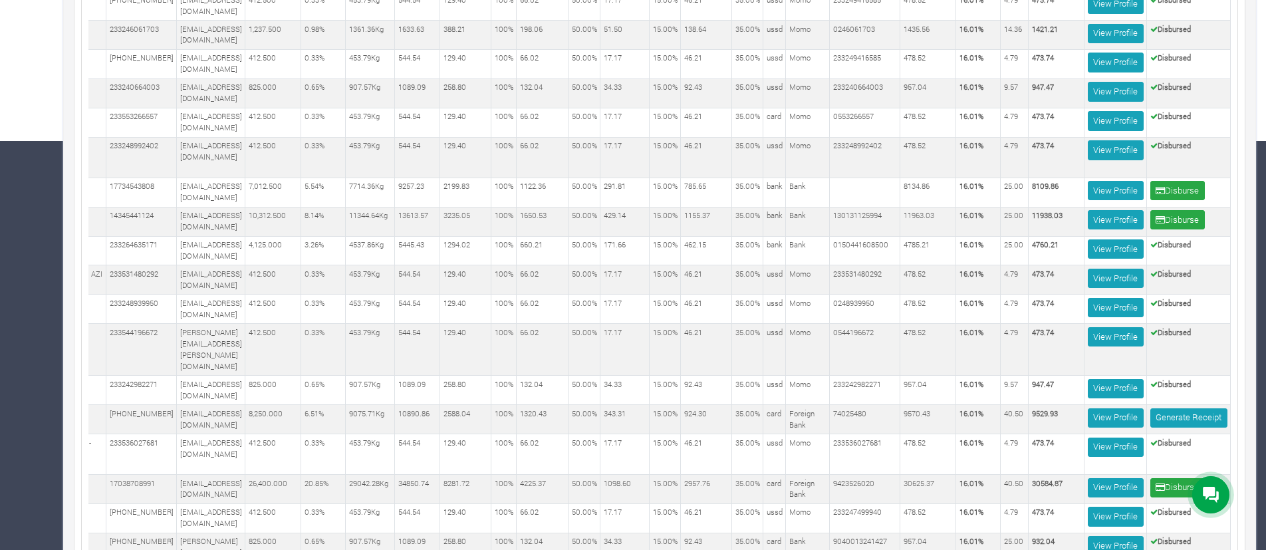
scroll to position [410, 0]
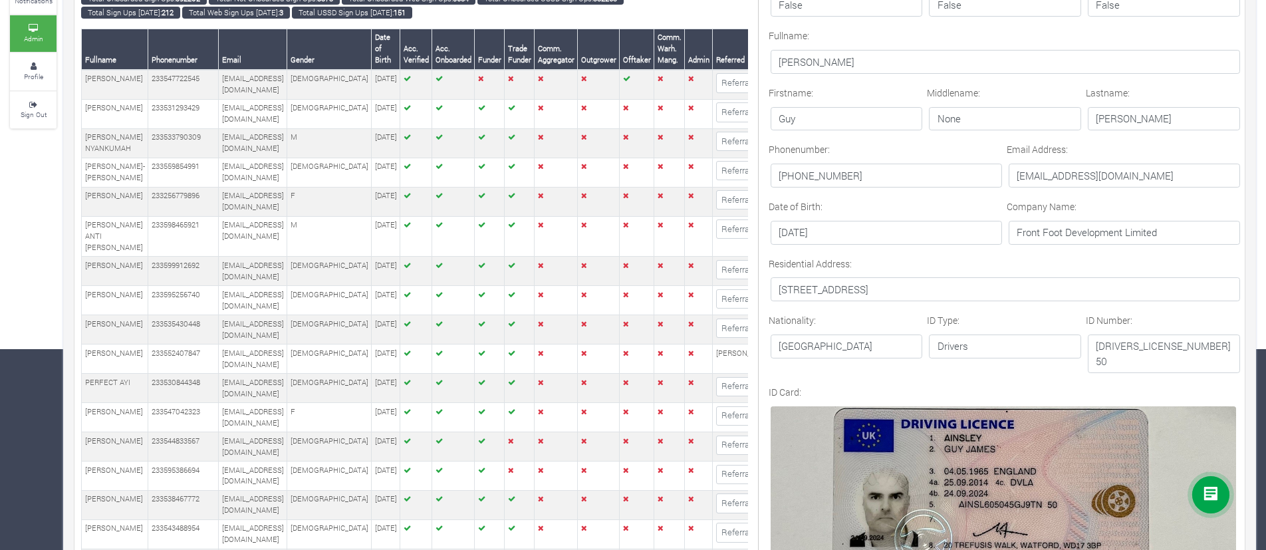
scroll to position [207, 0]
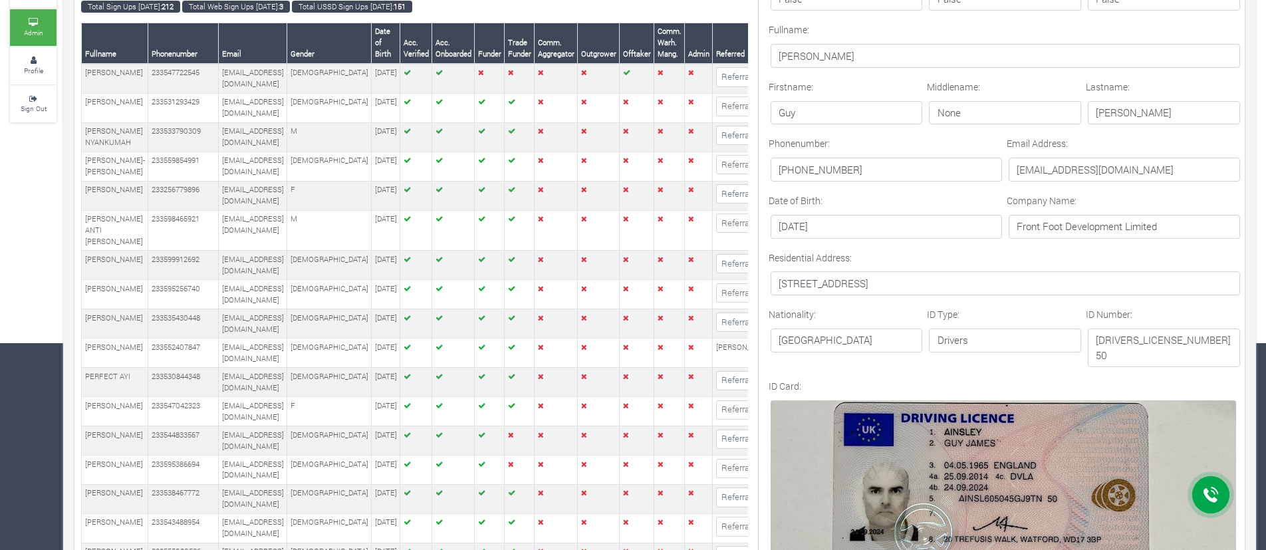
click at [1069, 168] on p "[EMAIL_ADDRESS][DOMAIN_NAME]" at bounding box center [1124, 170] width 231 height 24
copy form "[EMAIL_ADDRESS][DOMAIN_NAME]"
